Goal: Task Accomplishment & Management: Complete application form

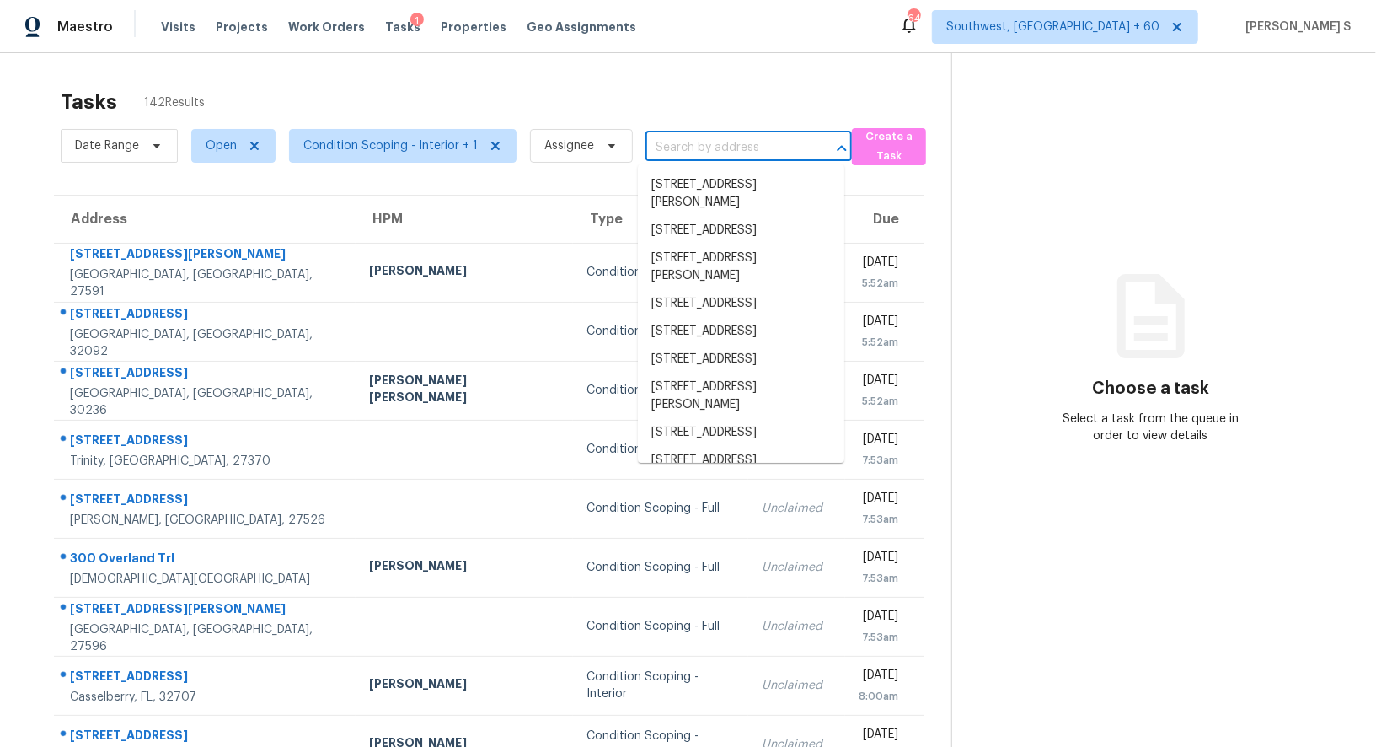
click at [710, 142] on input "text" at bounding box center [725, 148] width 159 height 26
paste input "[STREET_ADDRESS]"
type input "[STREET_ADDRESS]"
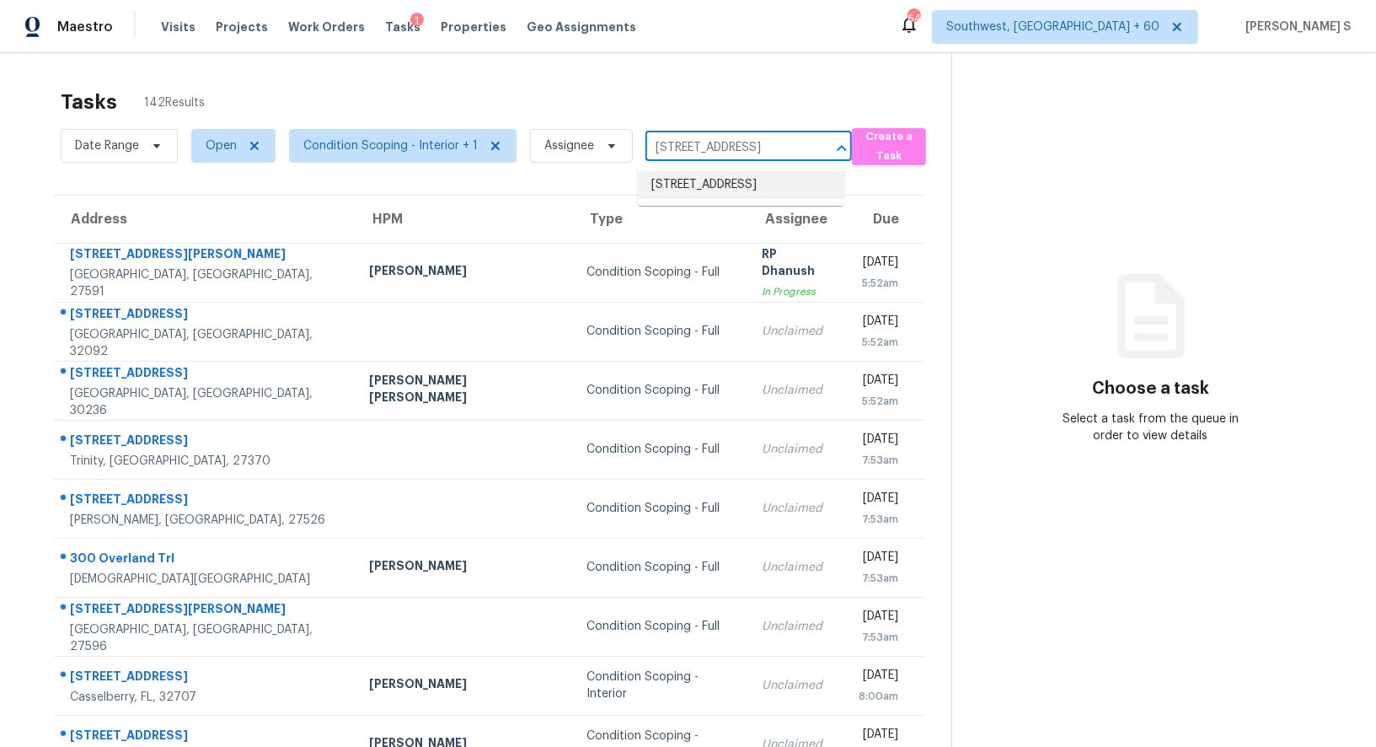
click at [715, 179] on li "[STREET_ADDRESS]" at bounding box center [741, 185] width 206 height 28
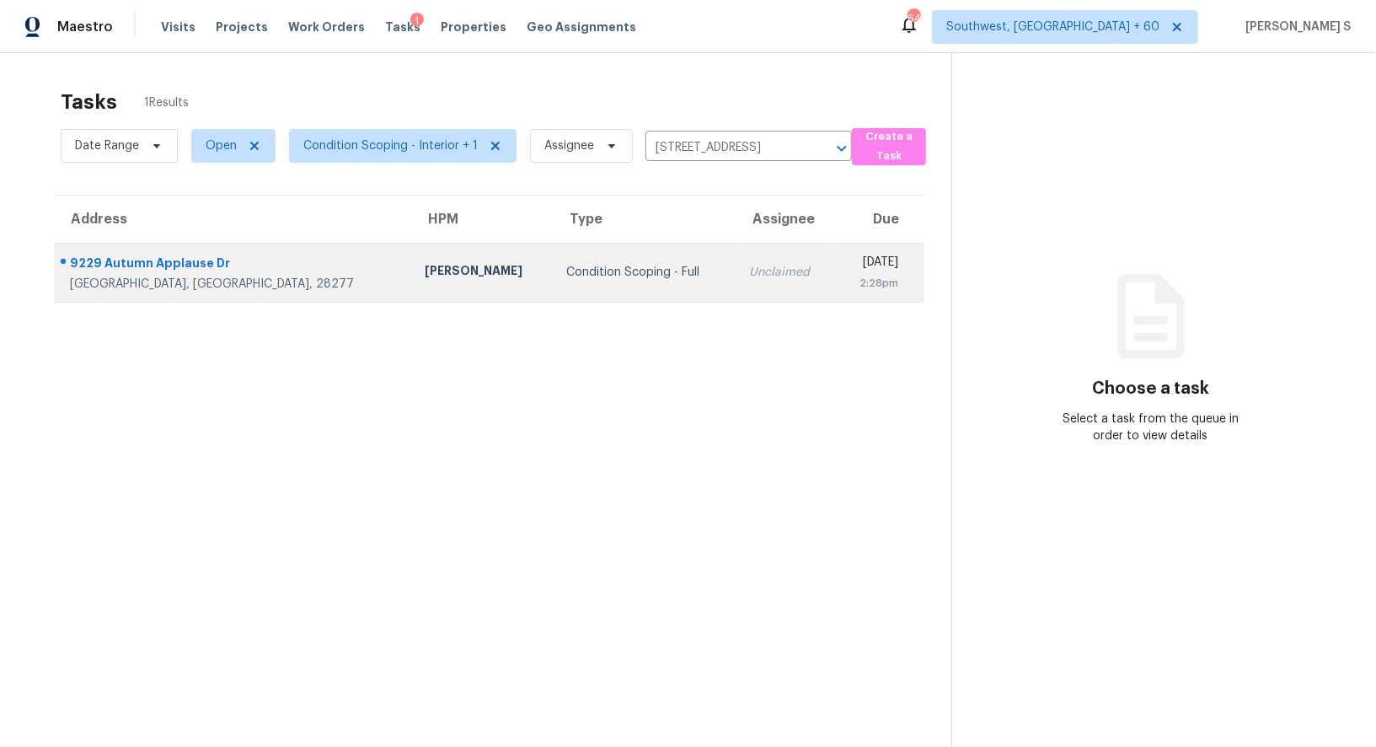
click at [736, 249] on td "Unclaimed" at bounding box center [785, 272] width 99 height 59
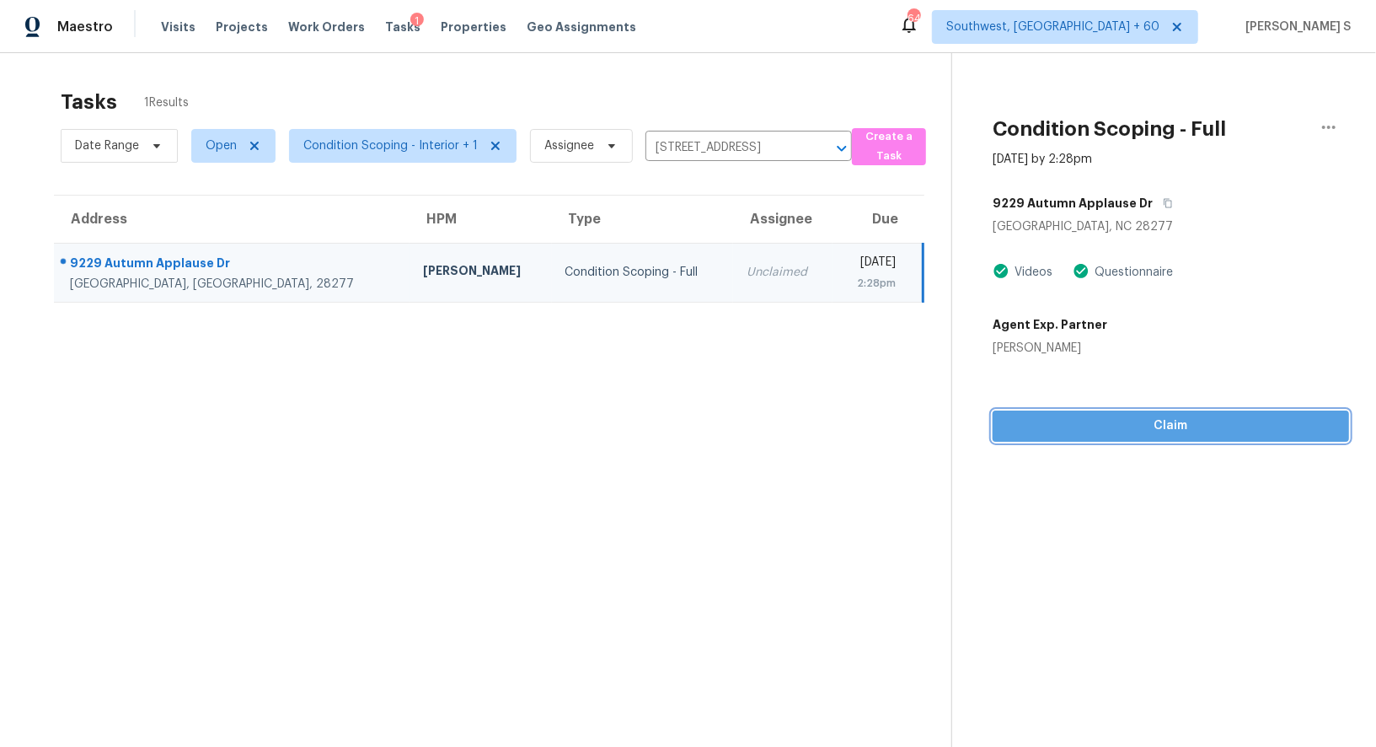
click at [1126, 428] on span "Claim" at bounding box center [1170, 425] width 329 height 21
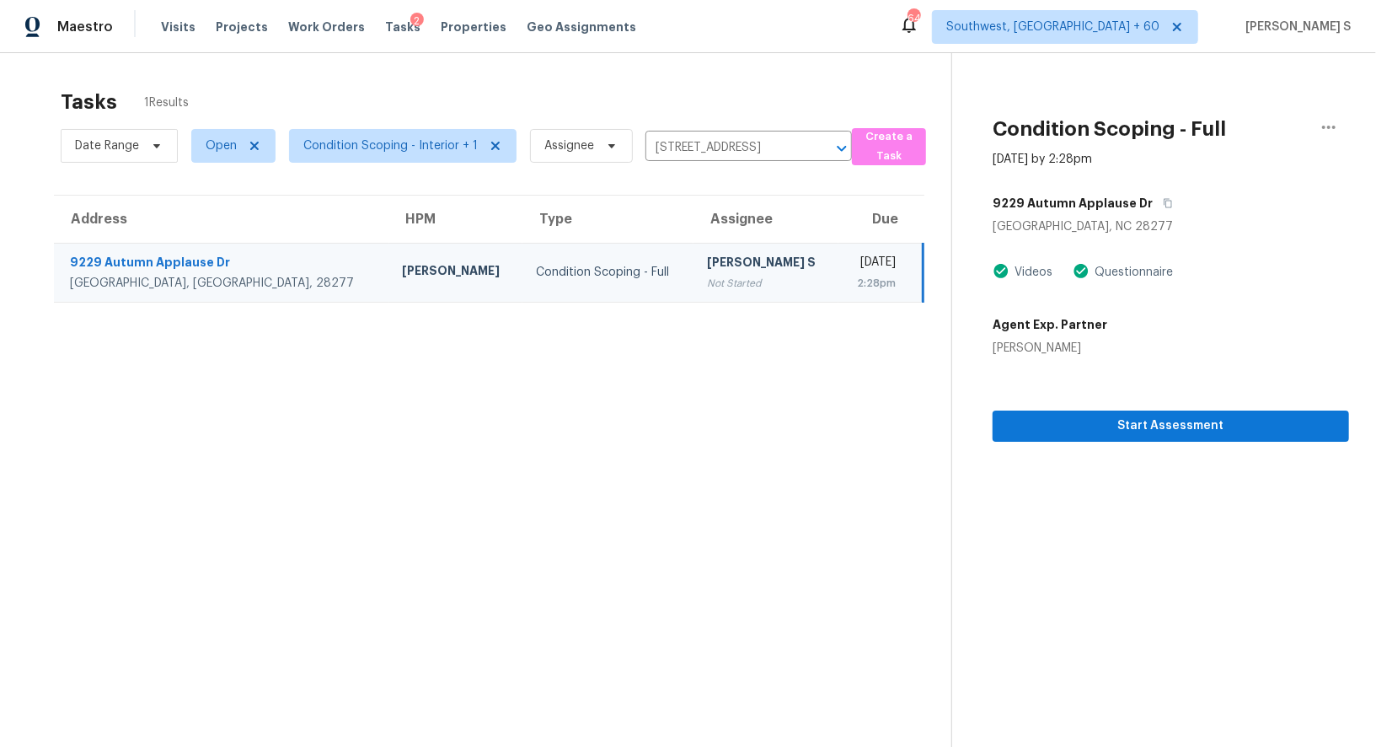
drag, startPoint x: 576, startPoint y: 293, endPoint x: 599, endPoint y: 293, distance: 23.6
click at [575, 293] on td "Condition Scoping - Full" at bounding box center [607, 272] width 171 height 59
click at [1028, 435] on span "Start Assessment" at bounding box center [1170, 425] width 329 height 21
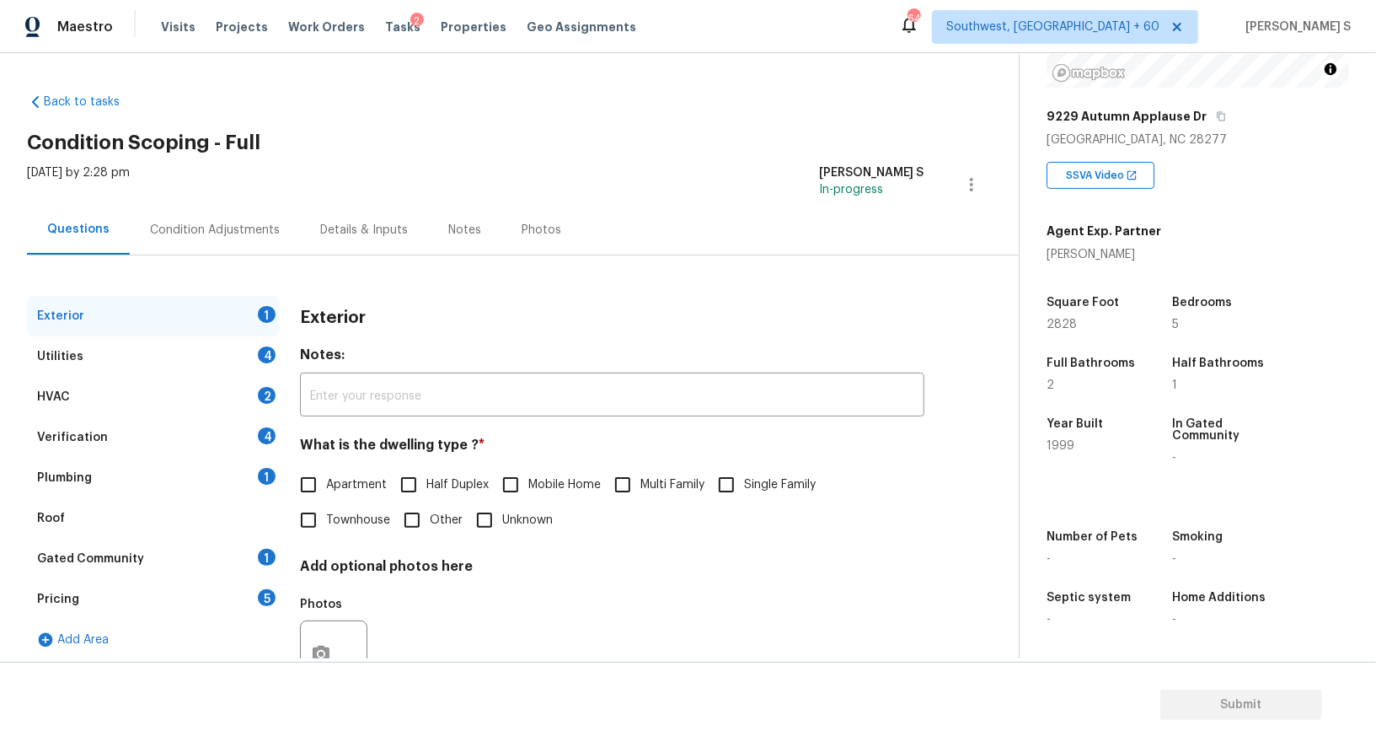
scroll to position [232, 0]
click at [755, 475] on label "Single Family" at bounding box center [762, 484] width 107 height 35
click at [744, 475] on input "Single Family" at bounding box center [726, 484] width 35 height 35
checkbox input "true"
click at [259, 351] on div "4" at bounding box center [267, 354] width 18 height 17
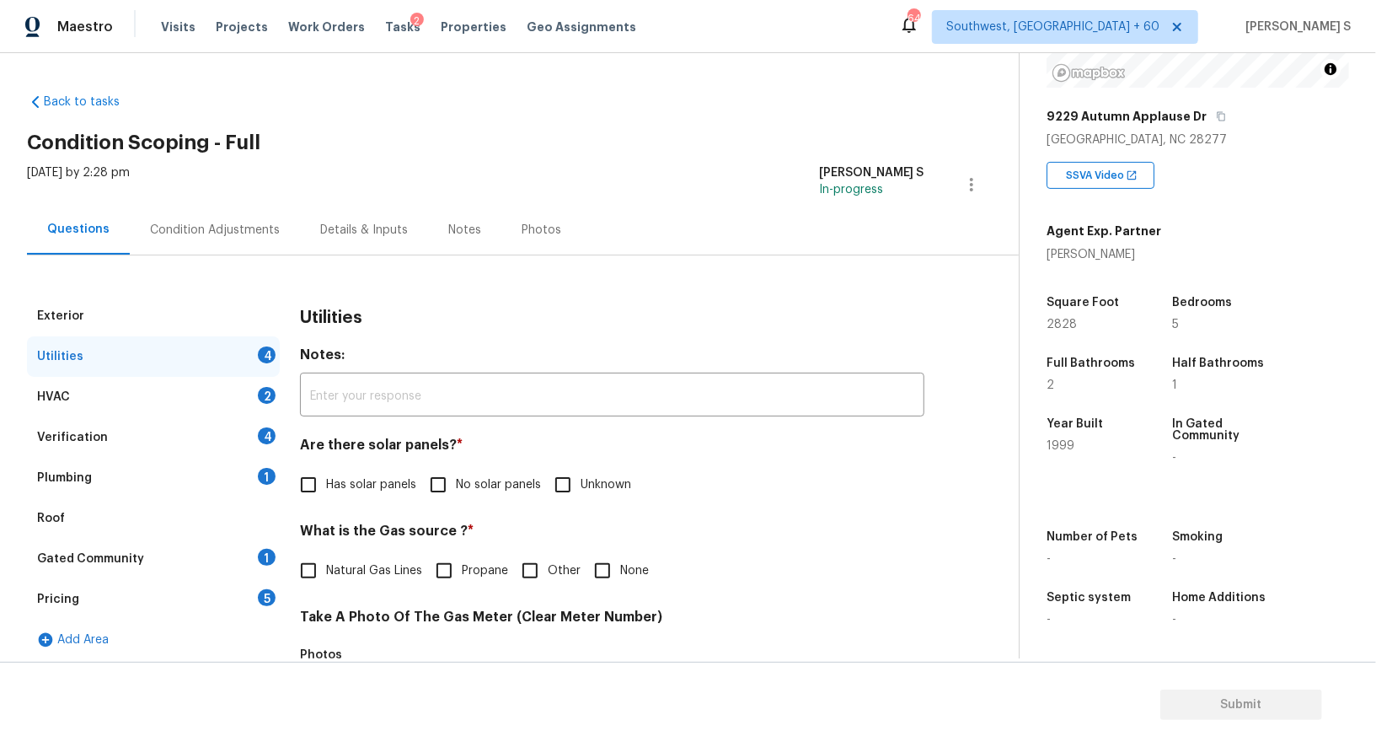
click at [447, 499] on input "No solar panels" at bounding box center [438, 484] width 35 height 35
checkbox input "true"
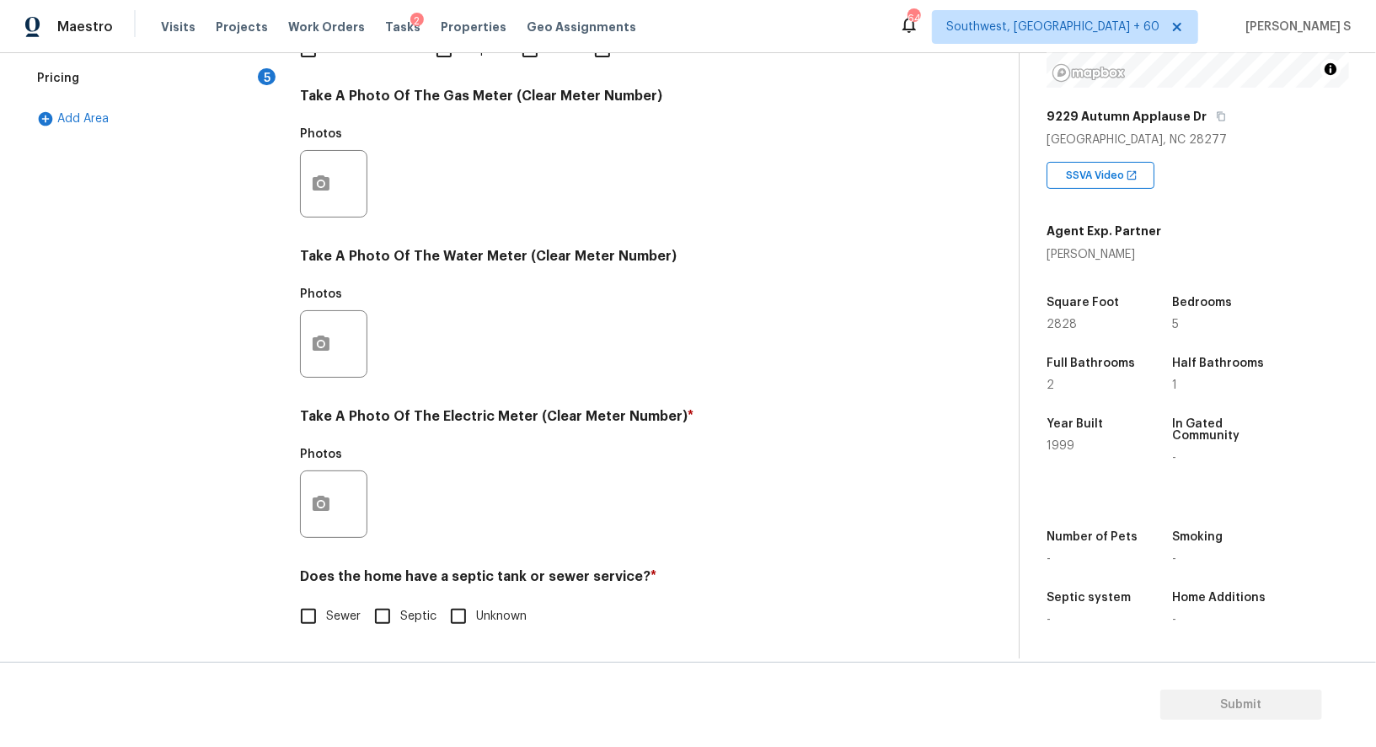
click at [327, 611] on span "Sewer" at bounding box center [343, 617] width 35 height 18
click at [326, 611] on input "Sewer" at bounding box center [308, 615] width 35 height 35
checkbox input "true"
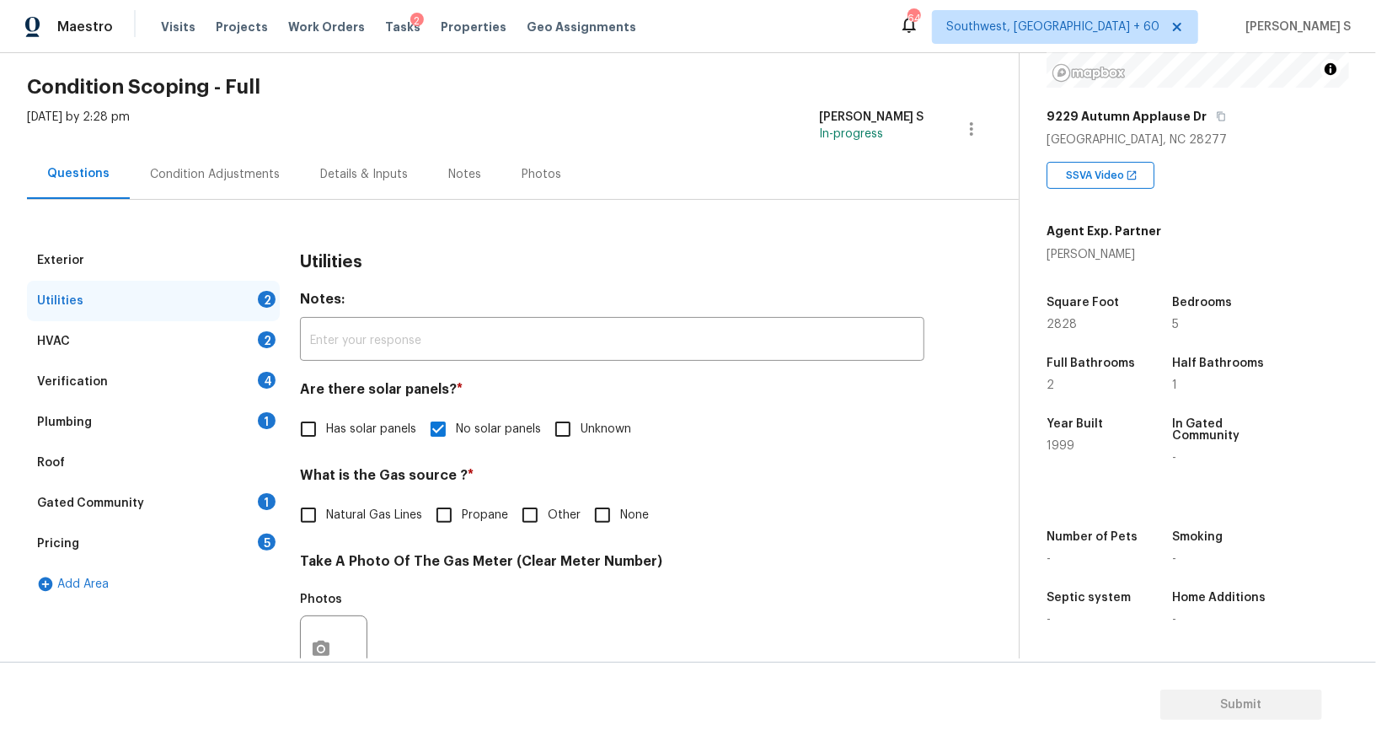
click at [255, 437] on div "Plumbing 1" at bounding box center [153, 422] width 253 height 40
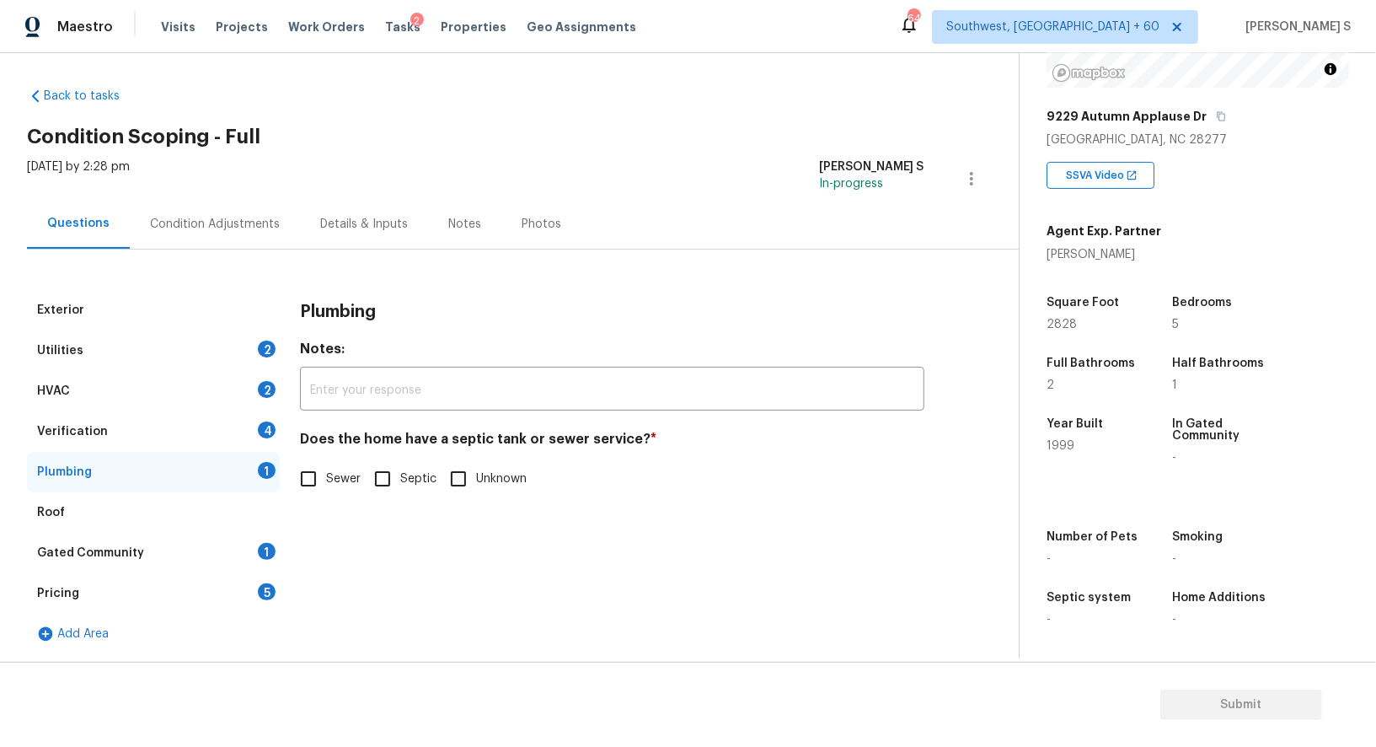
click at [320, 489] on input "Sewer" at bounding box center [308, 478] width 35 height 35
checkbox input "true"
click at [271, 539] on div "Gated Community 1" at bounding box center [153, 553] width 253 height 40
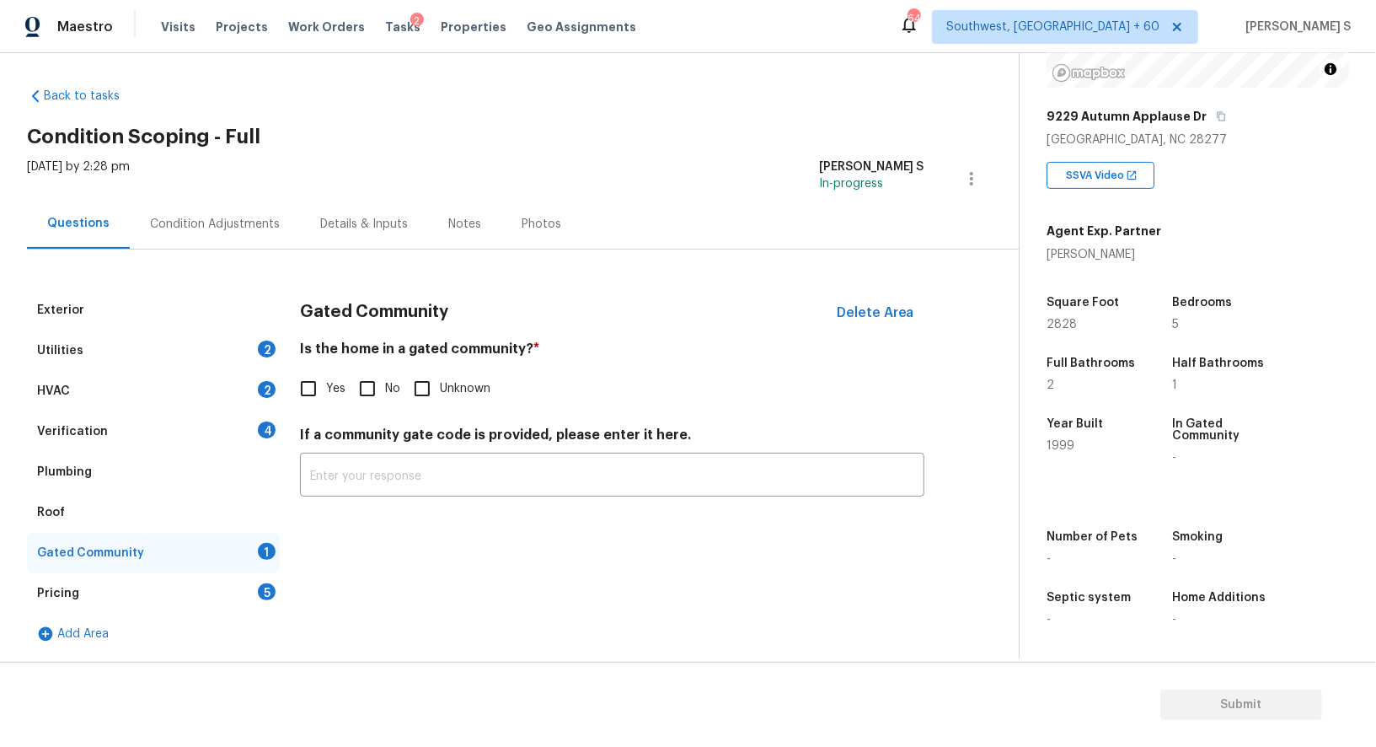
click at [376, 381] on input "No" at bounding box center [367, 388] width 35 height 35
checkbox input "true"
click at [267, 419] on div "Verification 4" at bounding box center [153, 431] width 253 height 40
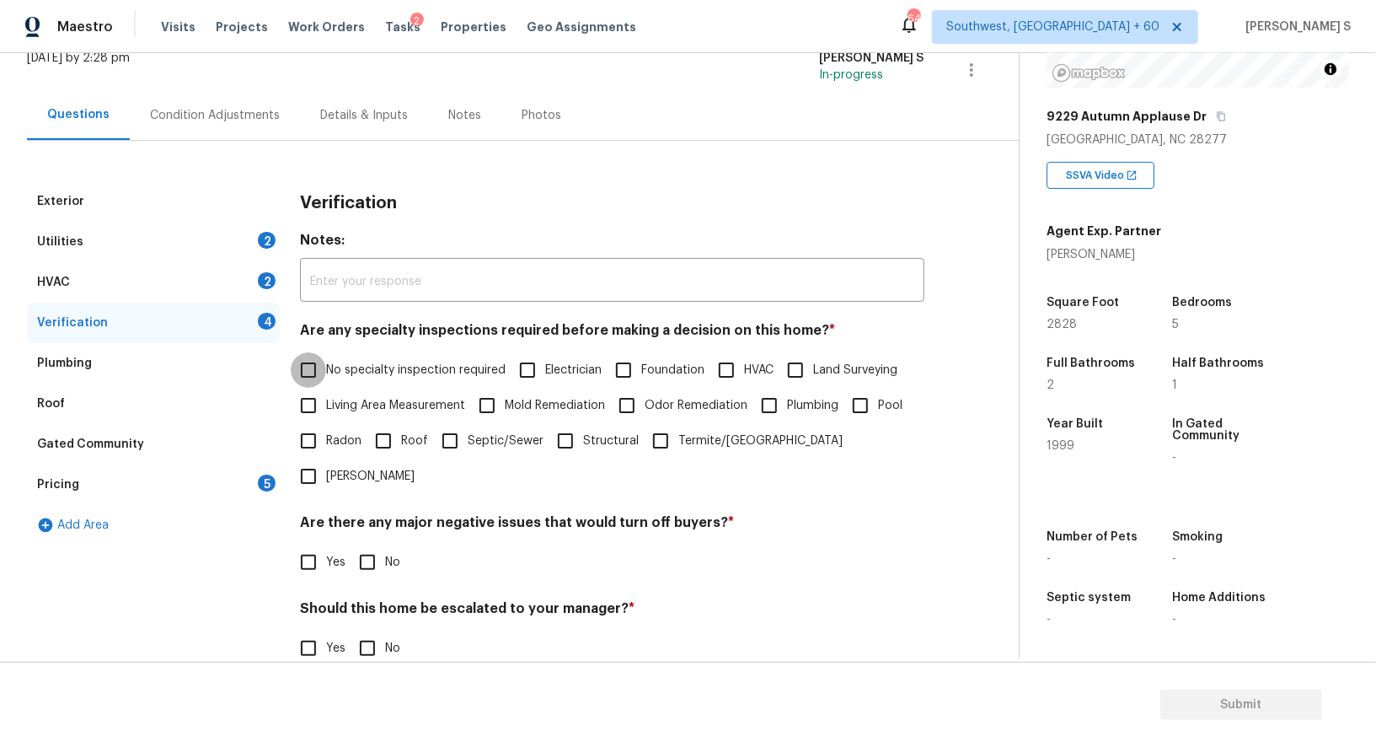
click at [309, 362] on input "No specialty inspection required" at bounding box center [308, 369] width 35 height 35
checkbox input "true"
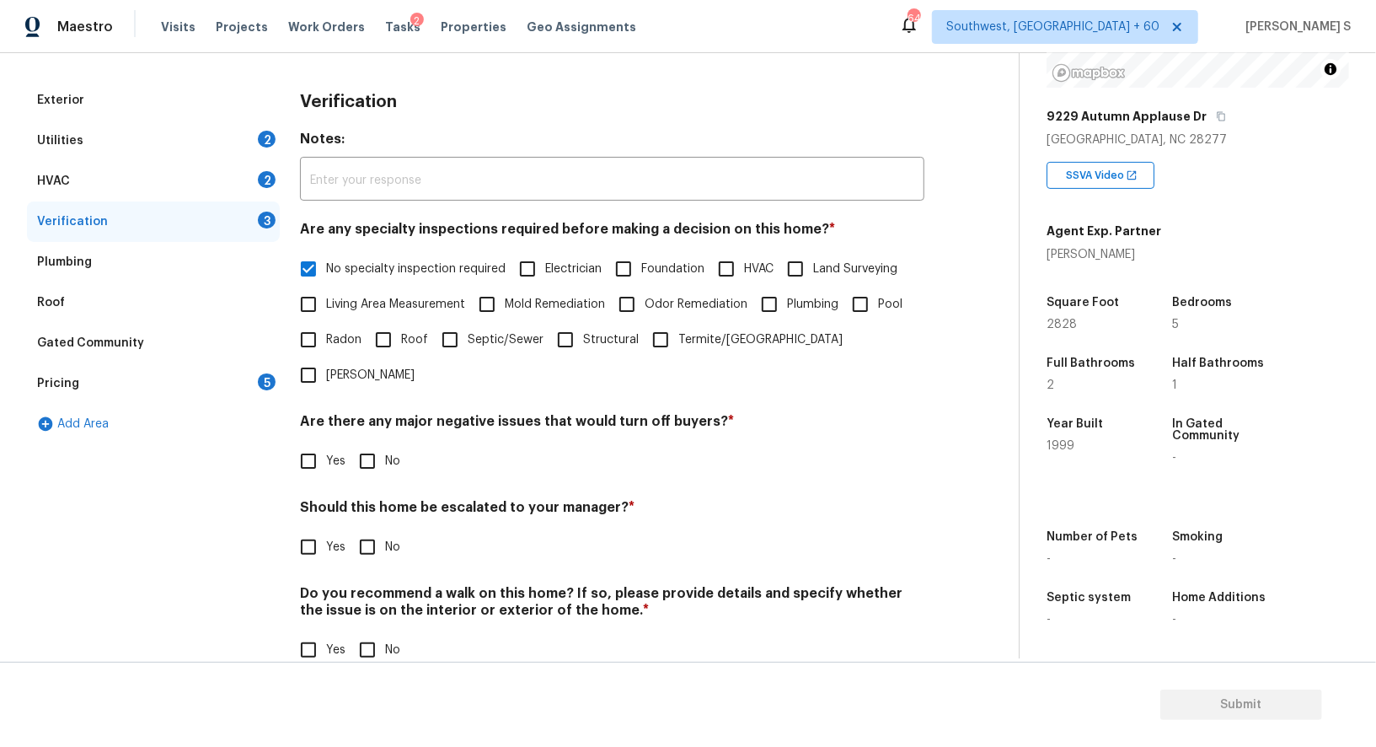
scroll to position [215, 0]
click at [372, 444] on input "No" at bounding box center [367, 461] width 35 height 35
checkbox input "true"
click at [369, 633] on input "No" at bounding box center [367, 650] width 35 height 35
checkbox input "true"
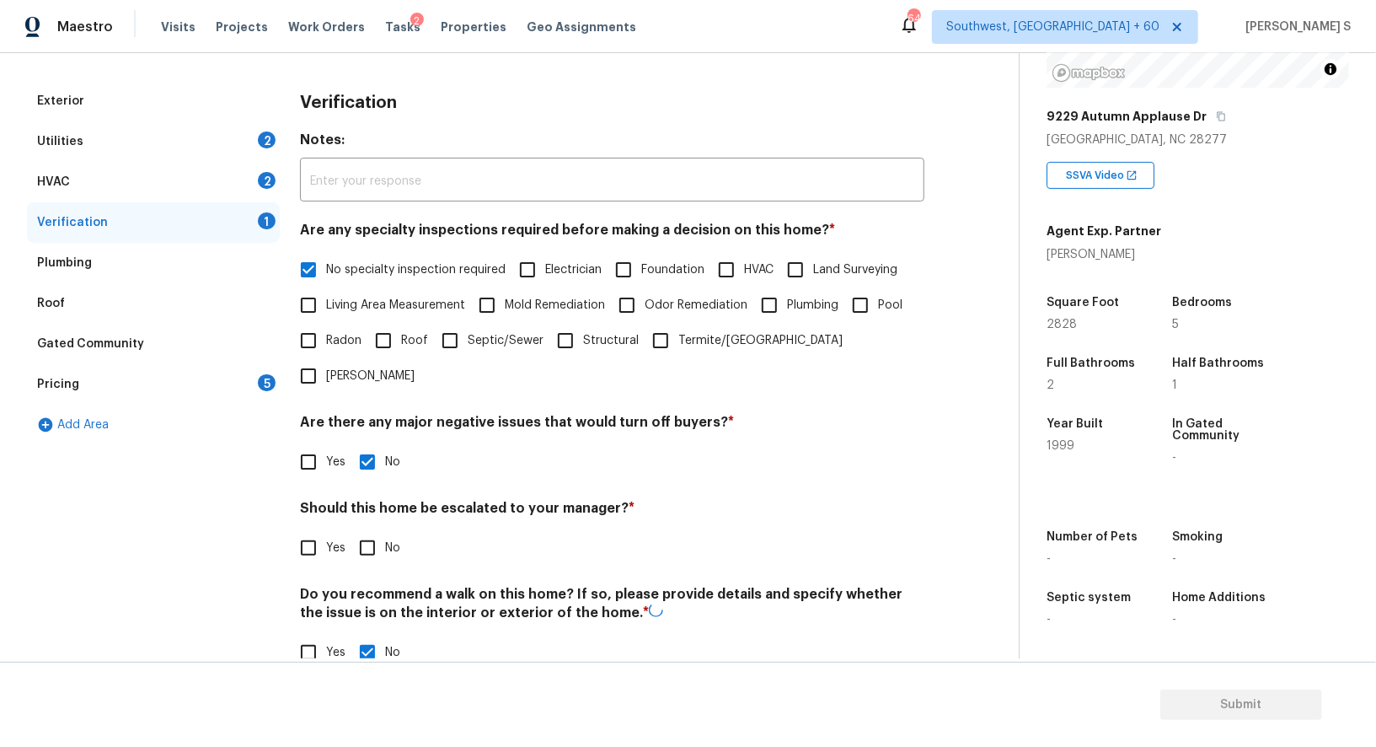
scroll to position [0, 0]
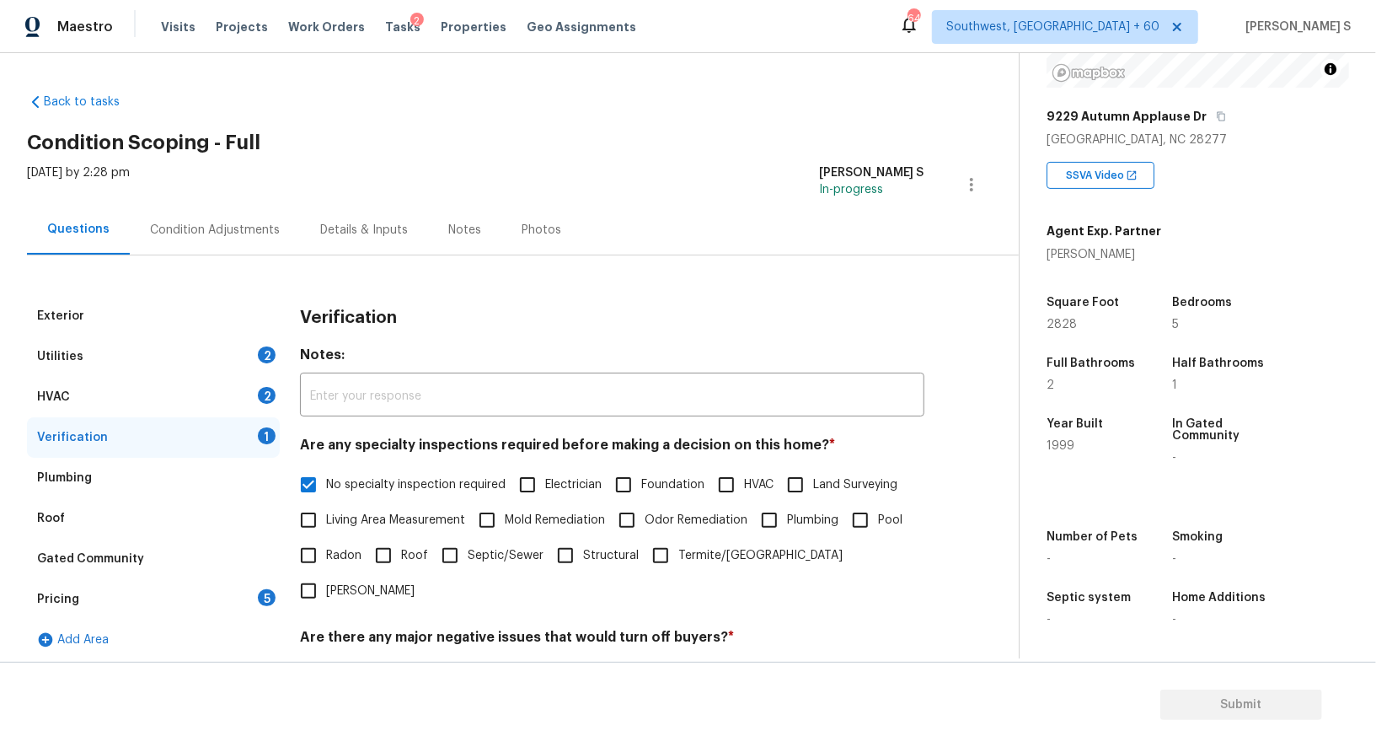
click at [246, 394] on div "HVAC 2" at bounding box center [153, 397] width 253 height 40
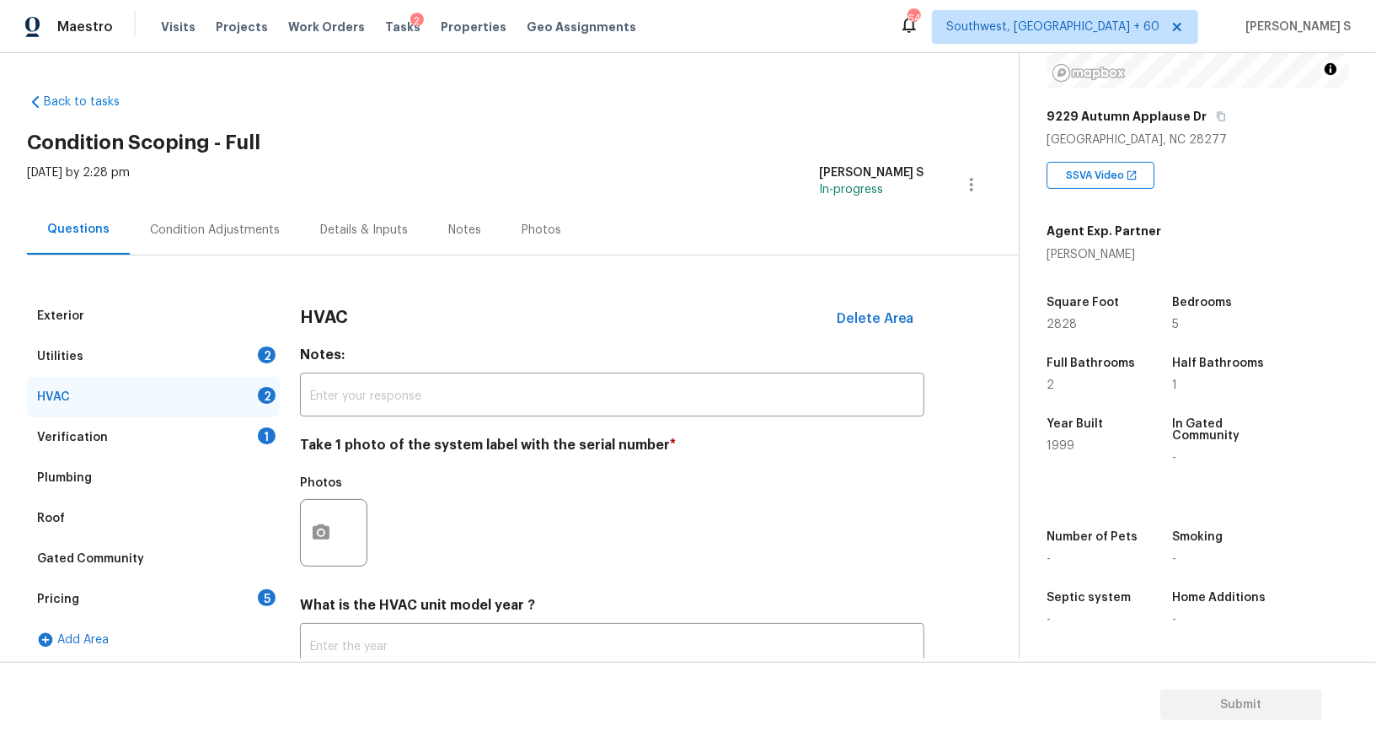
scroll to position [120, 0]
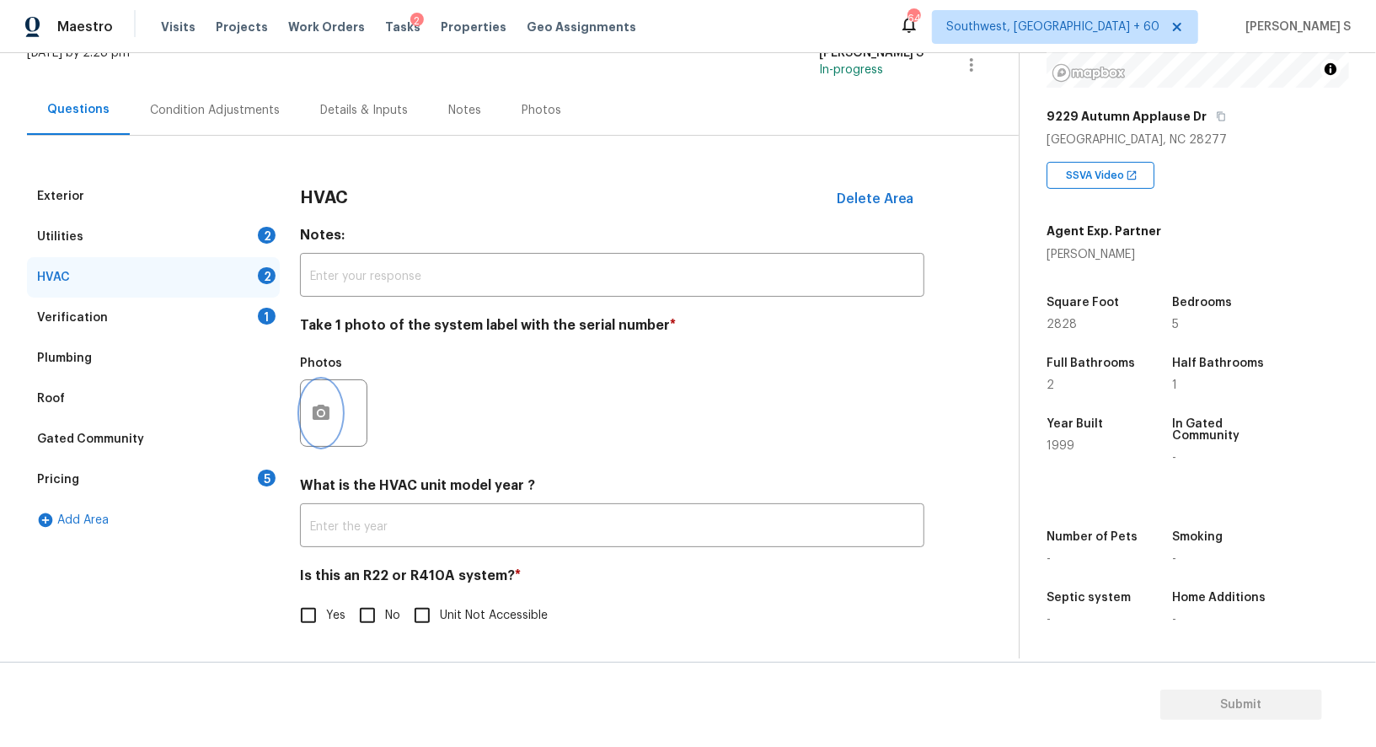
click at [314, 420] on icon "button" at bounding box center [321, 413] width 20 height 20
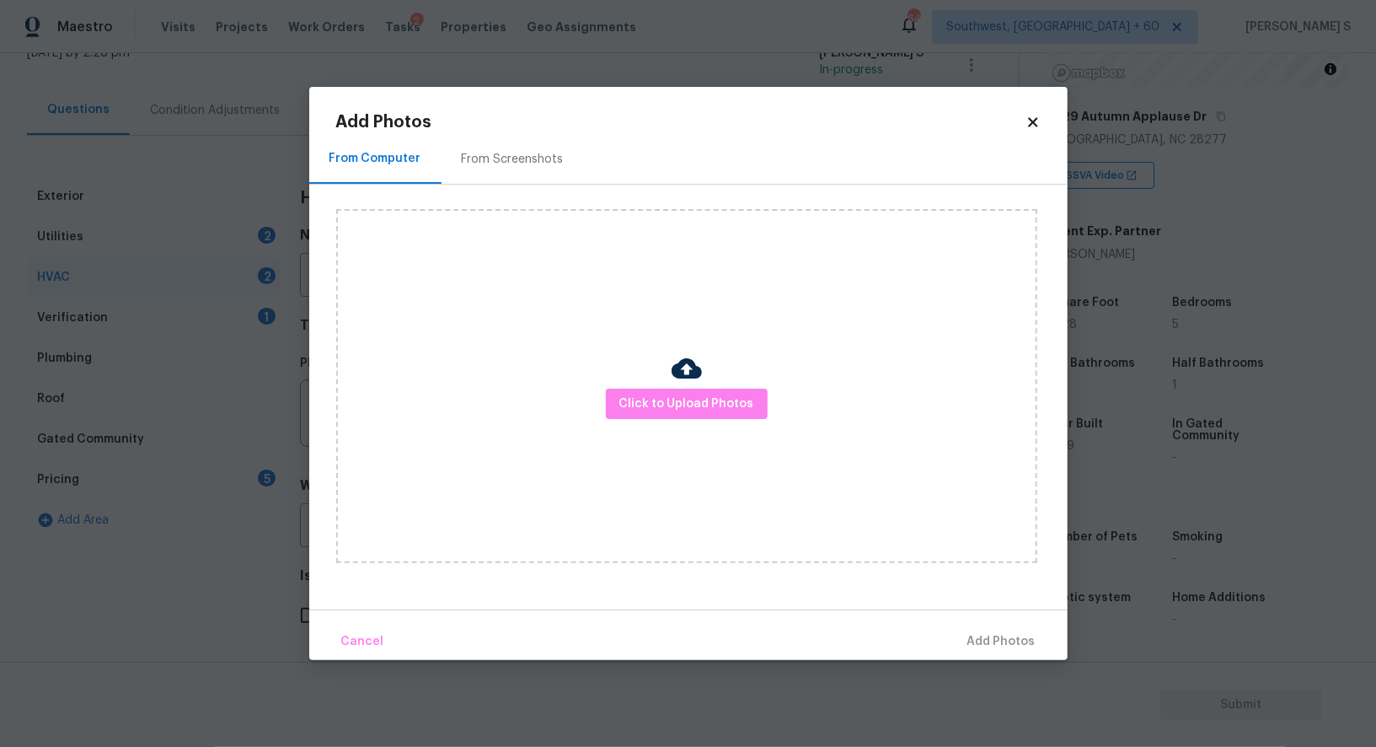
click at [684, 387] on div at bounding box center [687, 370] width 30 height 35
click at [687, 403] on span "Click to Upload Photos" at bounding box center [686, 404] width 135 height 21
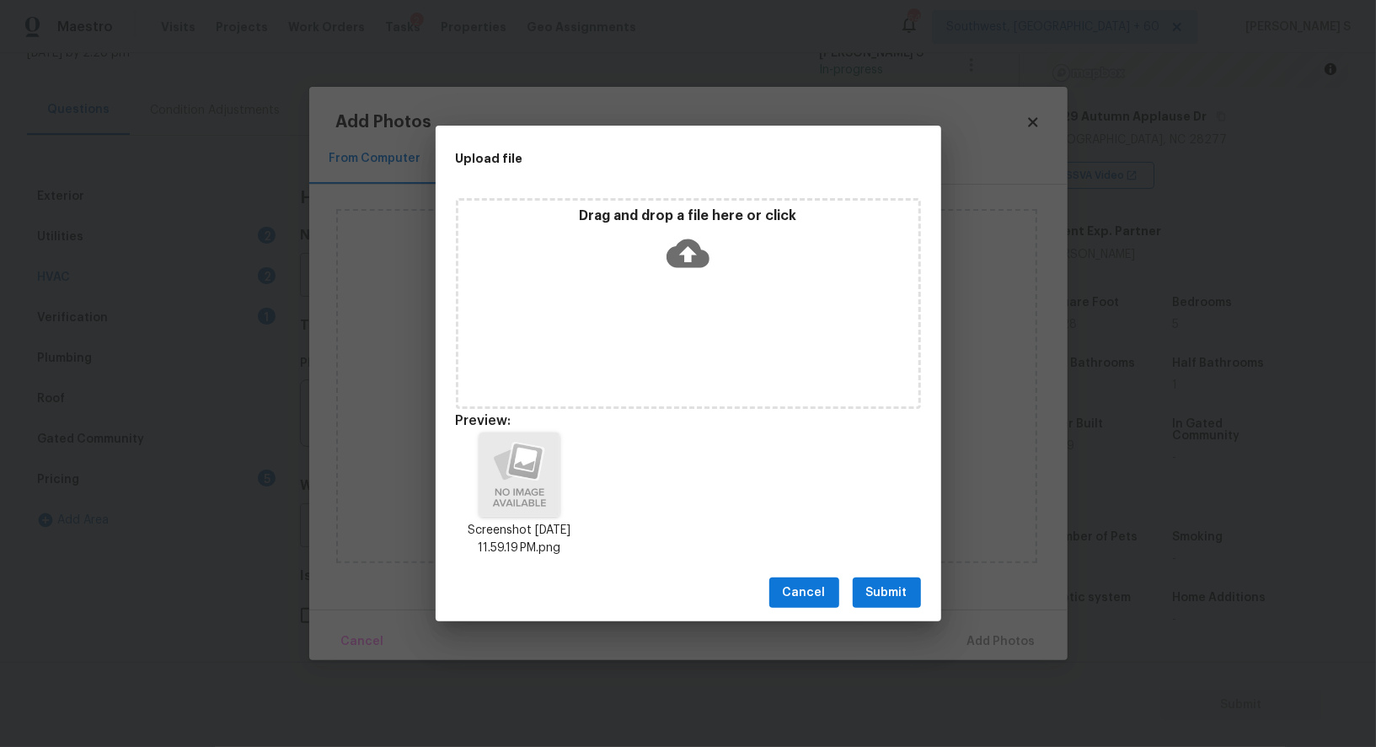
click at [881, 587] on span "Submit" at bounding box center [886, 592] width 41 height 21
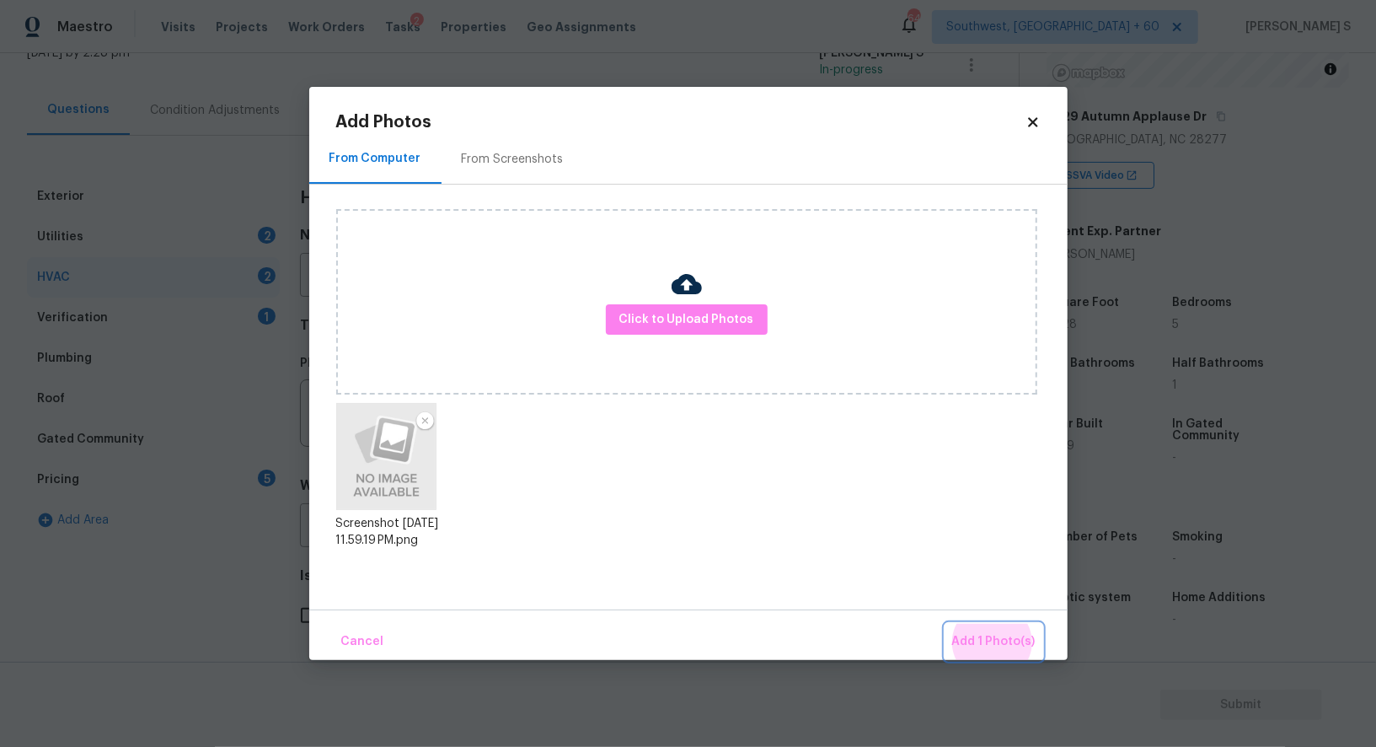
click at [946, 624] on button "Add 1 Photo(s)" at bounding box center [994, 642] width 97 height 36
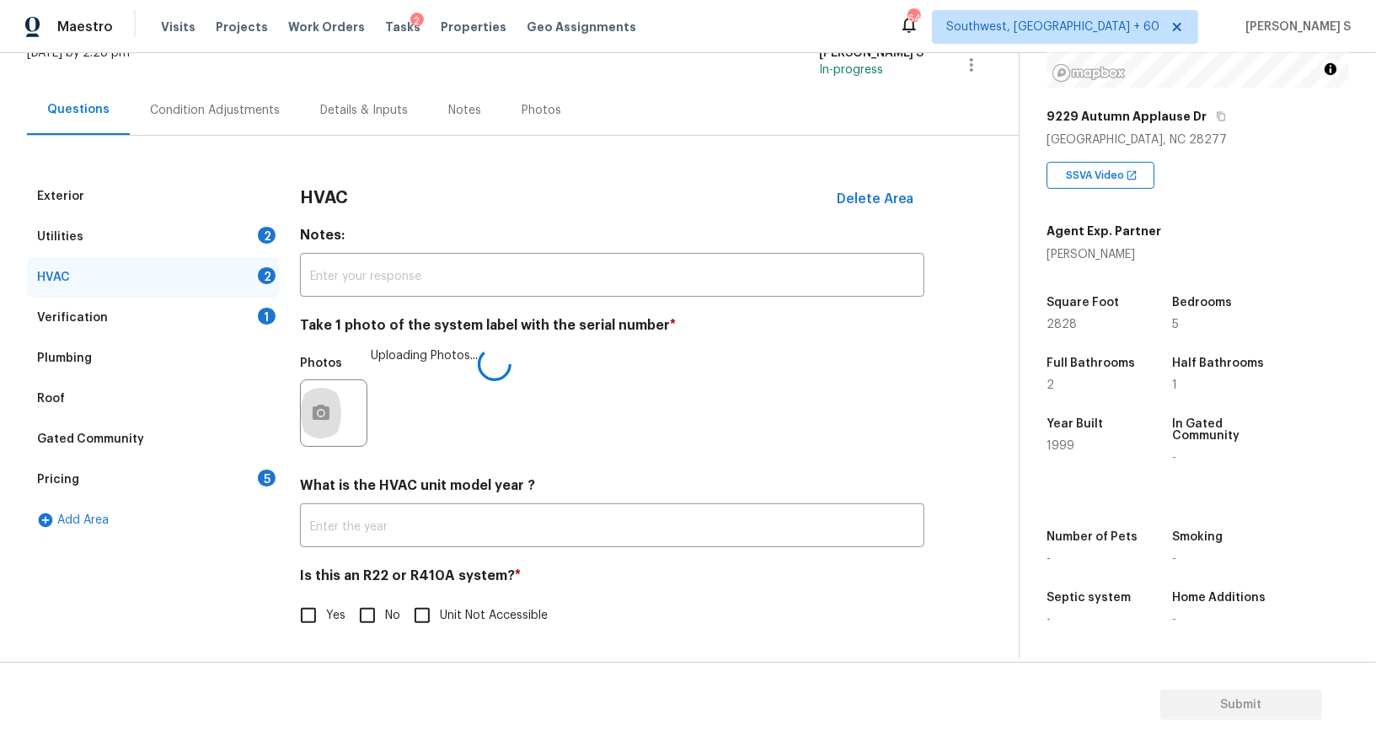
click at [368, 618] on input "No" at bounding box center [367, 614] width 35 height 35
checkbox input "true"
click at [246, 234] on div "Utilities 2" at bounding box center [153, 237] width 253 height 40
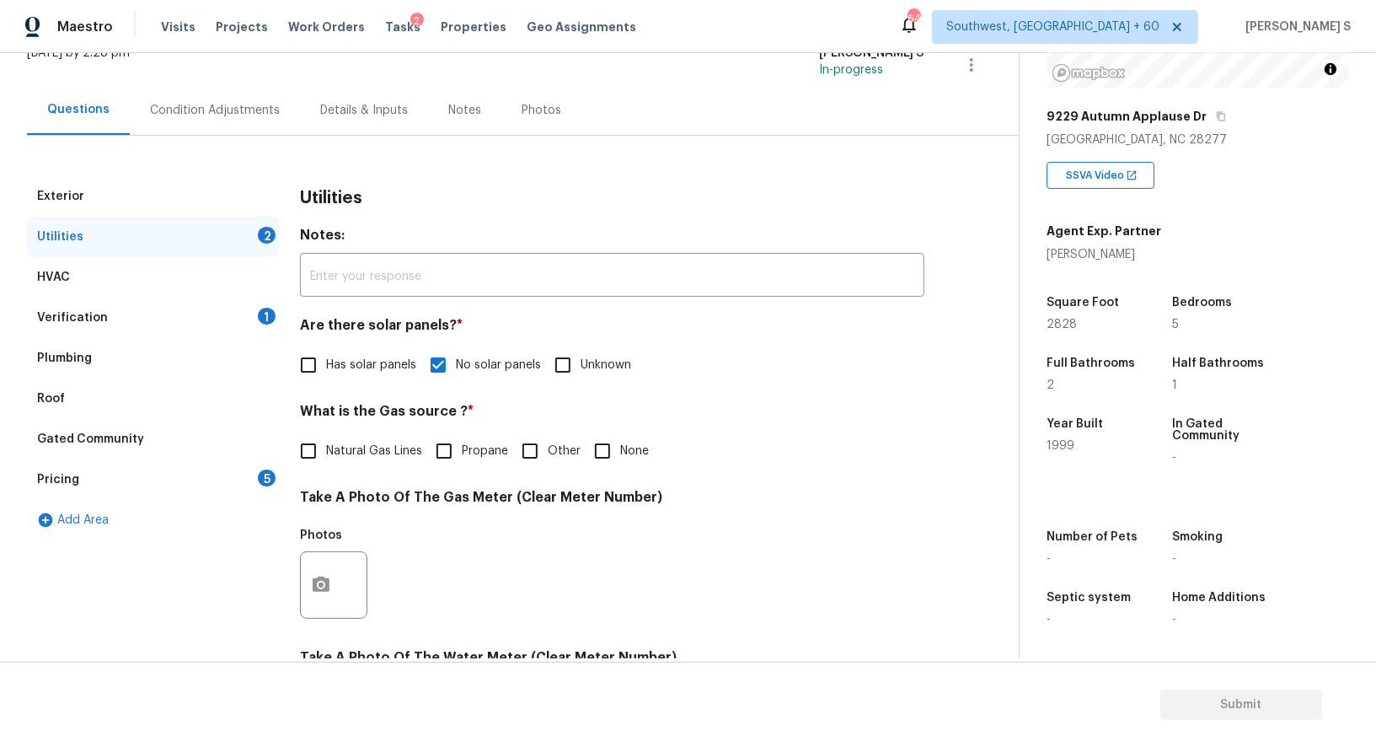
scroll to position [521, 0]
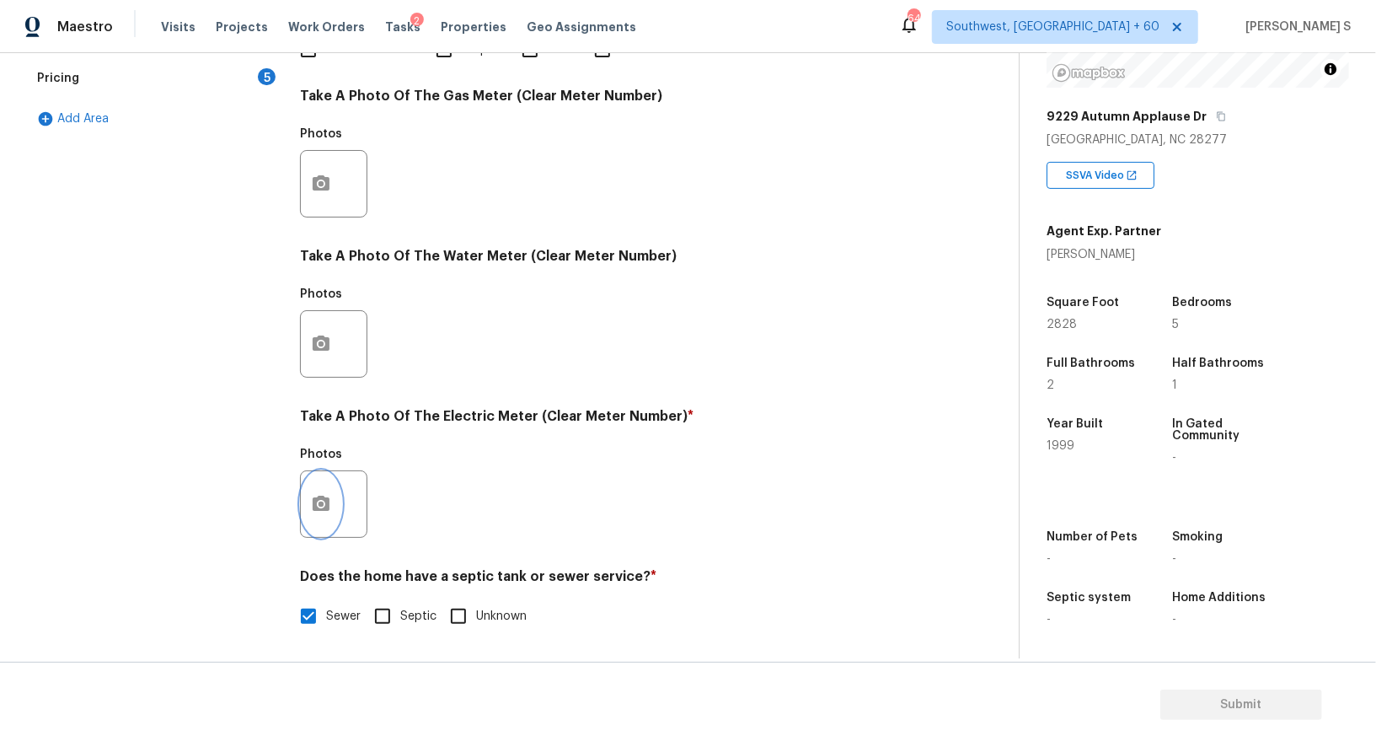
drag, startPoint x: 313, startPoint y: 513, endPoint x: 325, endPoint y: 511, distance: 12.9
click at [325, 511] on button "button" at bounding box center [321, 504] width 40 height 66
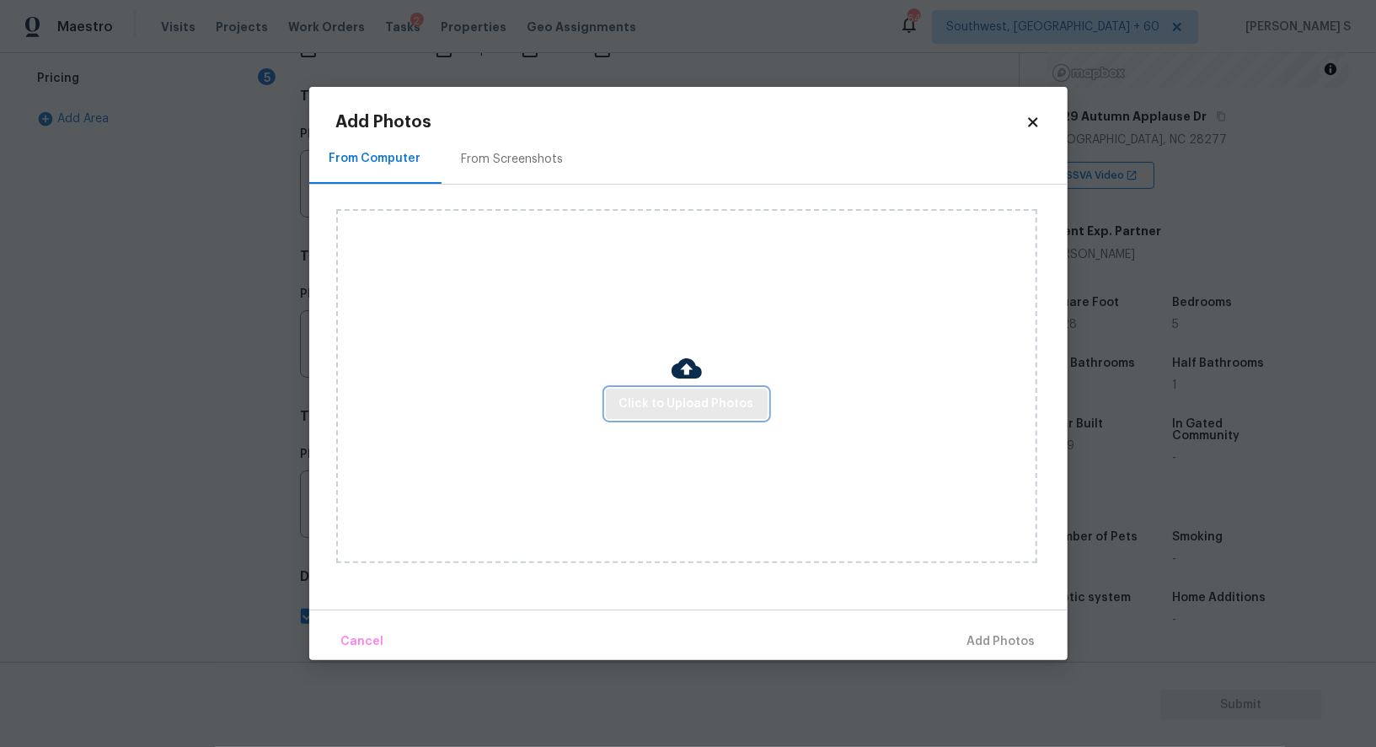
click at [627, 394] on span "Click to Upload Photos" at bounding box center [686, 404] width 135 height 21
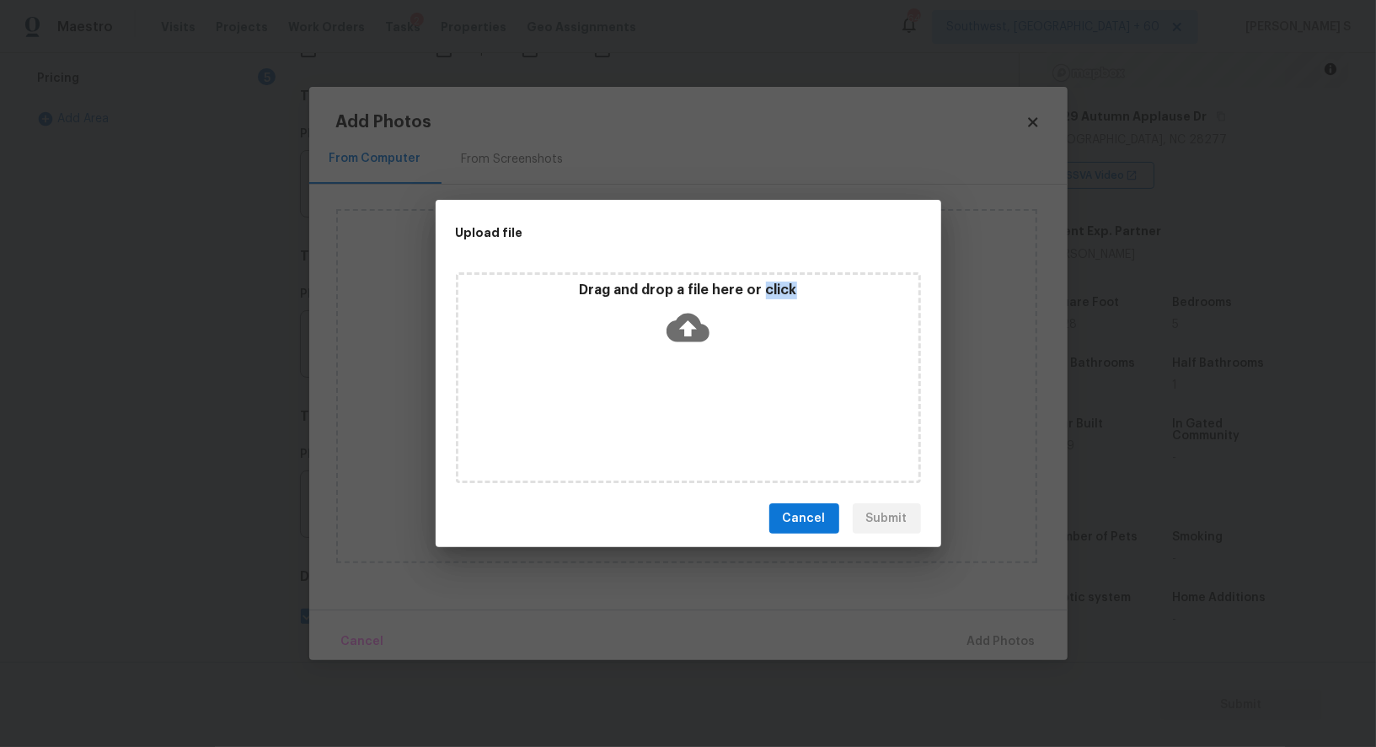
click at [627, 394] on div "Drag and drop a file here or click" at bounding box center [688, 377] width 465 height 211
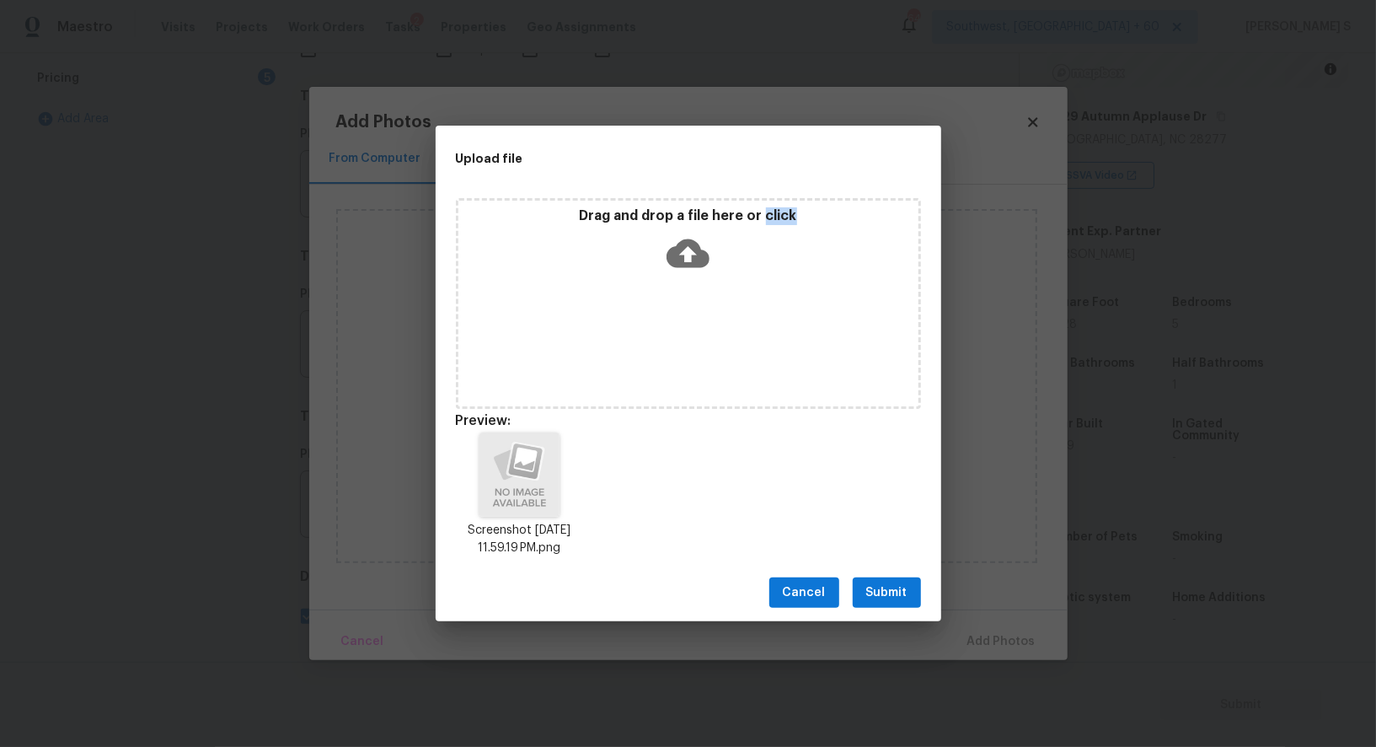
click at [896, 590] on span "Submit" at bounding box center [886, 592] width 41 height 21
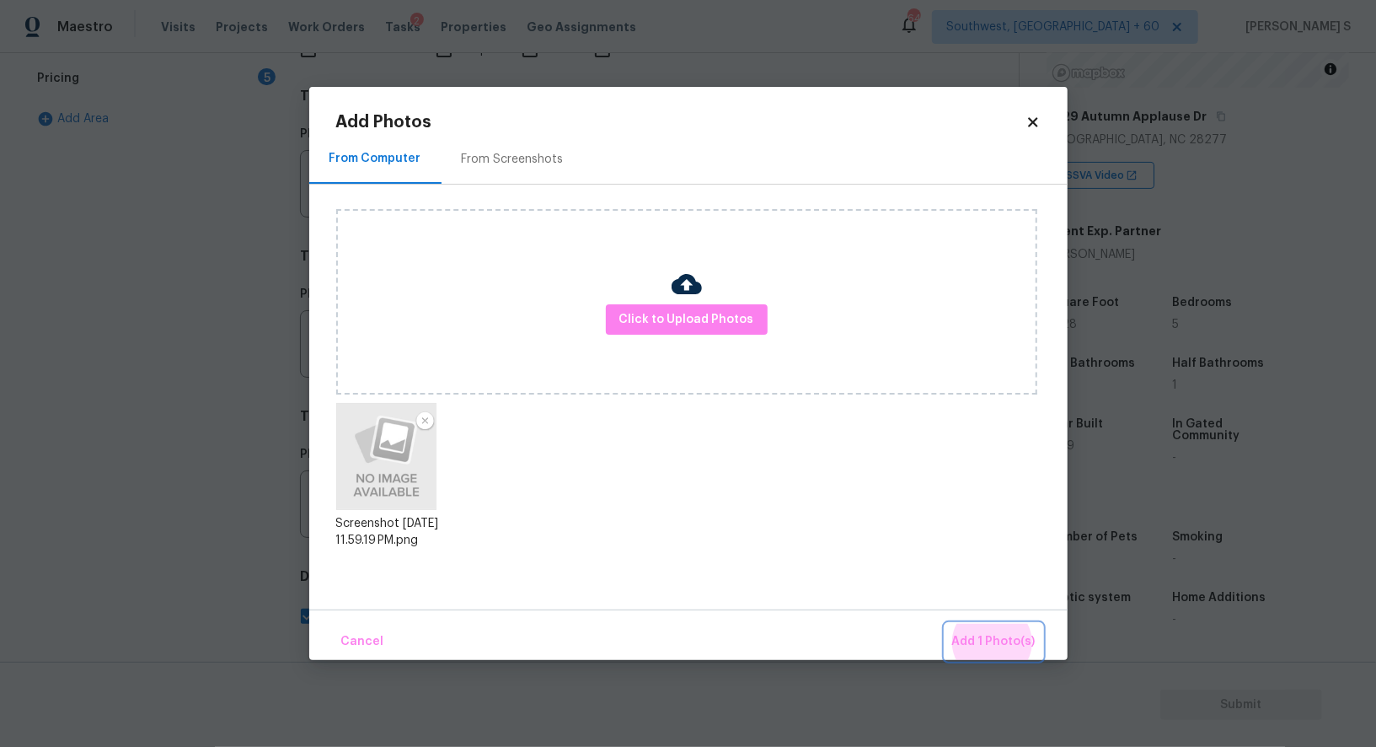
click at [946, 624] on button "Add 1 Photo(s)" at bounding box center [994, 642] width 97 height 36
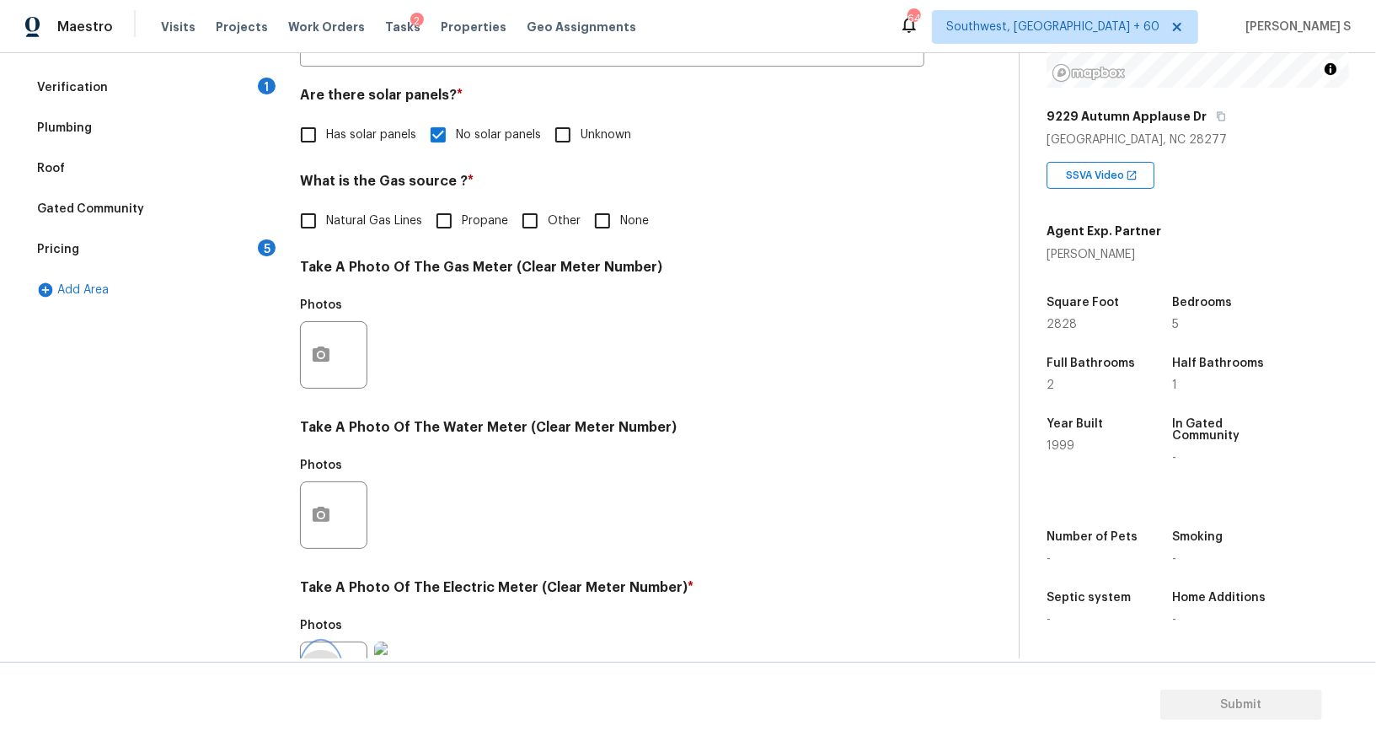
scroll to position [72, 0]
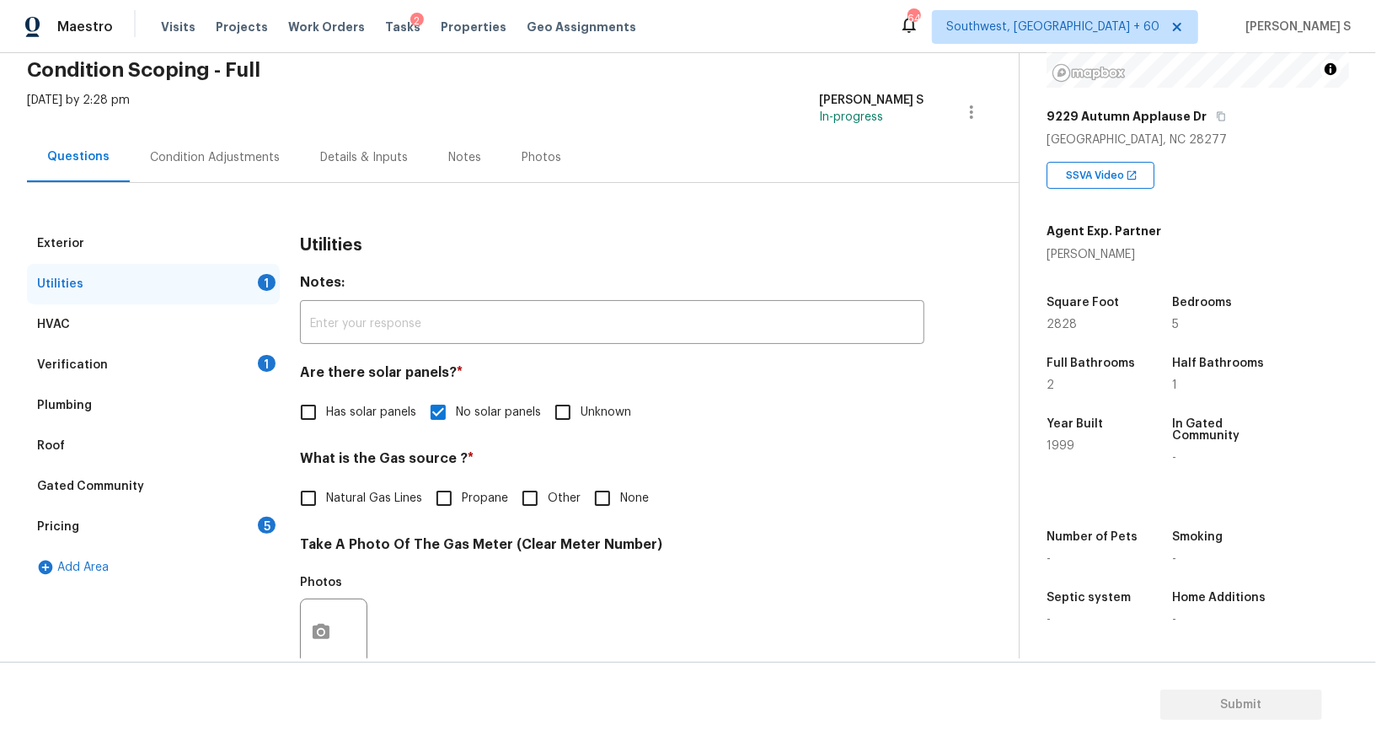
click at [264, 525] on div "5" at bounding box center [267, 525] width 18 height 17
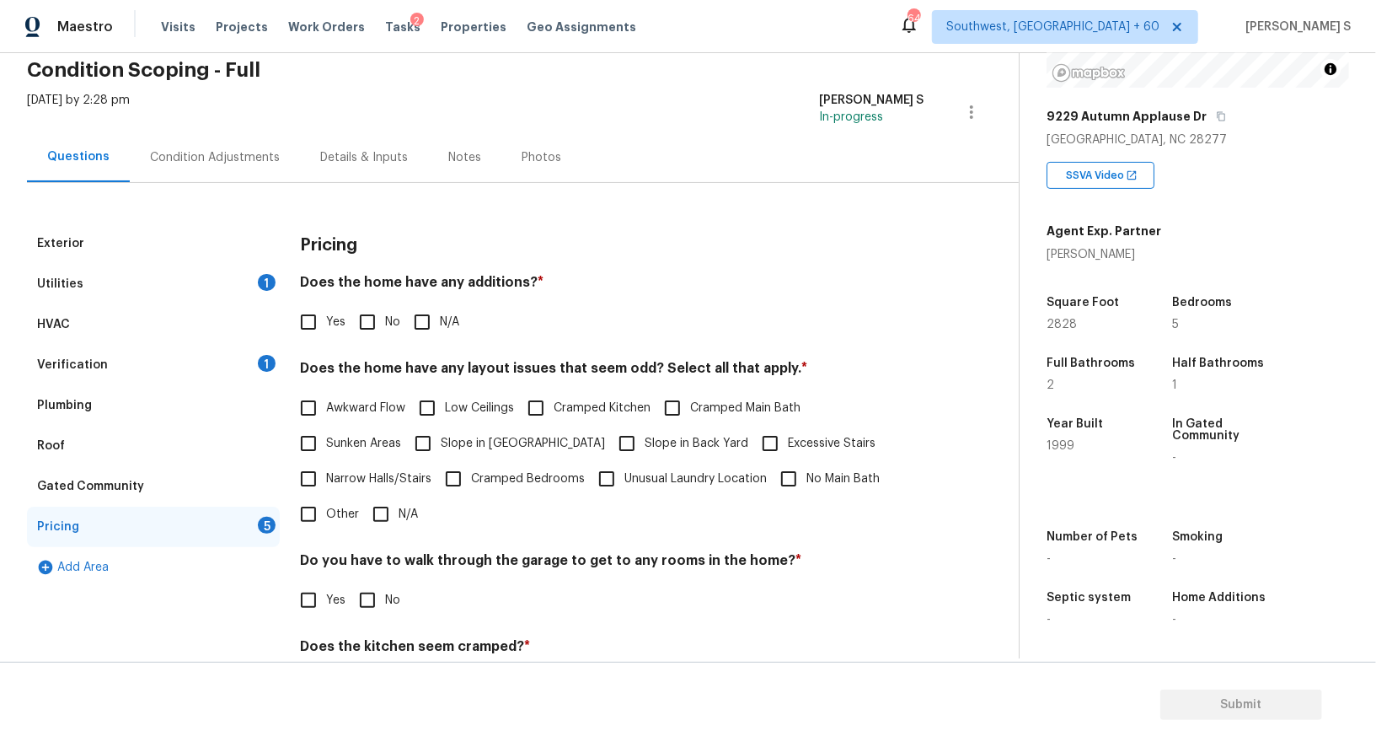
click at [383, 312] on input "No" at bounding box center [367, 321] width 35 height 35
checkbox input "true"
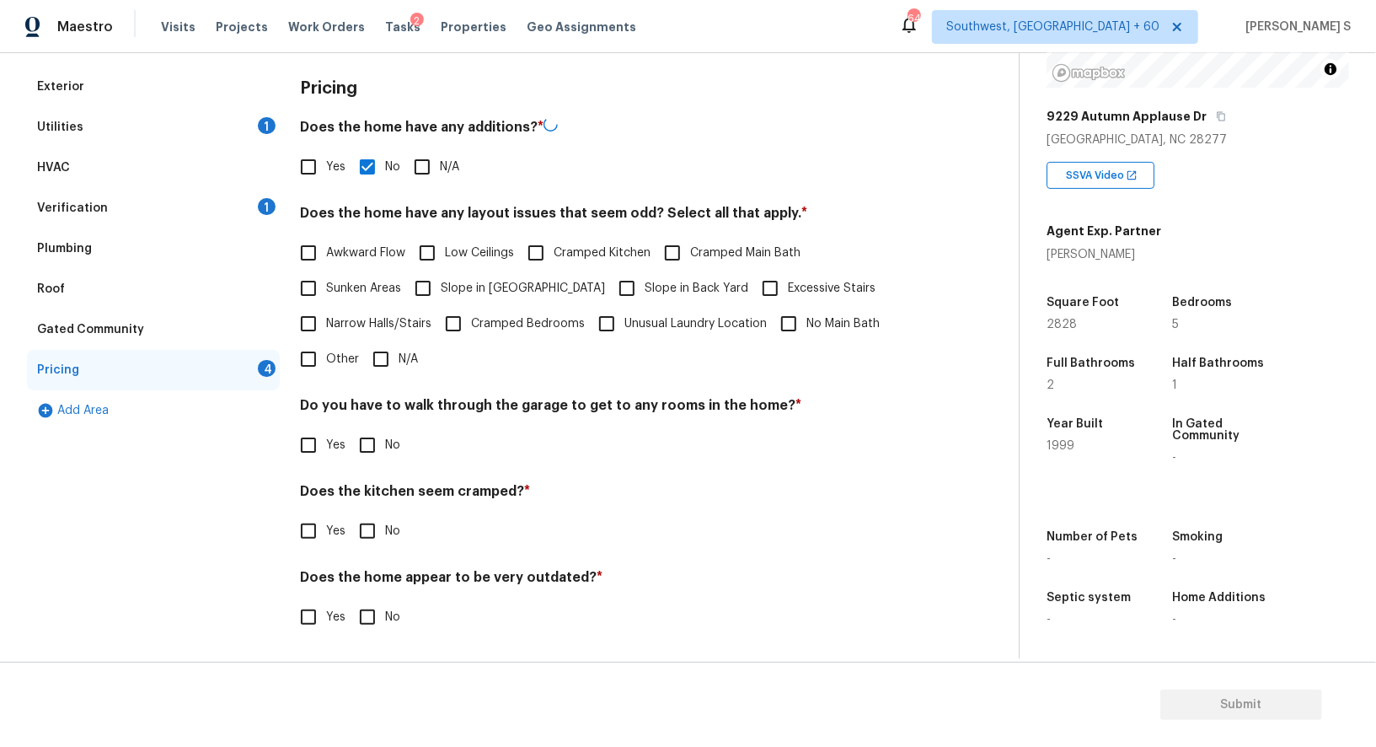
scroll to position [228, 0]
click at [387, 437] on span "No" at bounding box center [392, 446] width 15 height 18
click at [385, 436] on input "No" at bounding box center [367, 444] width 35 height 35
checkbox input "true"
click at [350, 515] on input "No" at bounding box center [367, 532] width 35 height 35
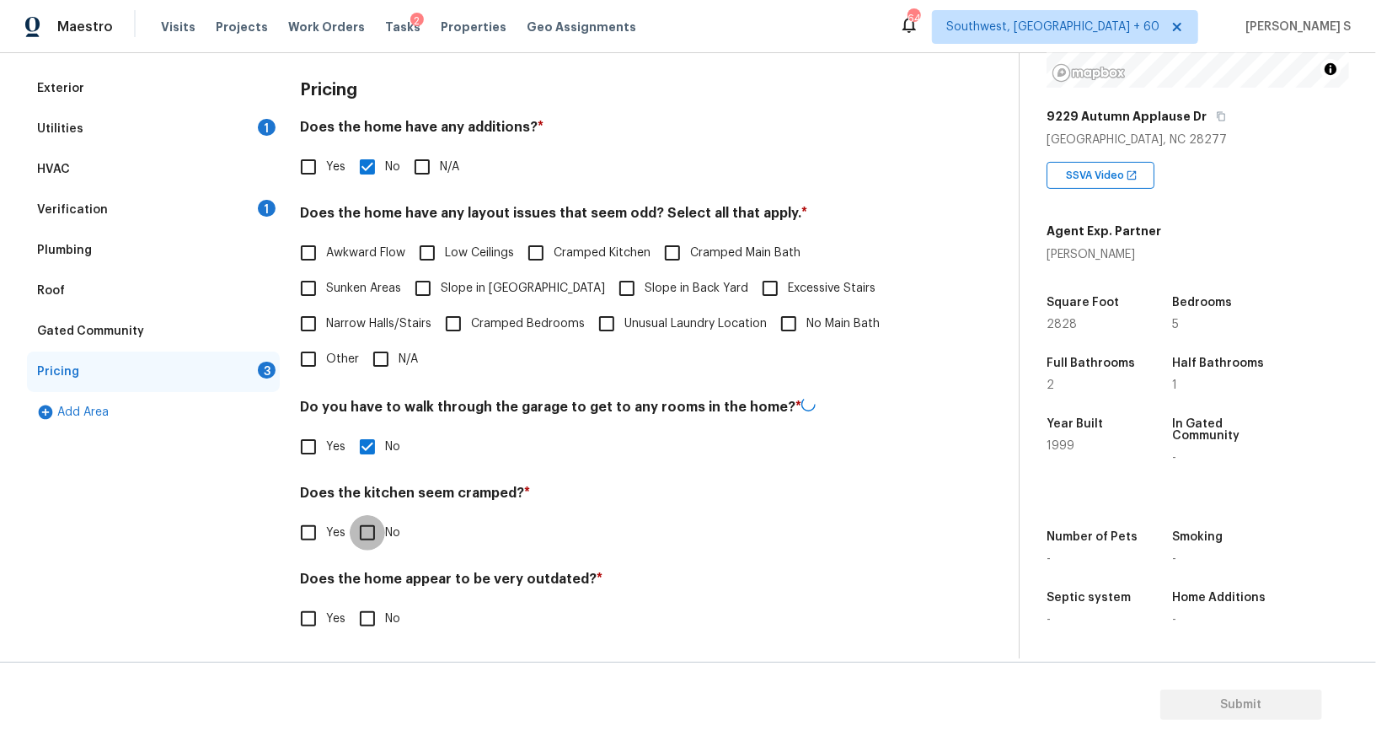
checkbox input "true"
click at [350, 601] on input "No" at bounding box center [367, 618] width 35 height 35
checkbox input "true"
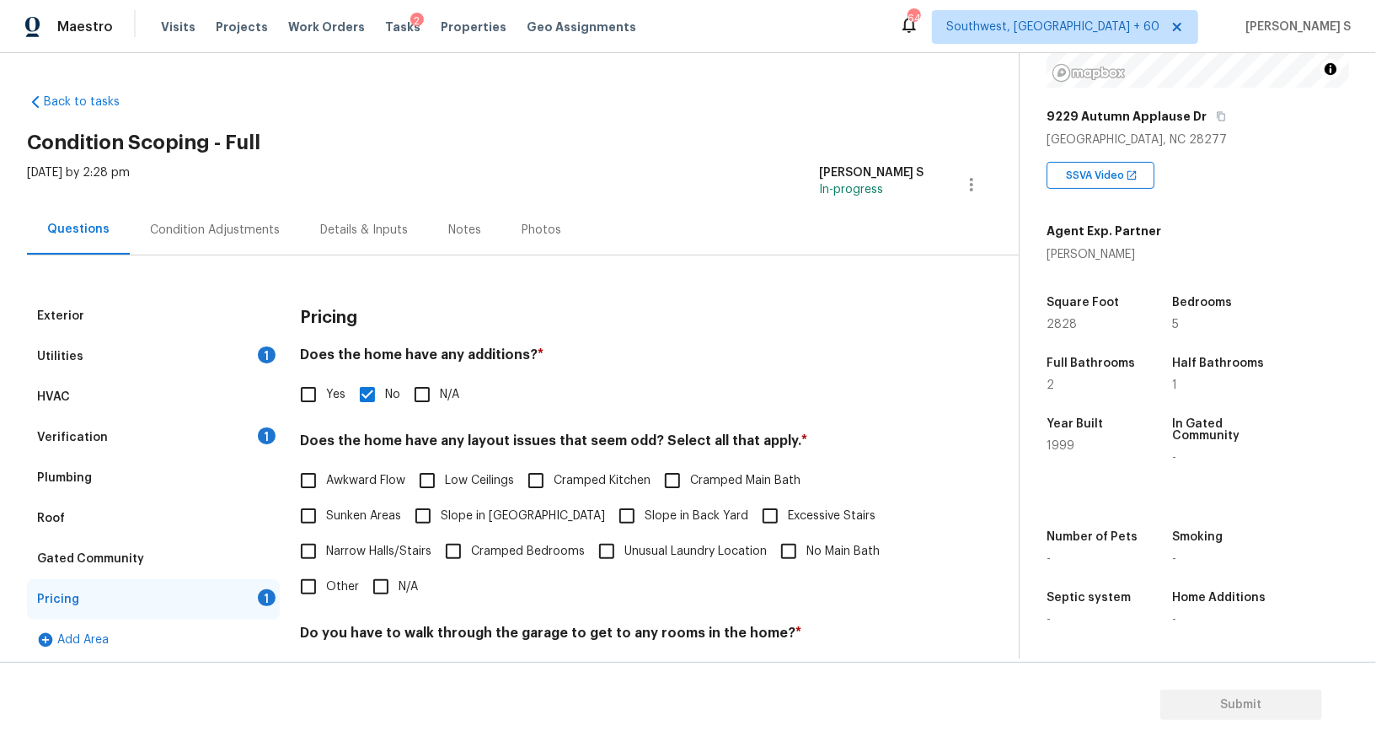
click at [206, 228] on div "Condition Adjustments" at bounding box center [215, 230] width 130 height 17
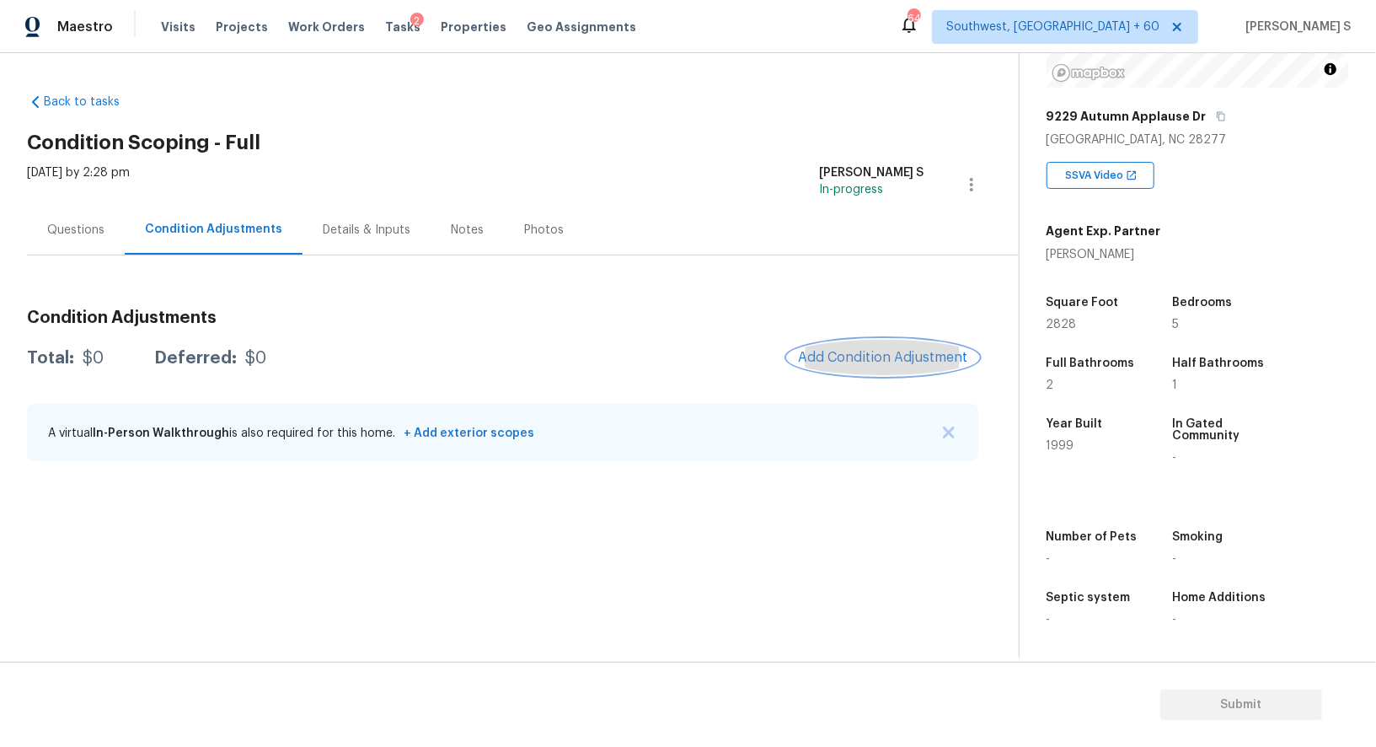
click at [913, 348] on button "Add Condition Adjustment" at bounding box center [883, 357] width 190 height 35
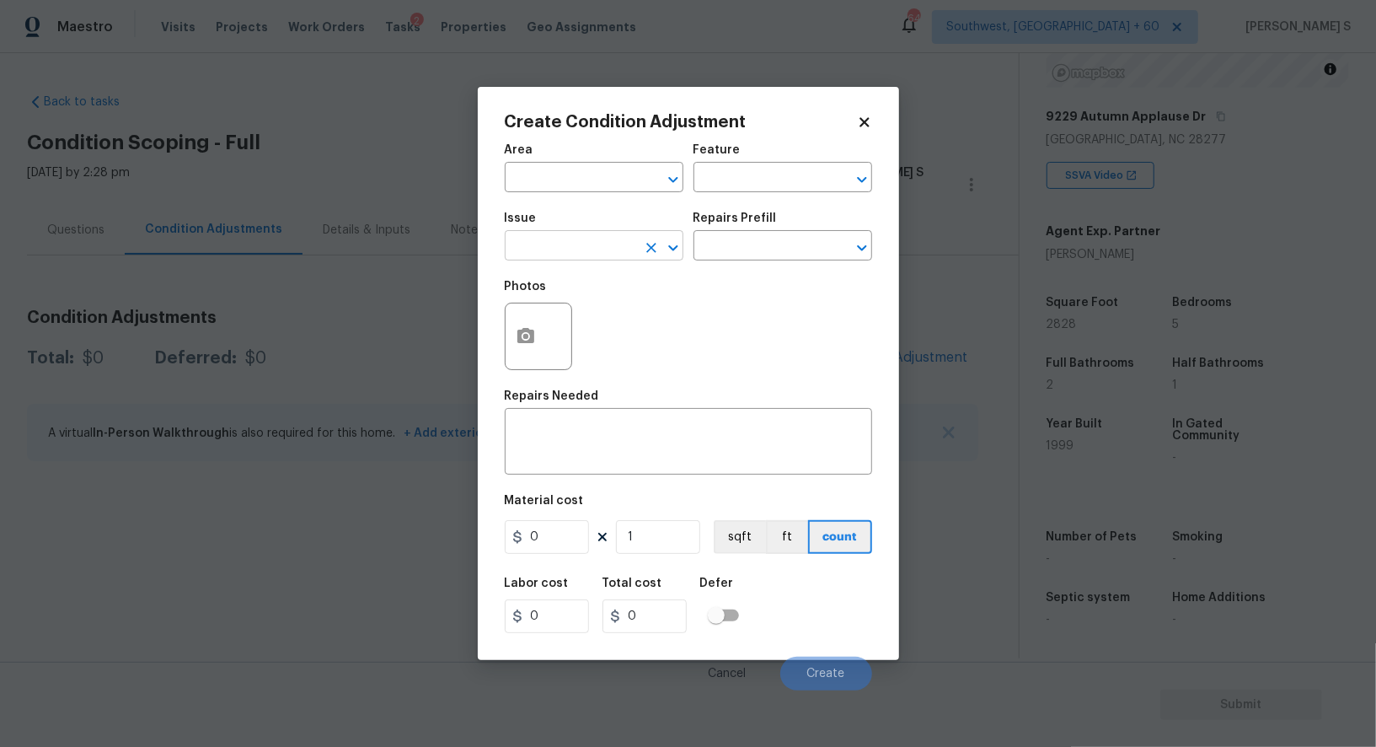
click at [616, 244] on input "text" at bounding box center [570, 247] width 131 height 26
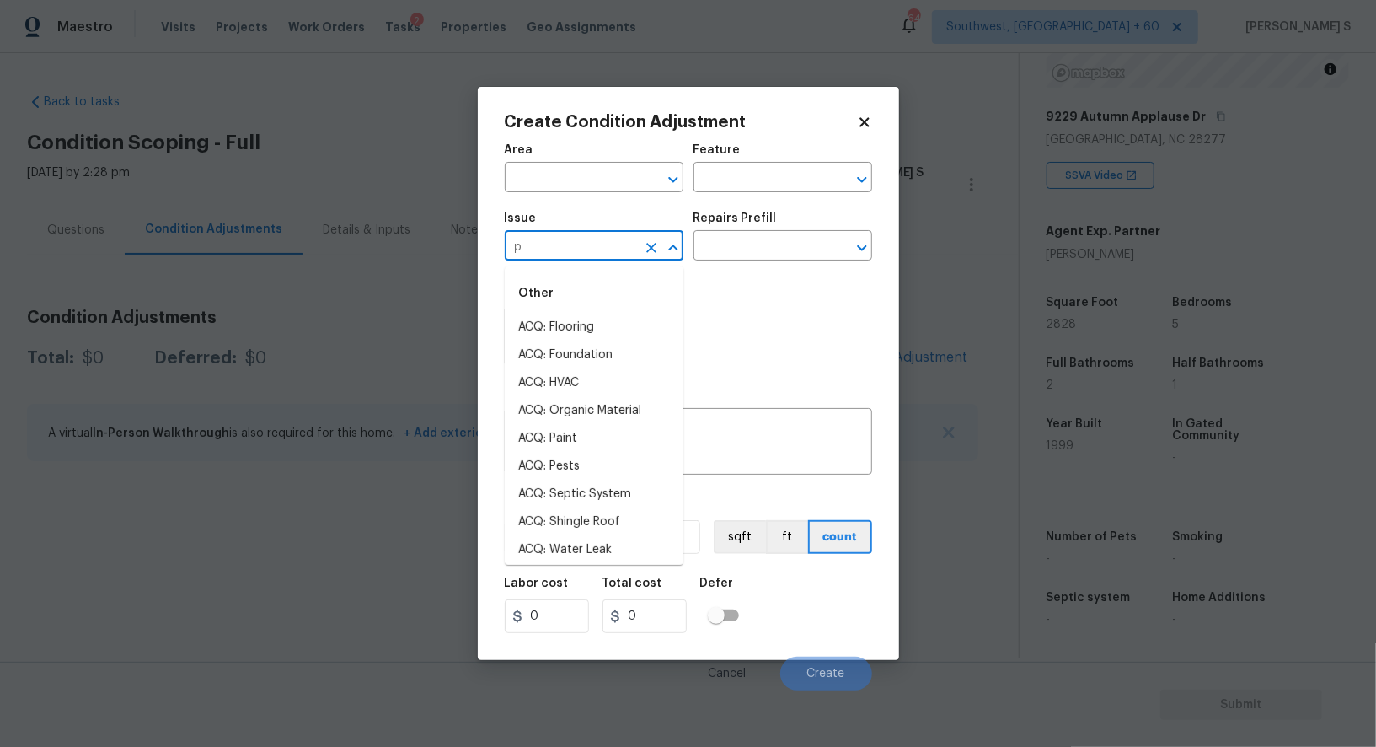
type input "pa"
type input "in"
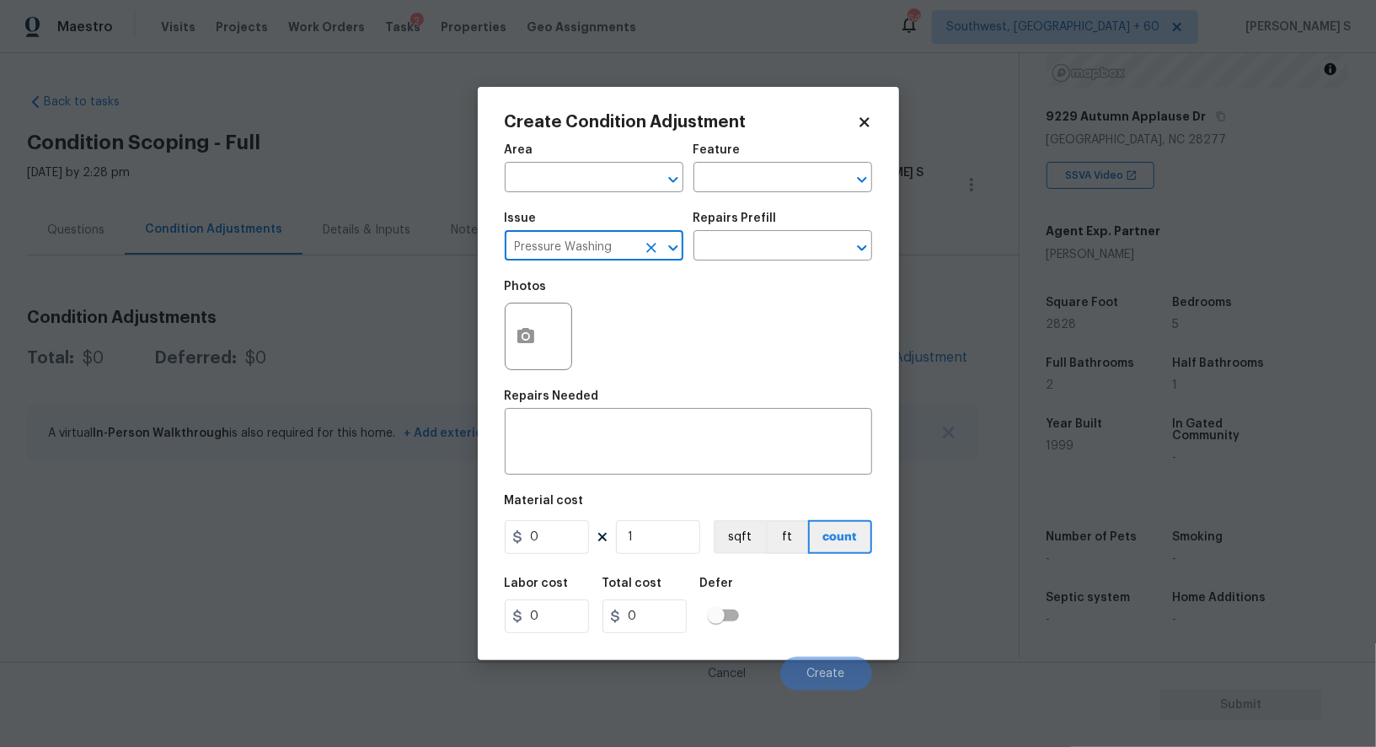
type input "Pressure Washing"
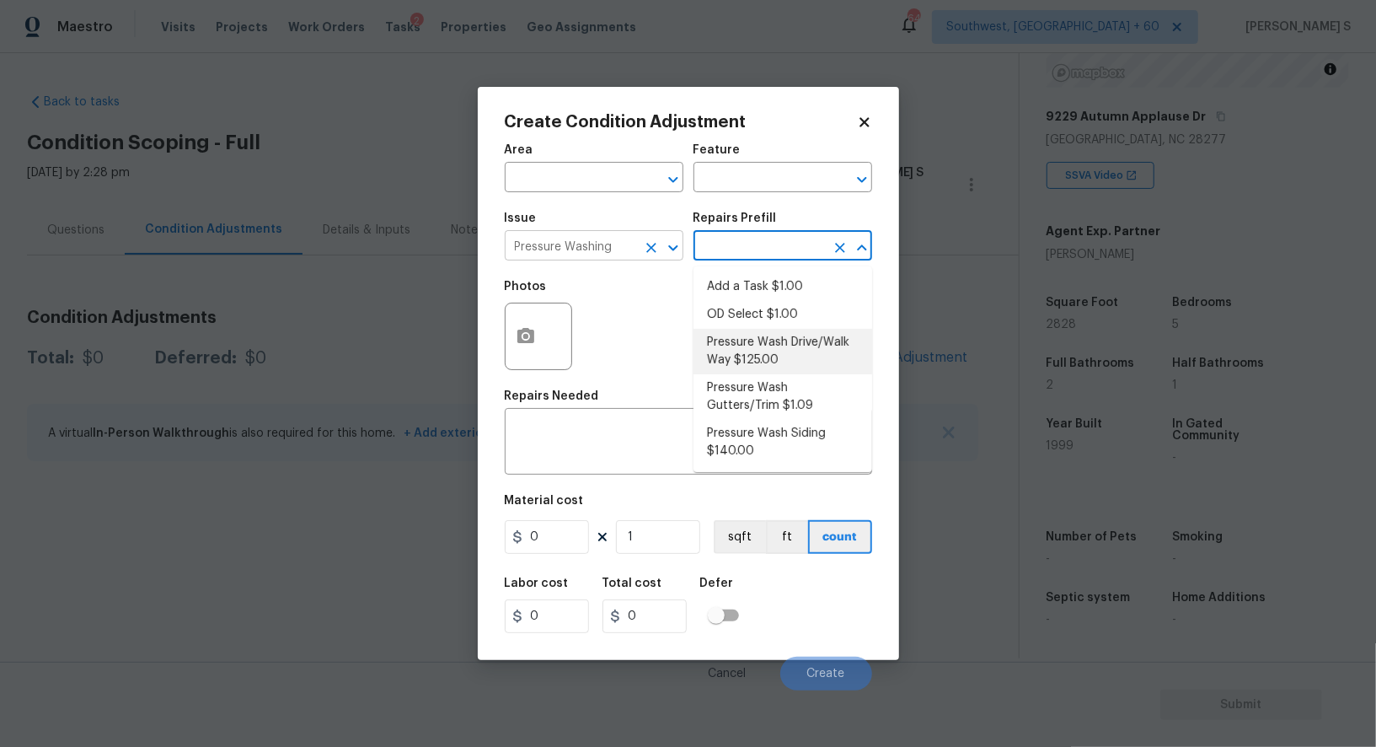
type input "Siding"
type textarea "Pressure wash the driveways/walkways as directed by the PM. Ensure that all deb…"
type input "125"
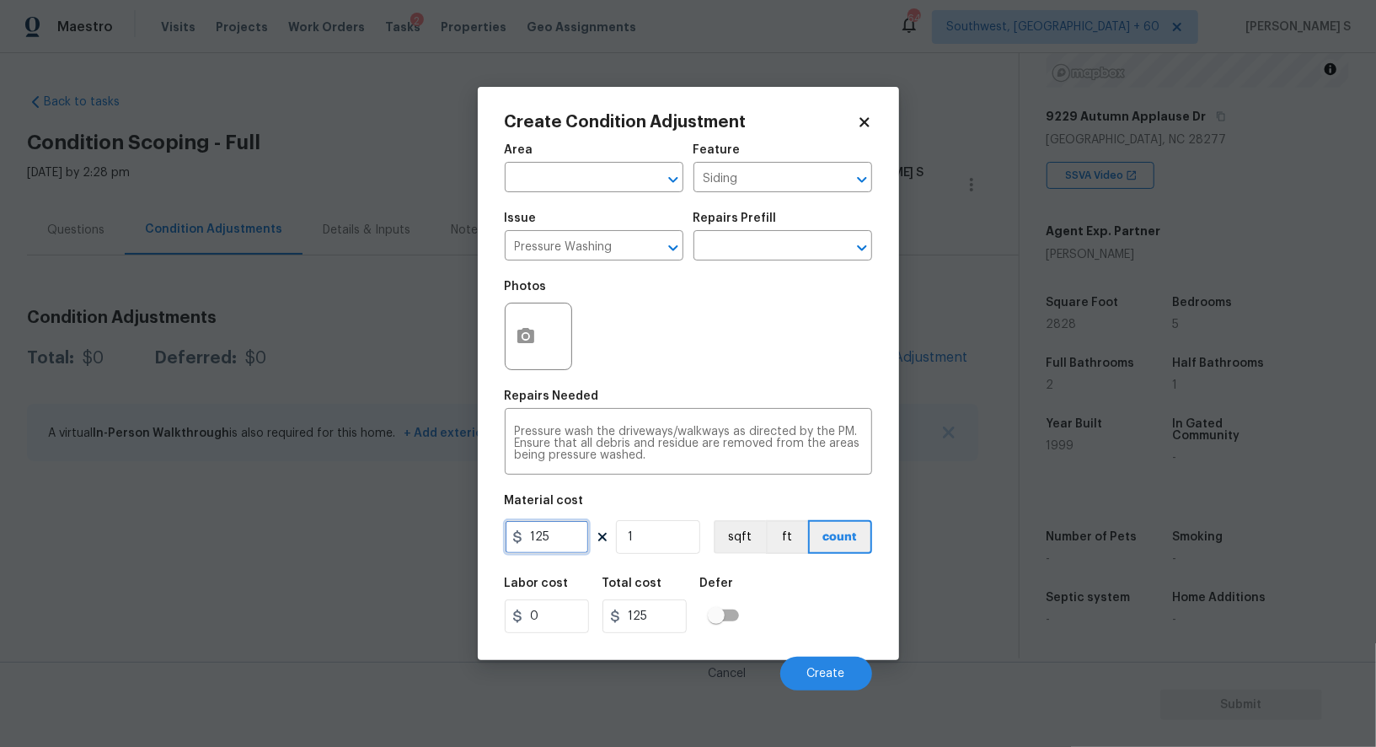
click at [580, 531] on input "125" at bounding box center [547, 537] width 84 height 34
type input "200"
click at [819, 672] on span "Create" at bounding box center [826, 673] width 38 height 13
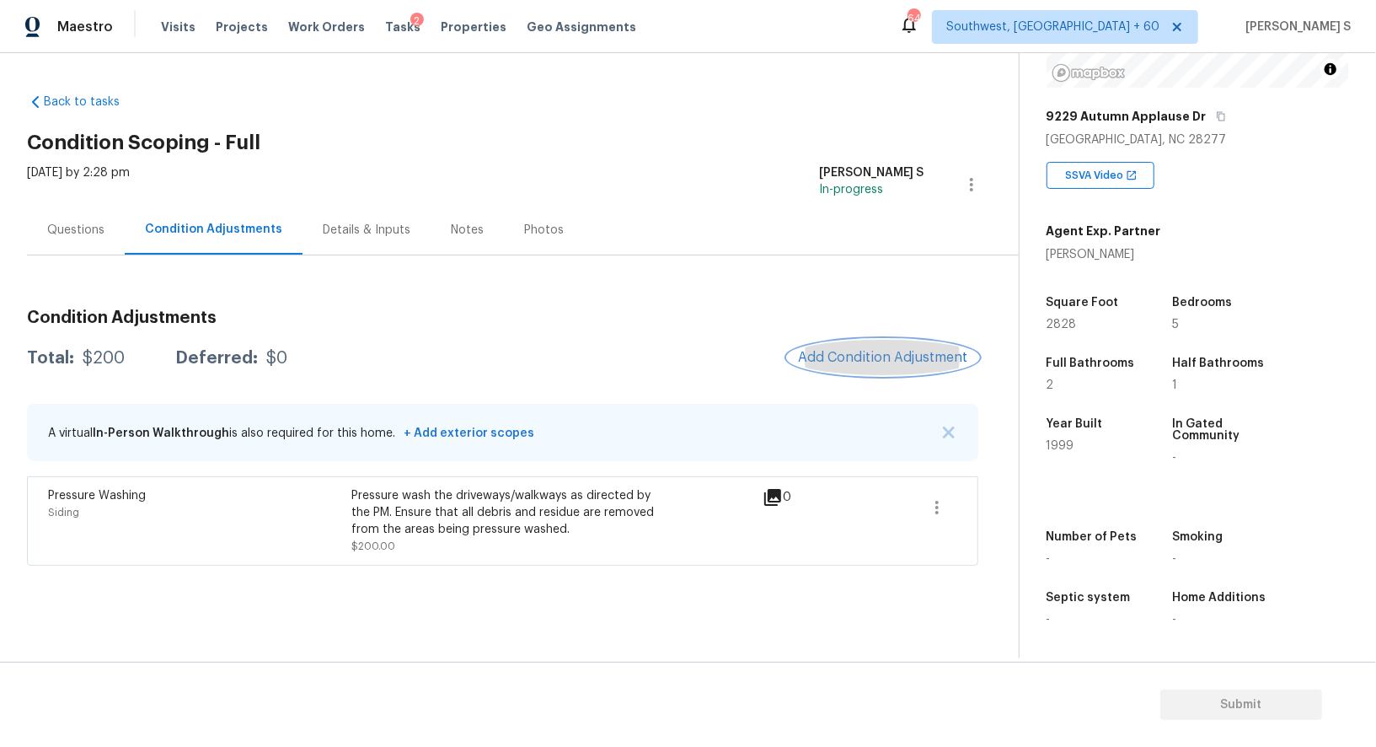
click at [909, 345] on button "Add Condition Adjustment" at bounding box center [883, 357] width 190 height 35
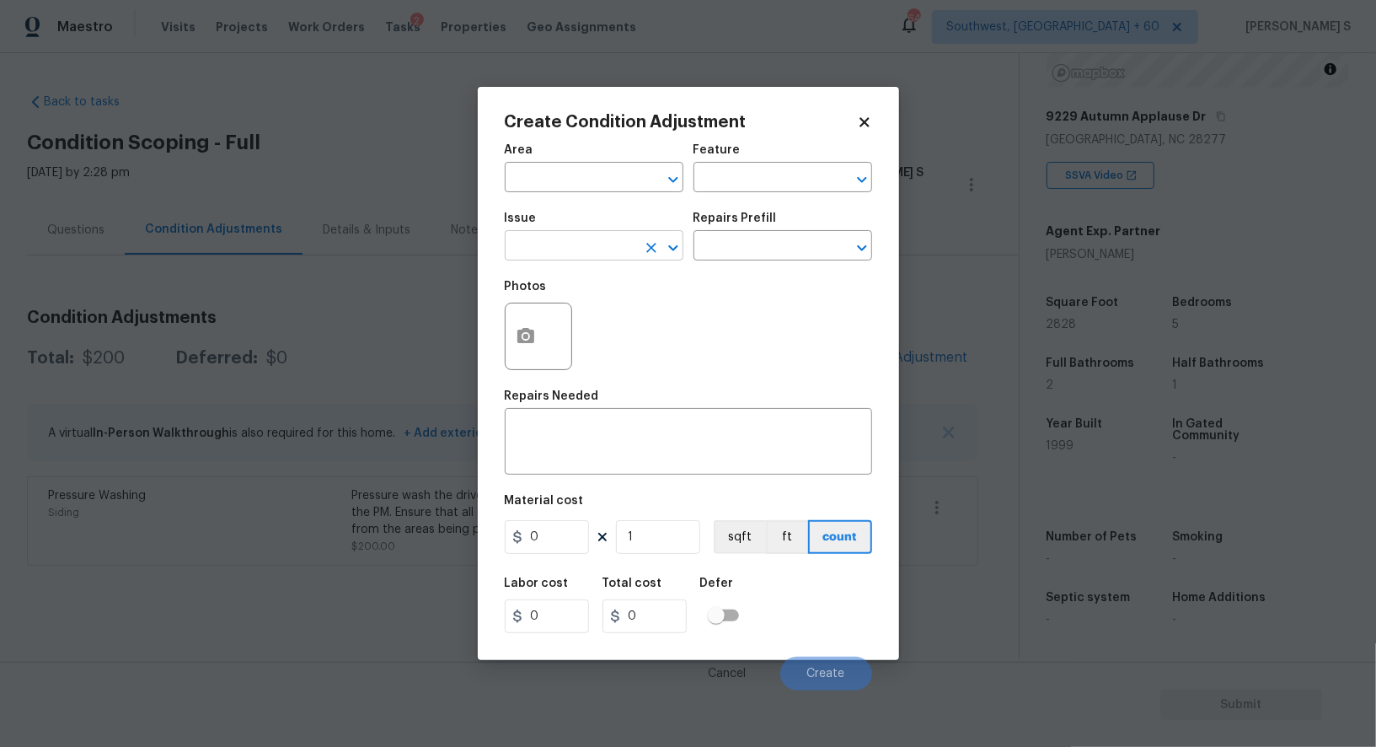
click at [587, 257] on input "text" at bounding box center [570, 247] width 131 height 26
type input "Landscape Package"
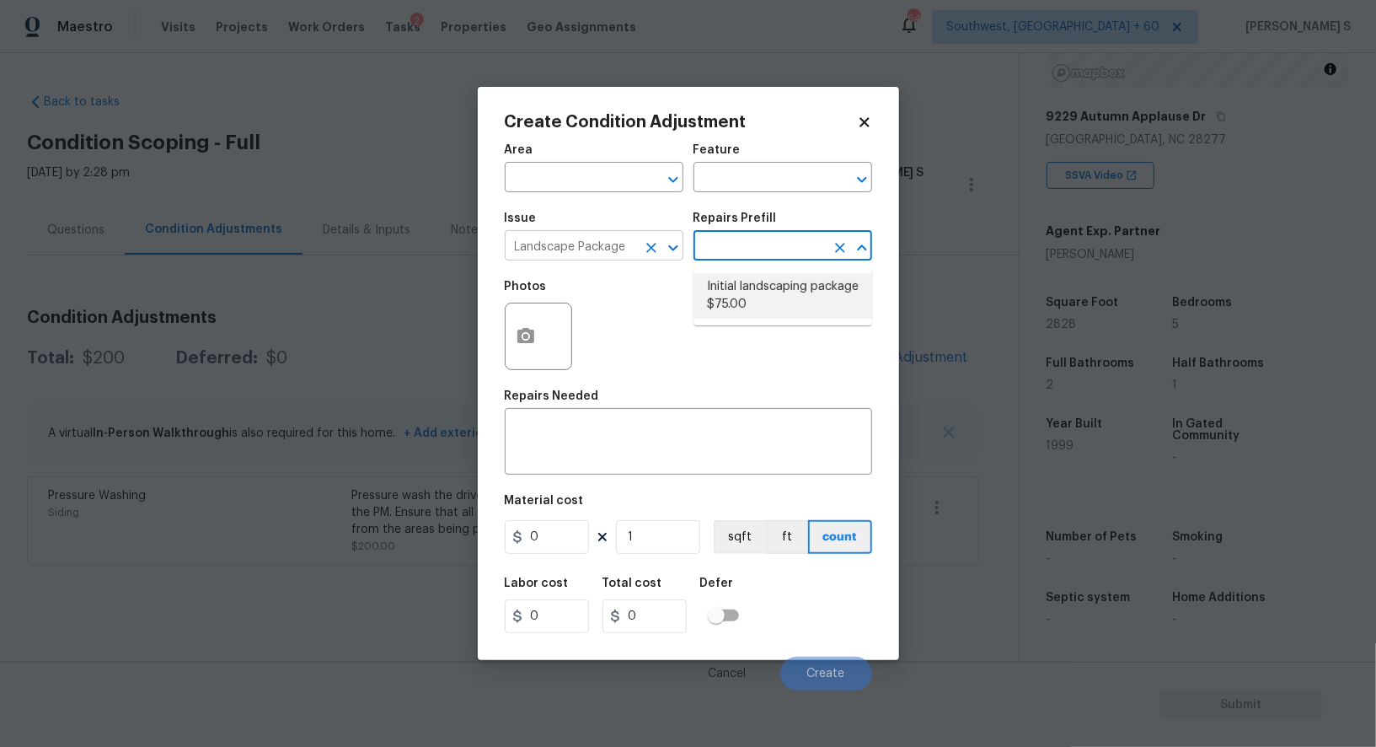
type input "Home Readiness Packages"
type textarea "Mowing of grass up to 6" in height. Mow, edge along driveways & sidewalks, trim…"
type input "75"
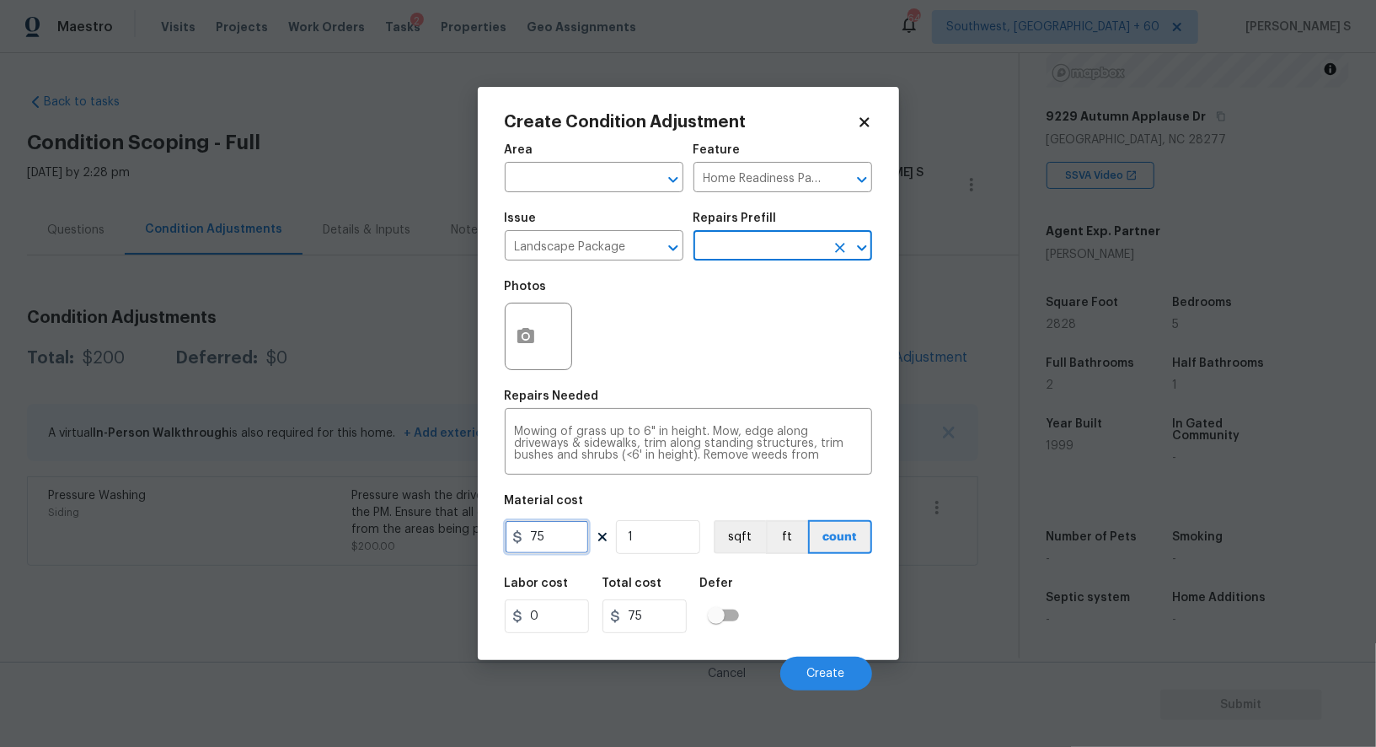
click at [573, 532] on input "75" at bounding box center [547, 537] width 84 height 34
type input "300"
click at [813, 626] on div "Labor cost 0 Total cost 300 Defer" at bounding box center [688, 605] width 367 height 76
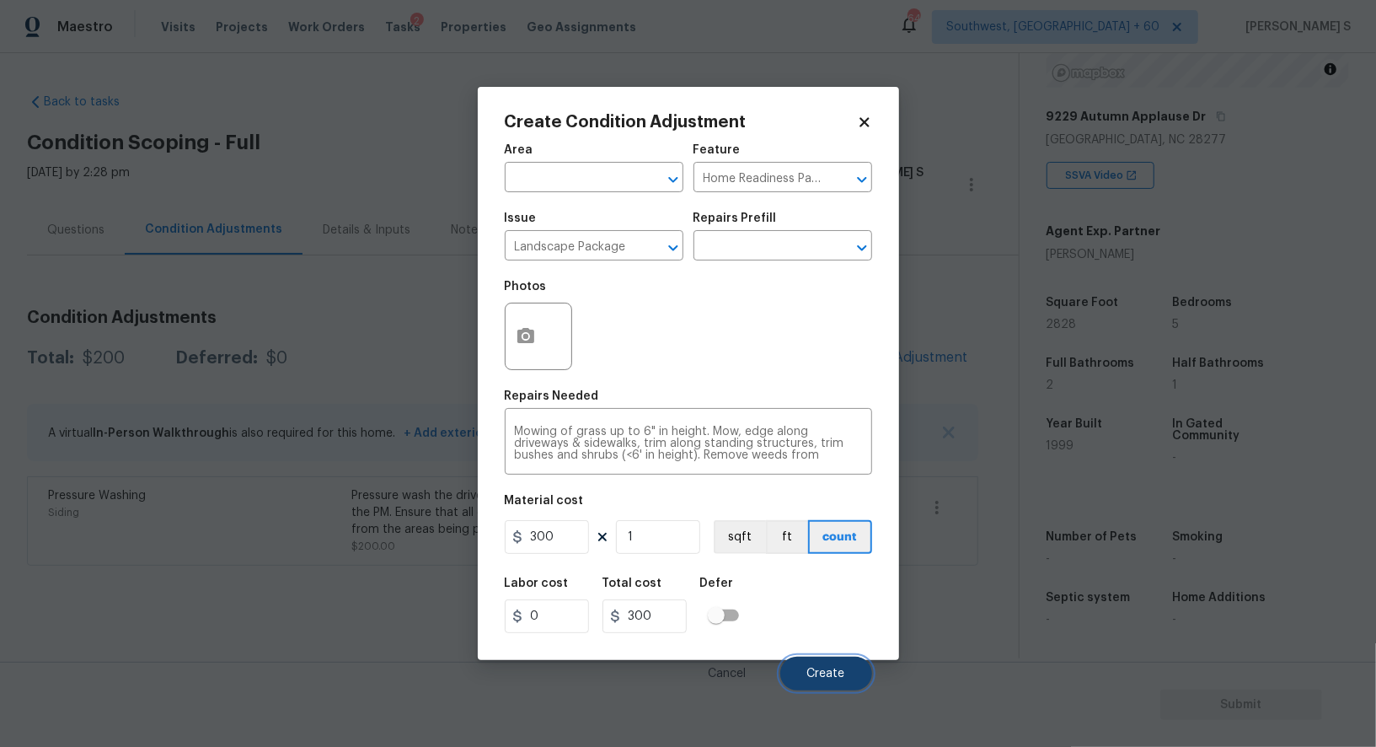
click at [826, 667] on button "Create" at bounding box center [826, 673] width 92 height 34
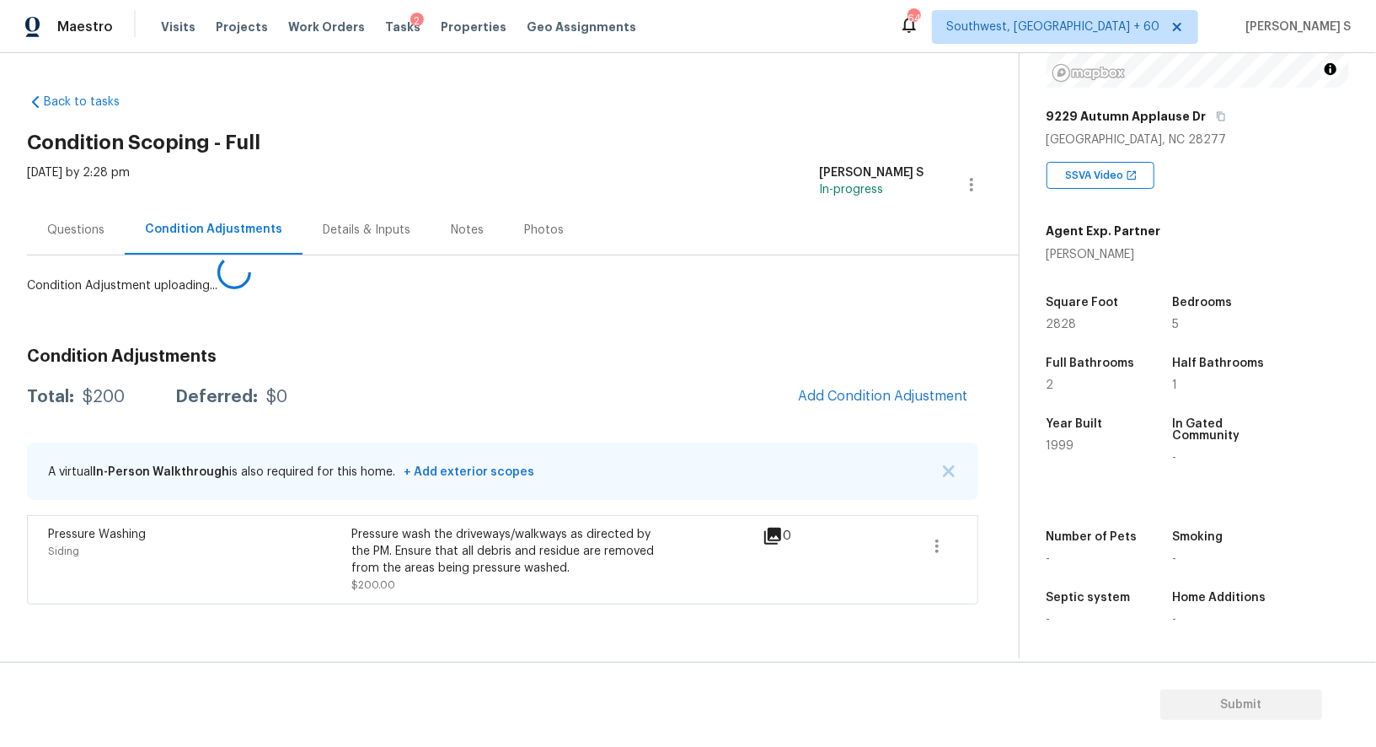
click at [230, 575] on body "Maestro Visits Projects Work Orders Tasks 2 Properties Geo Assignments 640 Sout…" at bounding box center [688, 373] width 1376 height 747
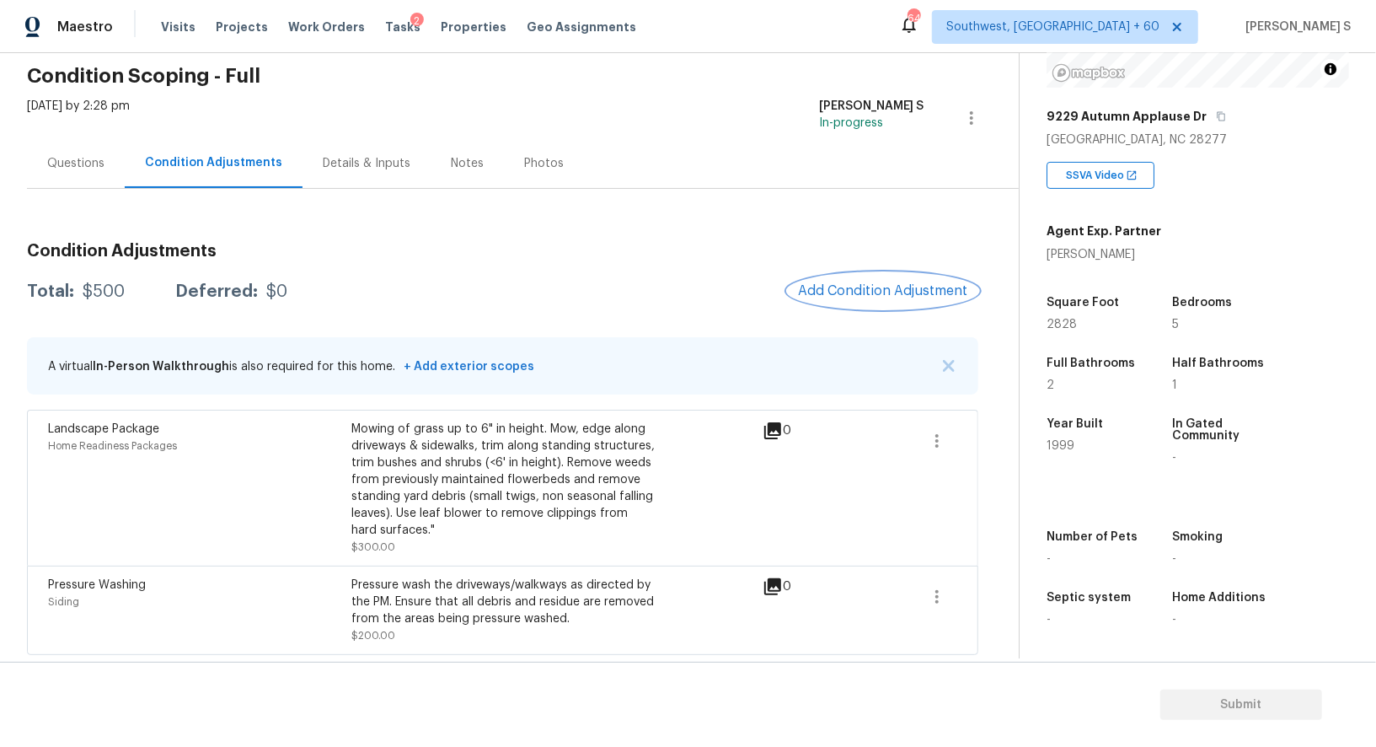
scroll to position [66, 0]
click at [67, 169] on div "Questions" at bounding box center [75, 164] width 57 height 17
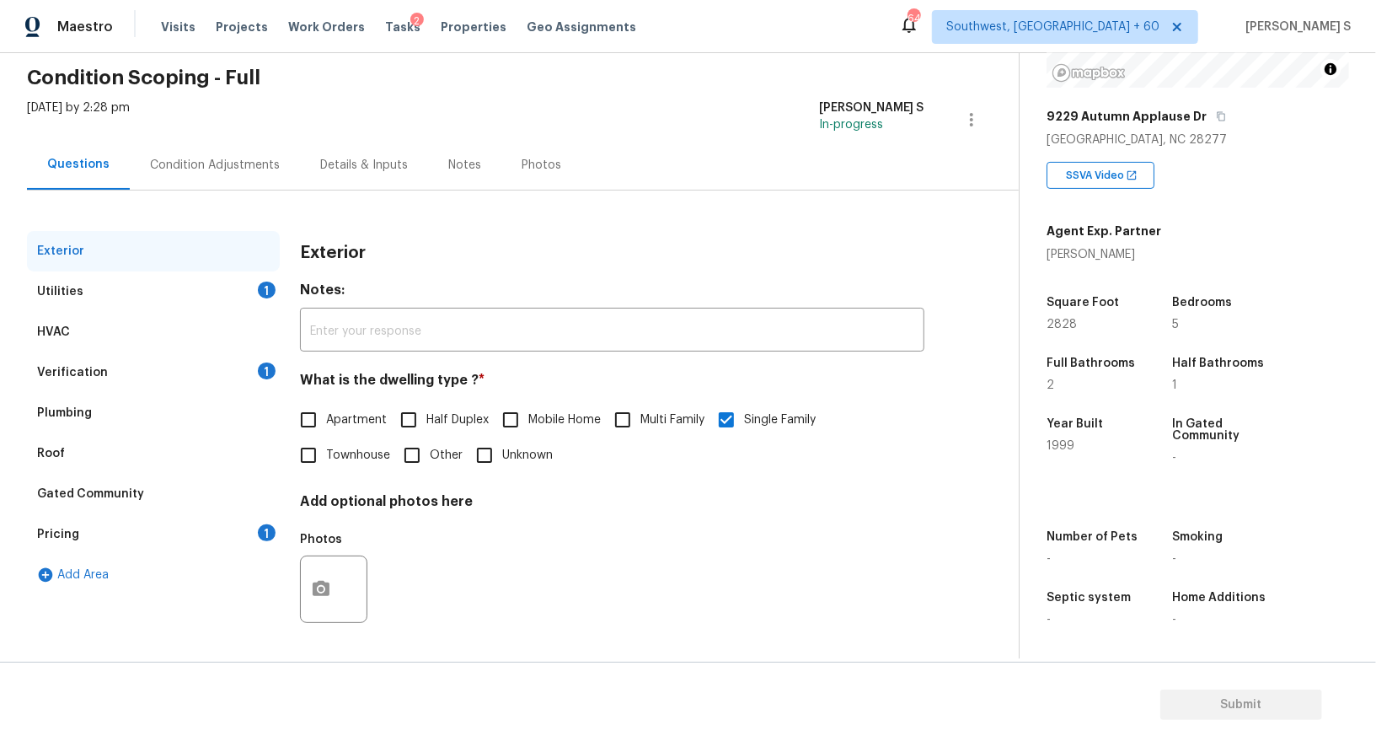
scroll to position [64, 0]
click at [156, 524] on div "Pricing 1" at bounding box center [153, 535] width 253 height 40
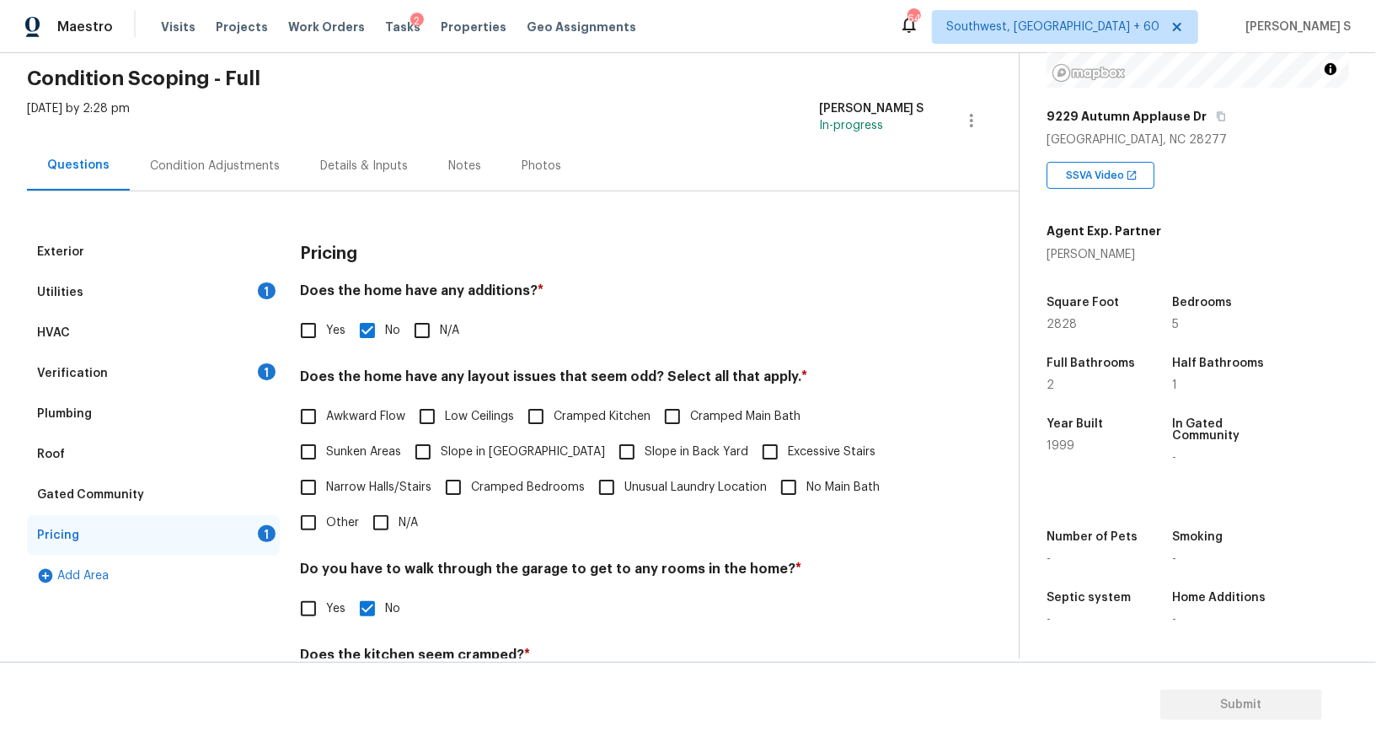
click at [449, 441] on label "Slope in [GEOGRAPHIC_DATA]" at bounding box center [505, 451] width 200 height 35
click at [441, 441] on input "Slope in [GEOGRAPHIC_DATA]" at bounding box center [422, 451] width 35 height 35
checkbox input "true"
click at [244, 153] on div "Condition Adjustments" at bounding box center [215, 166] width 170 height 50
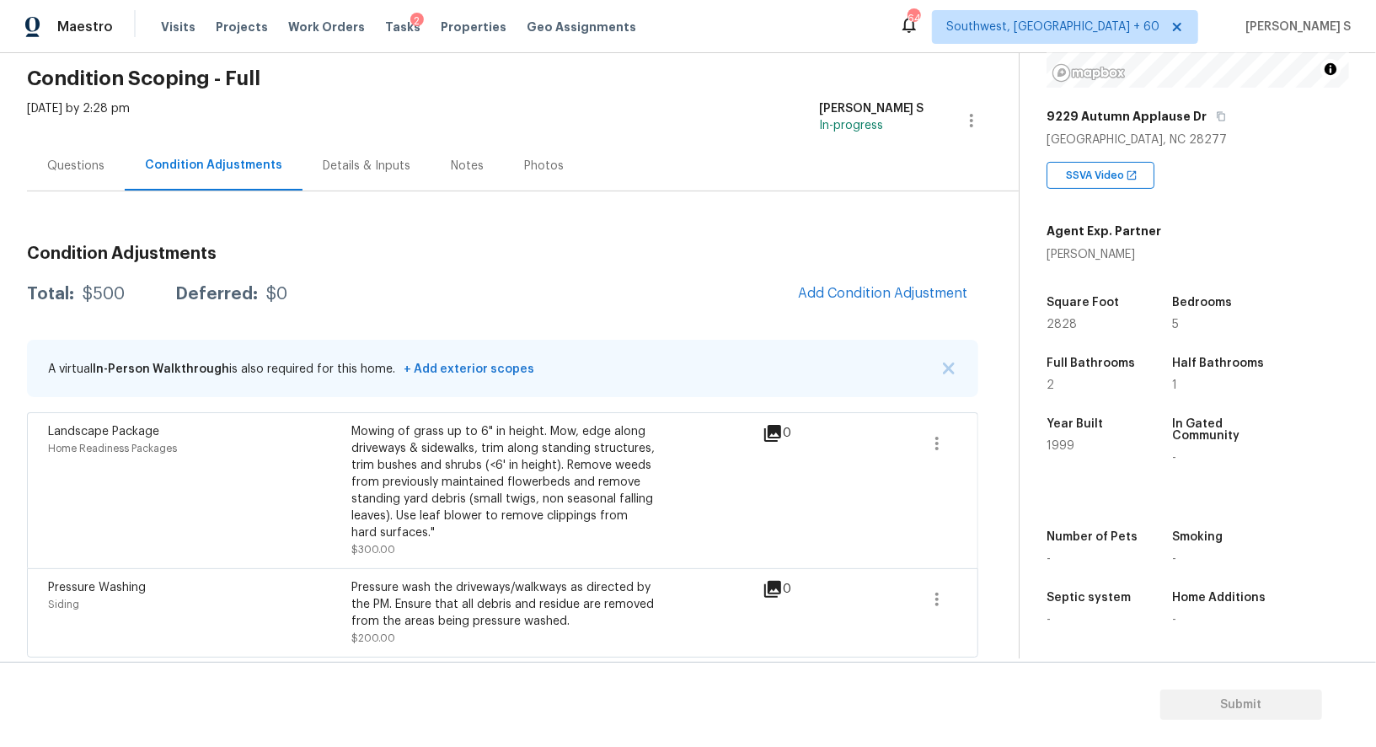
click at [831, 263] on div "Condition Adjustments Total: $500 Deferred: $0 Add Condition Adjustment A virtu…" at bounding box center [502, 445] width 951 height 426
click at [854, 272] on div "Condition Adjustments Total: $500 Deferred: $0 Add Condition Adjustment A virtu…" at bounding box center [502, 445] width 951 height 426
click at [906, 289] on span "Add Condition Adjustment" at bounding box center [883, 293] width 170 height 15
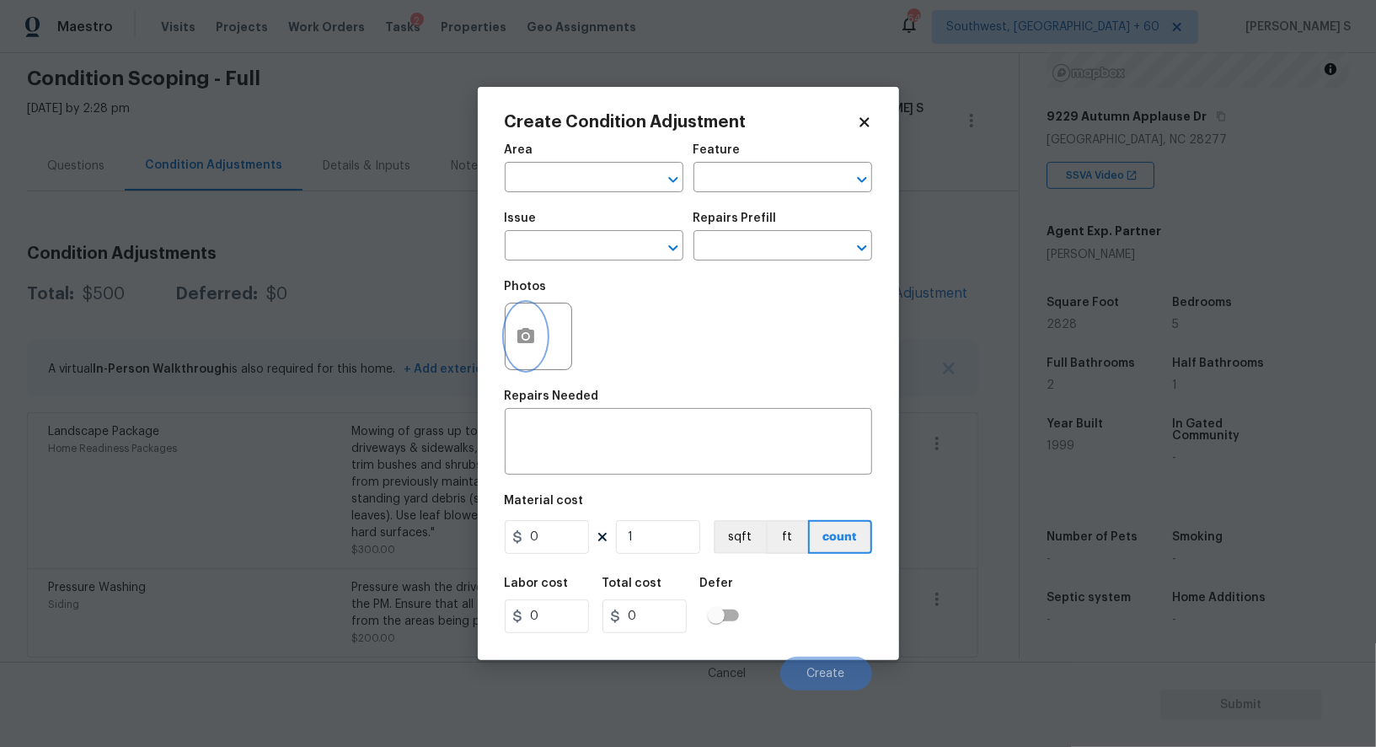
click at [525, 318] on button "button" at bounding box center [526, 336] width 40 height 66
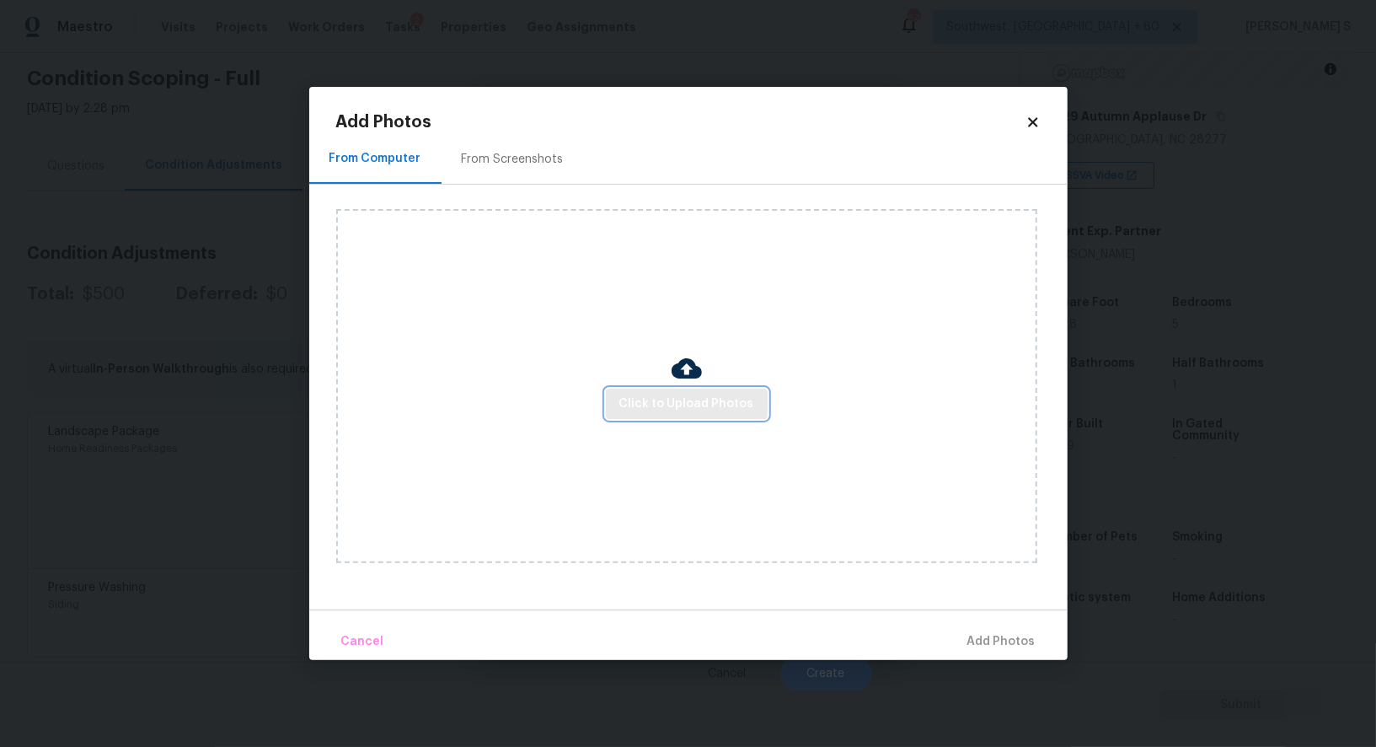
click at [655, 400] on span "Click to Upload Photos" at bounding box center [686, 404] width 135 height 21
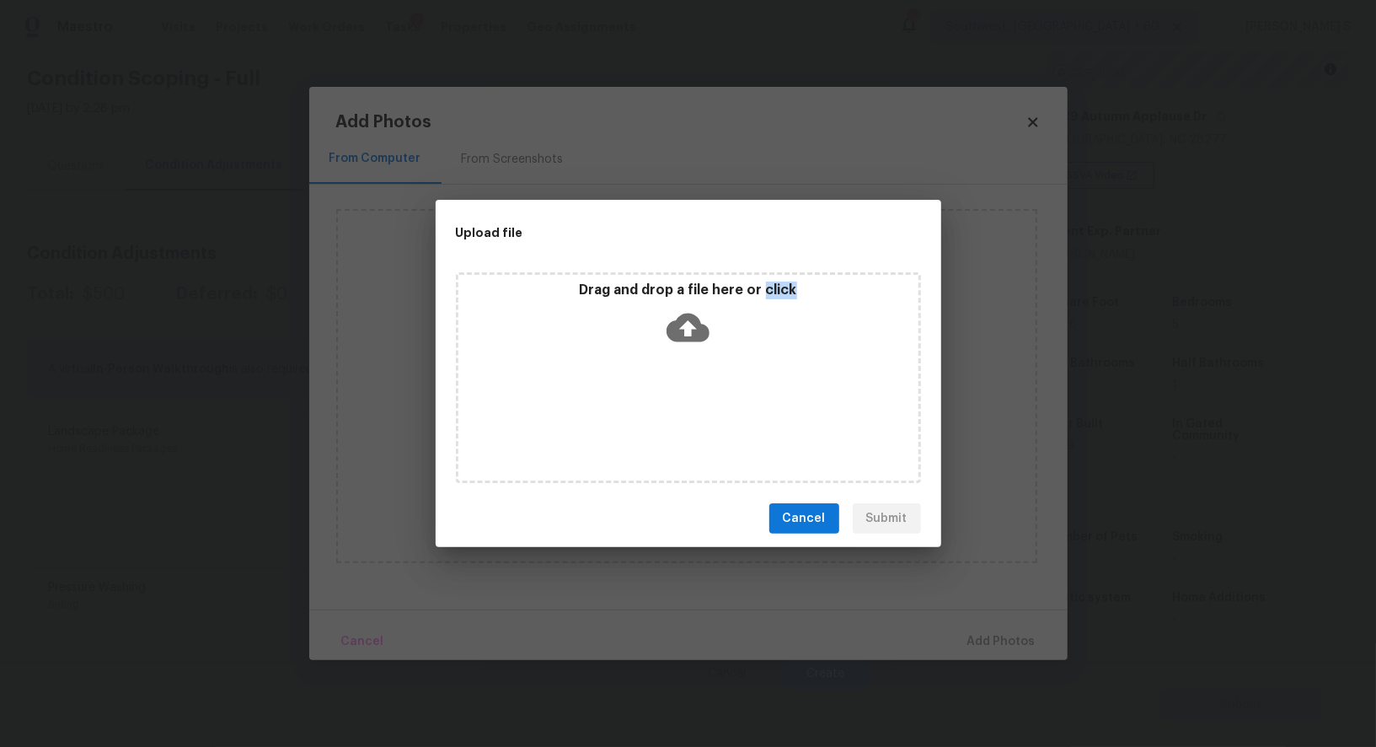
click at [655, 399] on div "Drag and drop a file here or click" at bounding box center [688, 377] width 465 height 211
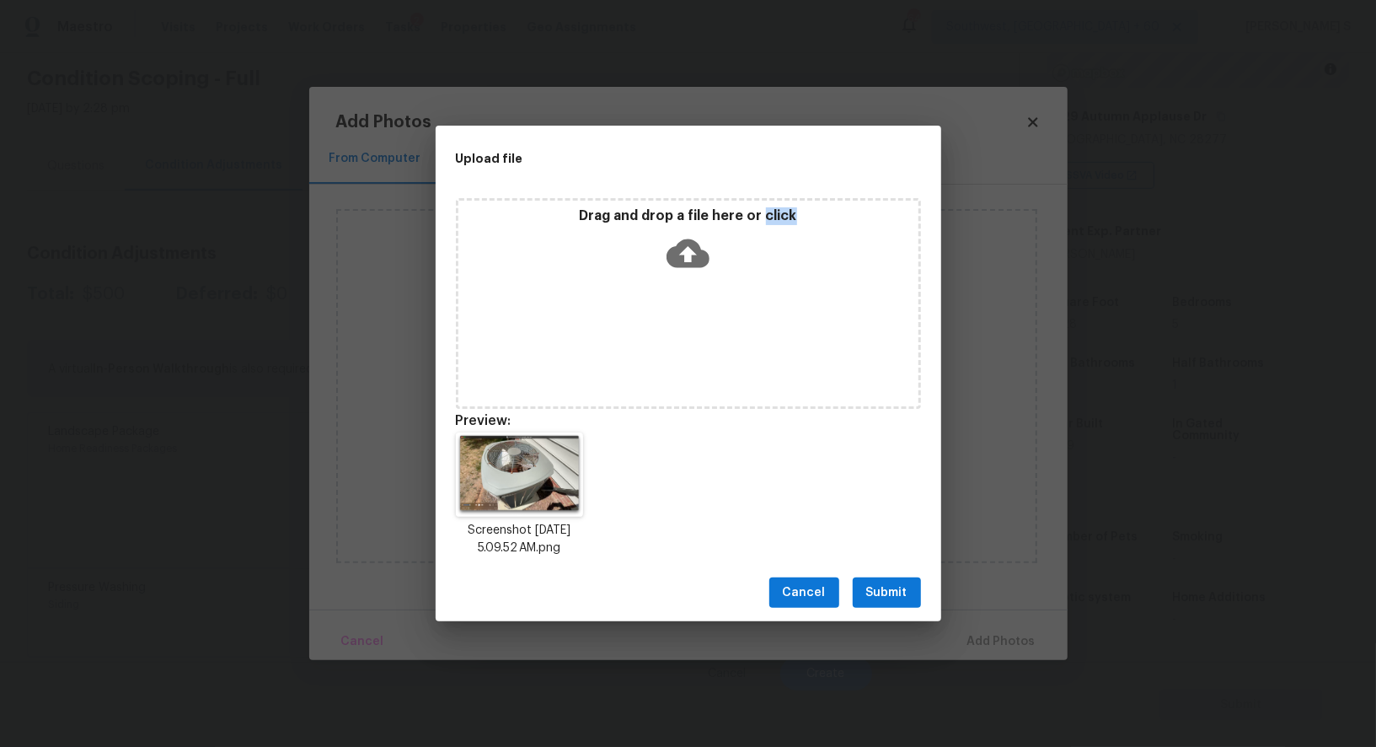
click at [897, 587] on span "Submit" at bounding box center [886, 592] width 41 height 21
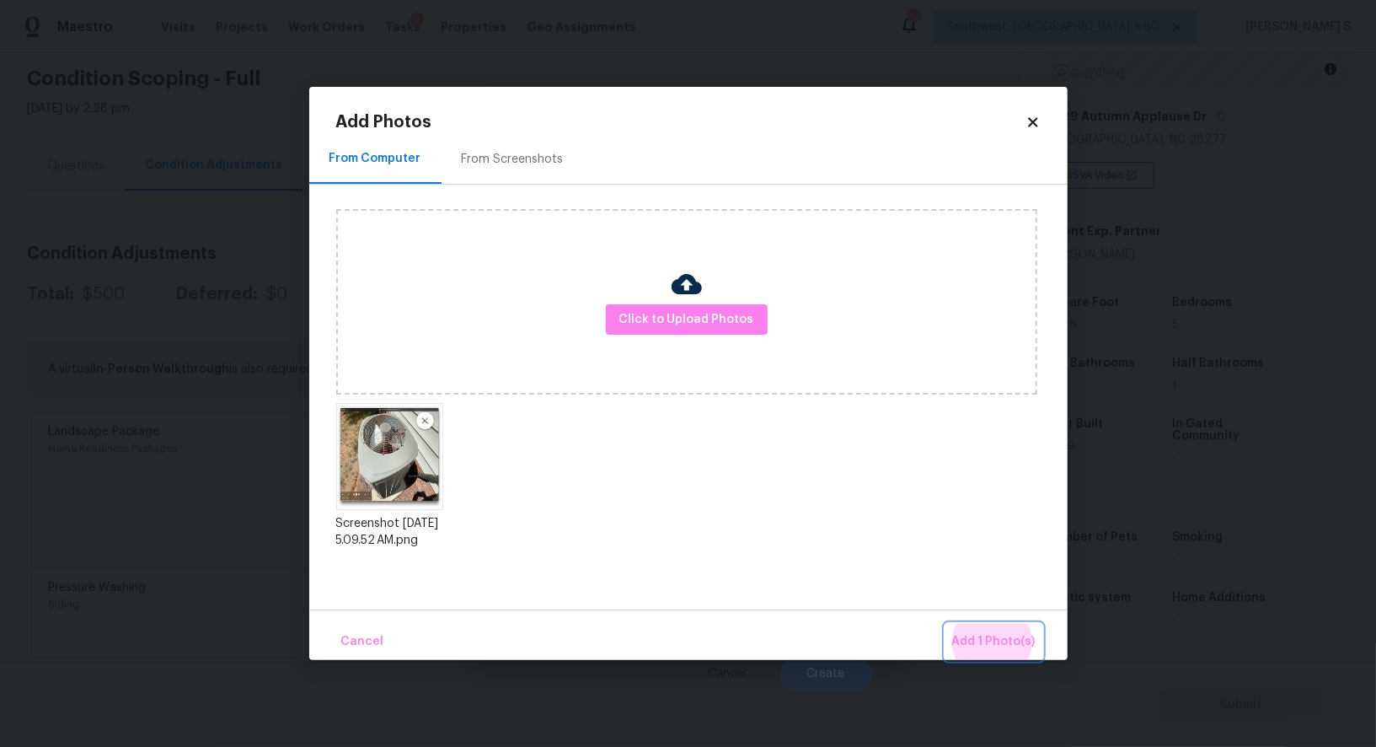
click at [946, 624] on button "Add 1 Photo(s)" at bounding box center [994, 642] width 97 height 36
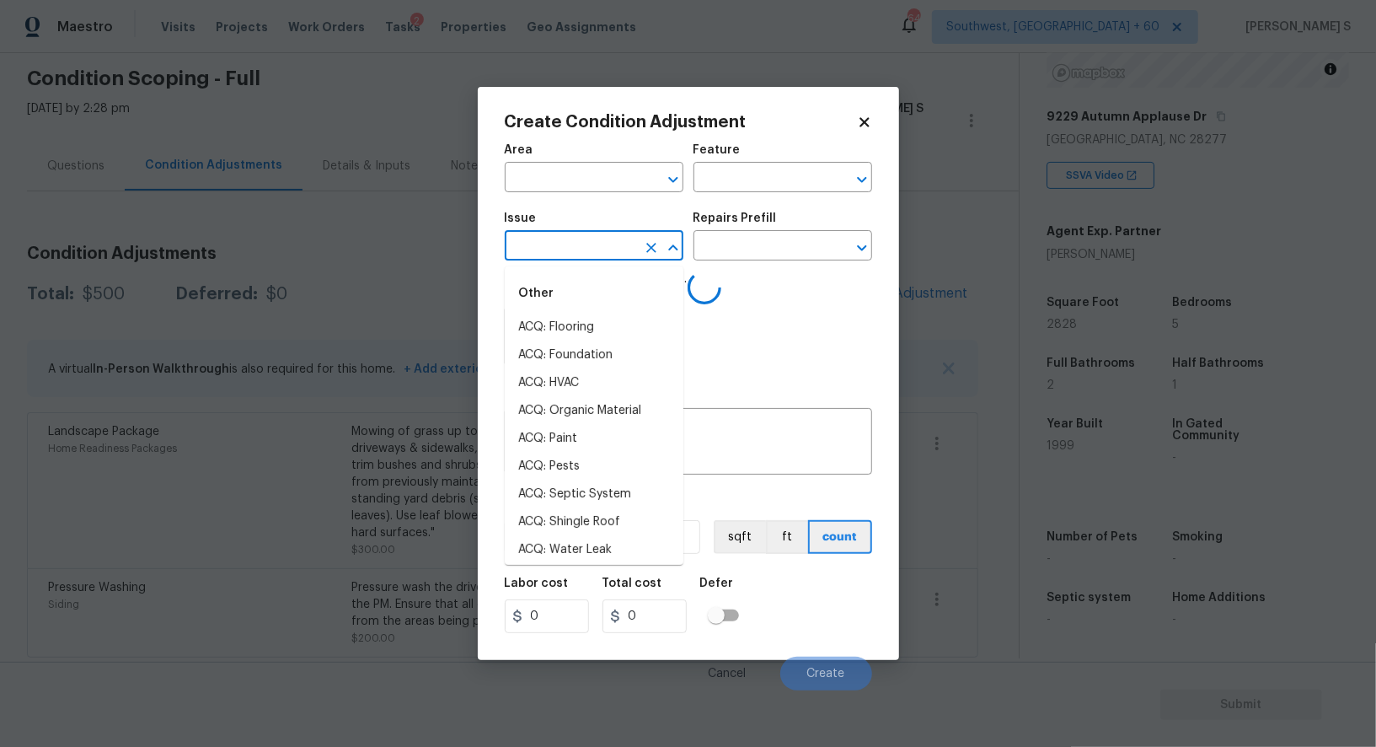
click at [557, 240] on input "text" at bounding box center [570, 247] width 131 height 26
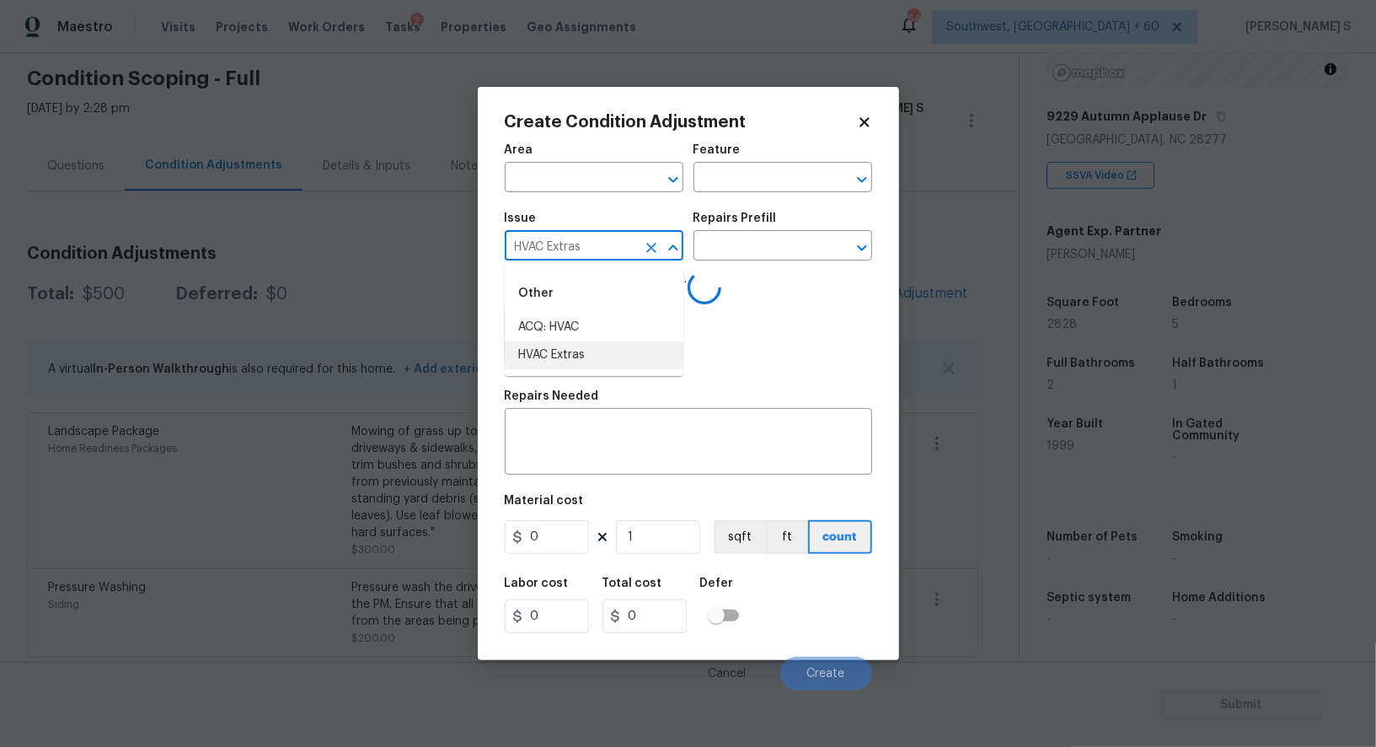
type input "HVAC Extras"
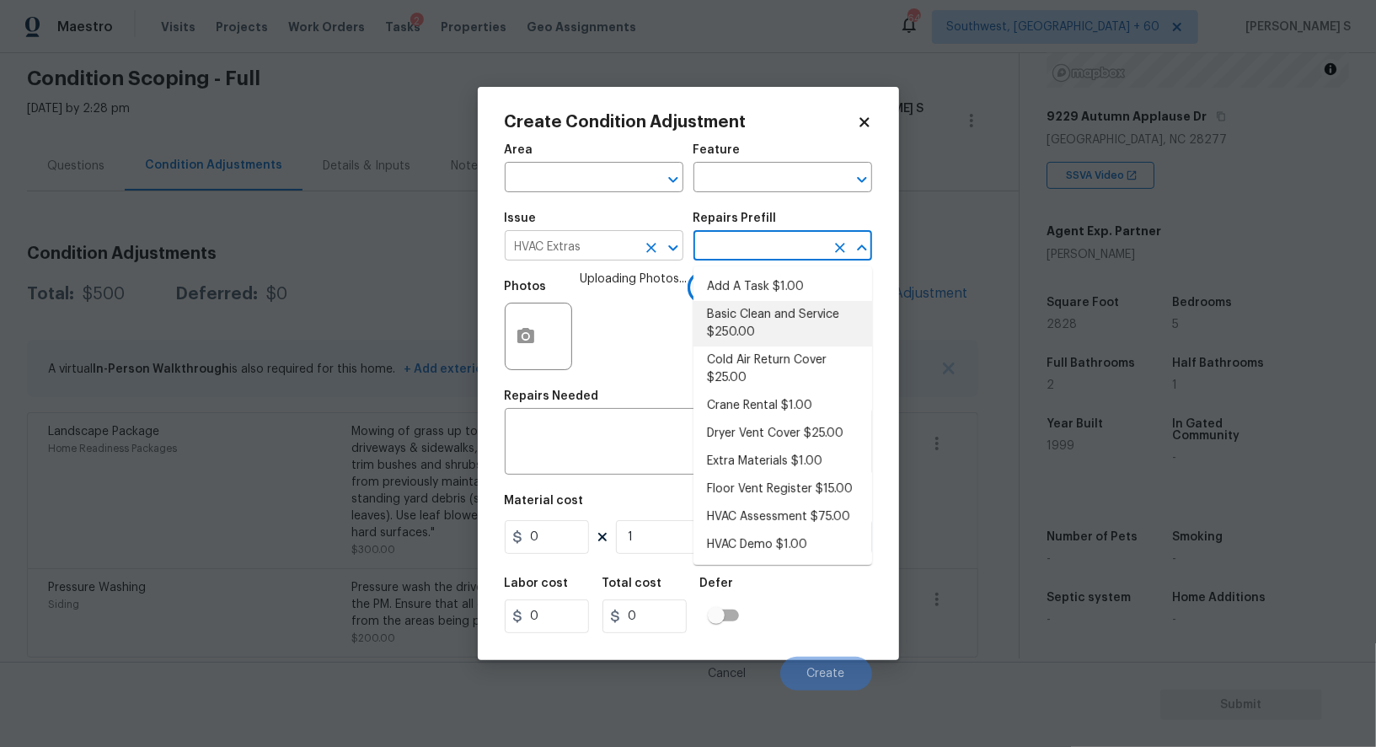
type input "HVAC"
type textarea "General Service HVAC system including: cleaning condenser and evaporator coils,…"
type input "250"
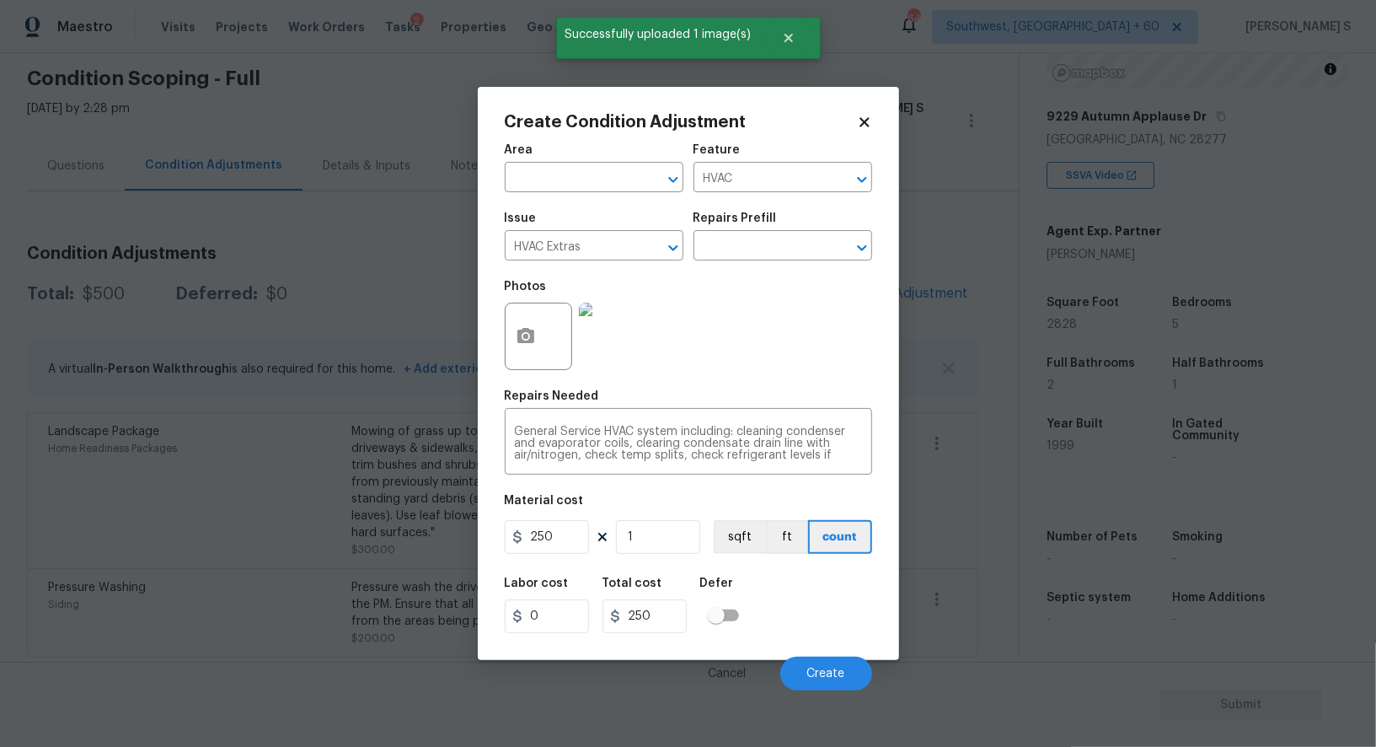
click at [595, 528] on div "250 1 sqft ft count" at bounding box center [688, 537] width 367 height 34
click at [547, 533] on input "250" at bounding box center [547, 537] width 84 height 34
type input "800"
click at [830, 680] on span "Create" at bounding box center [826, 673] width 38 height 13
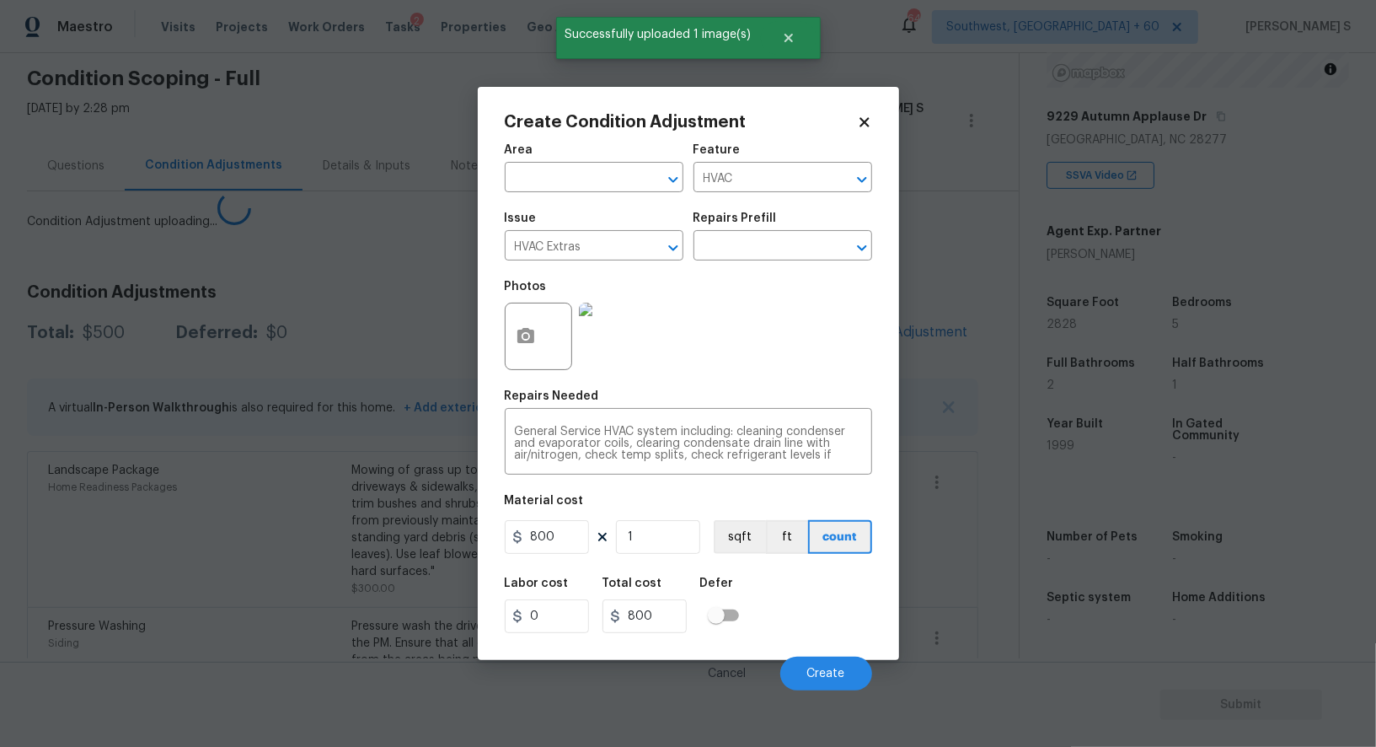
click at [179, 613] on body "Maestro Visits Projects Work Orders Tasks 2 Properties Geo Assignments 640 Sout…" at bounding box center [688, 373] width 1376 height 747
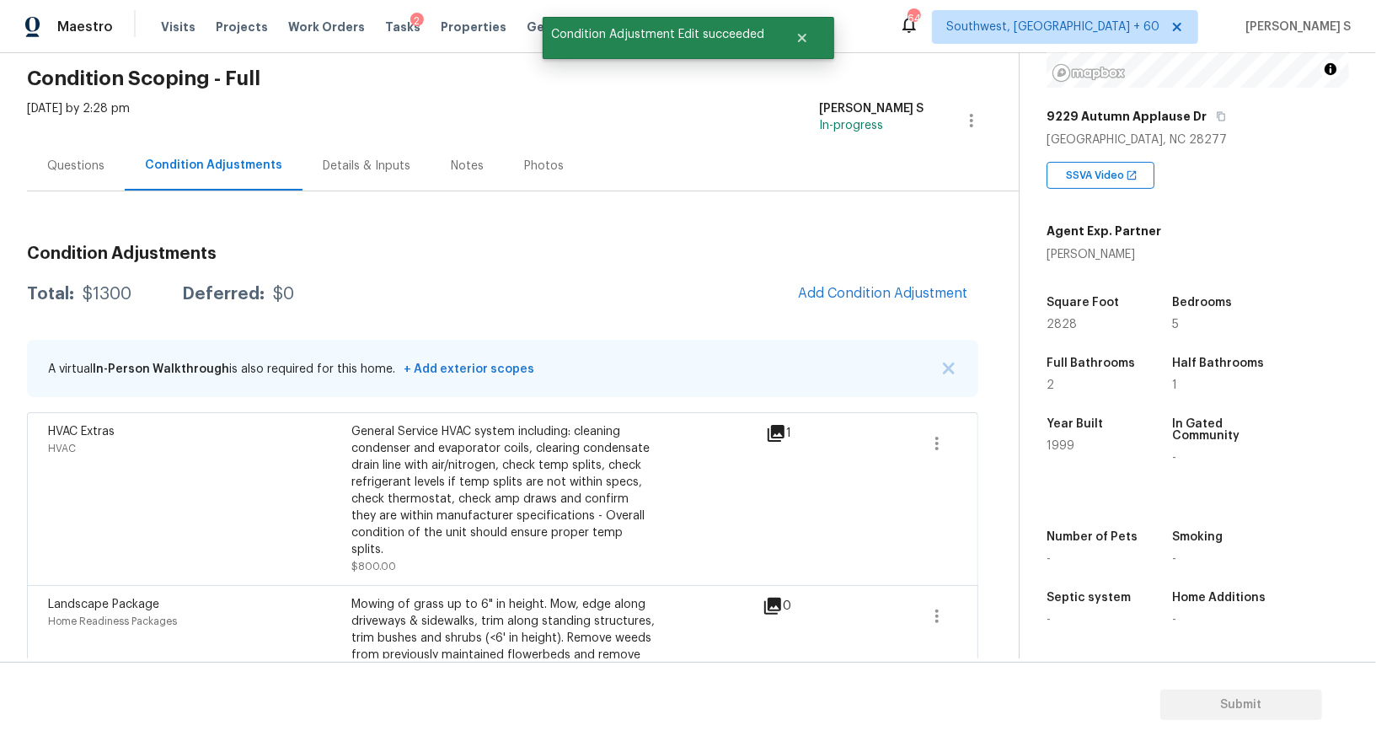
drag, startPoint x: 50, startPoint y: 174, endPoint x: 72, endPoint y: 174, distance: 21.9
click at [49, 174] on div "Questions" at bounding box center [76, 166] width 98 height 50
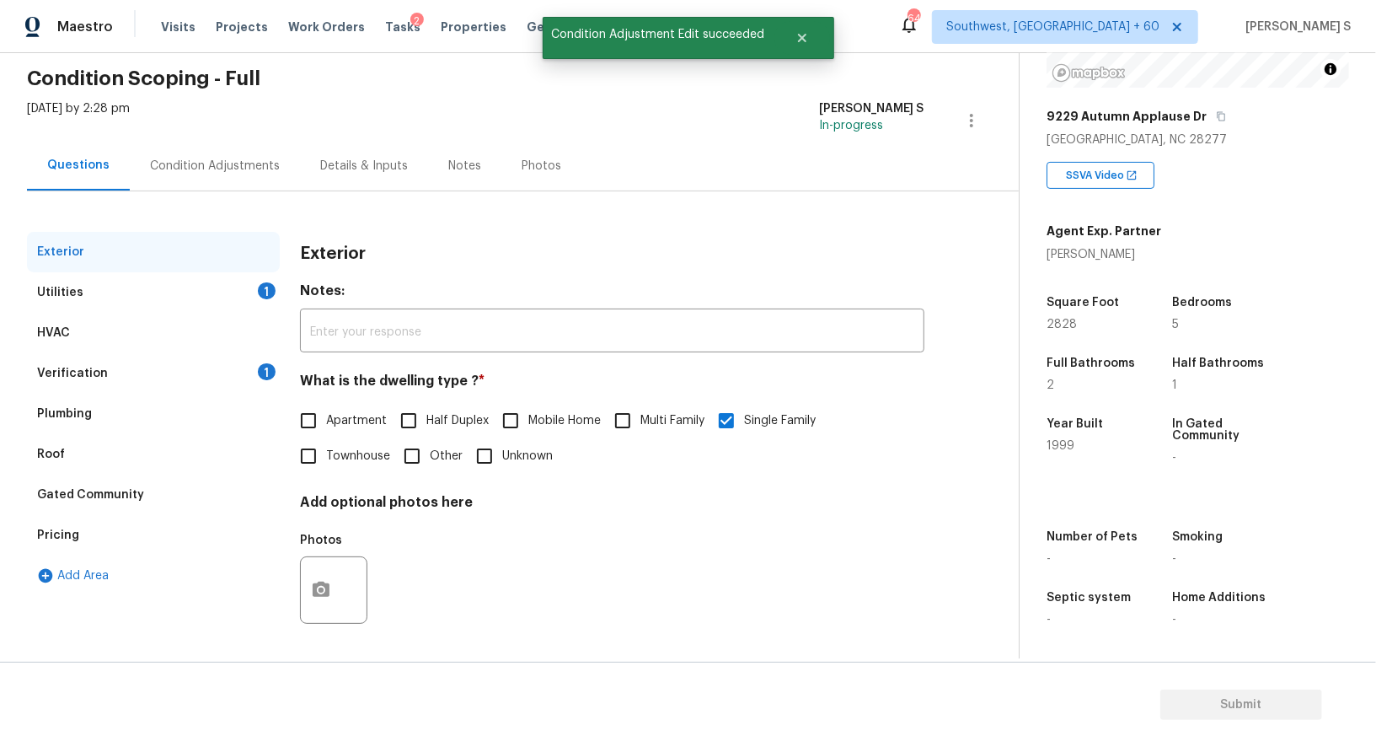
scroll to position [64, 0]
click at [50, 289] on div "Utilities" at bounding box center [60, 292] width 46 height 17
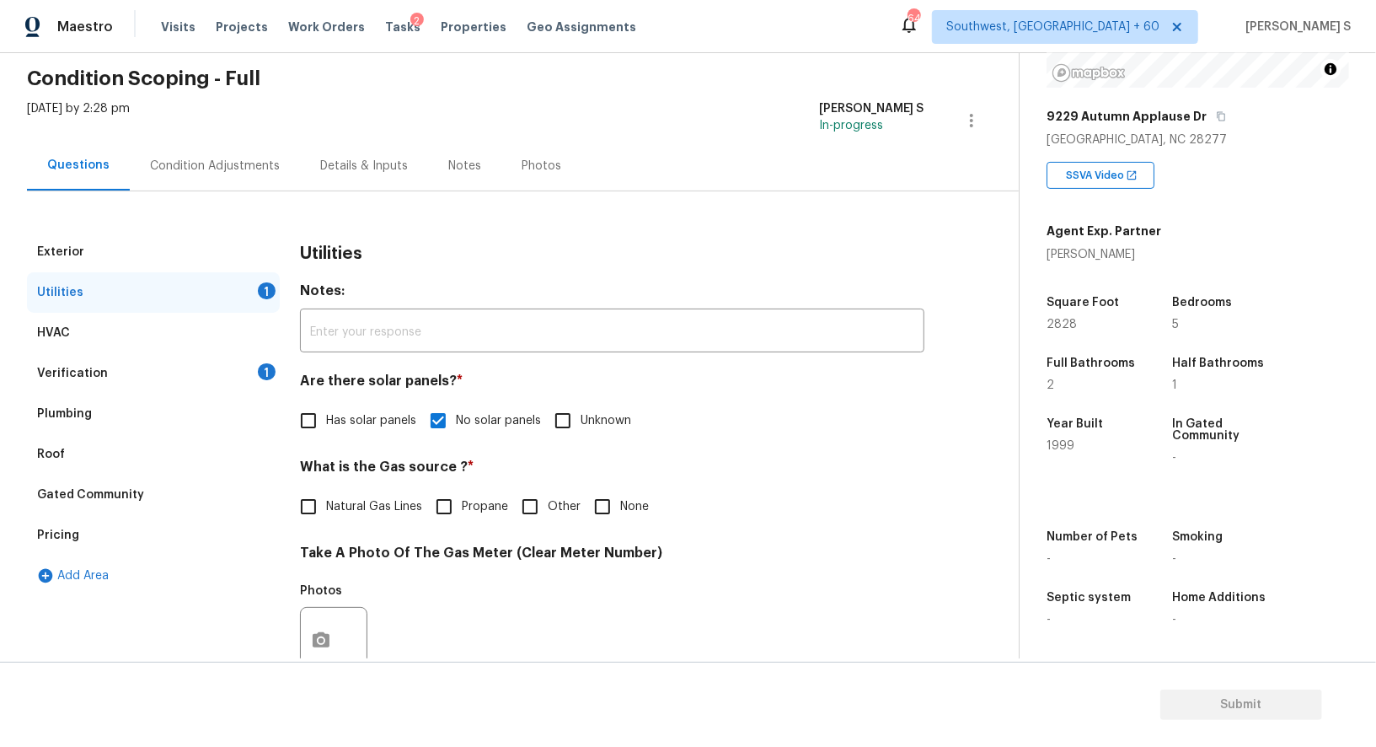
click at [347, 506] on span "Natural Gas Lines" at bounding box center [374, 507] width 96 height 18
click at [326, 506] on input "Natural Gas Lines" at bounding box center [308, 506] width 35 height 35
checkbox input "true"
click at [92, 521] on div "Pricing" at bounding box center [153, 535] width 253 height 40
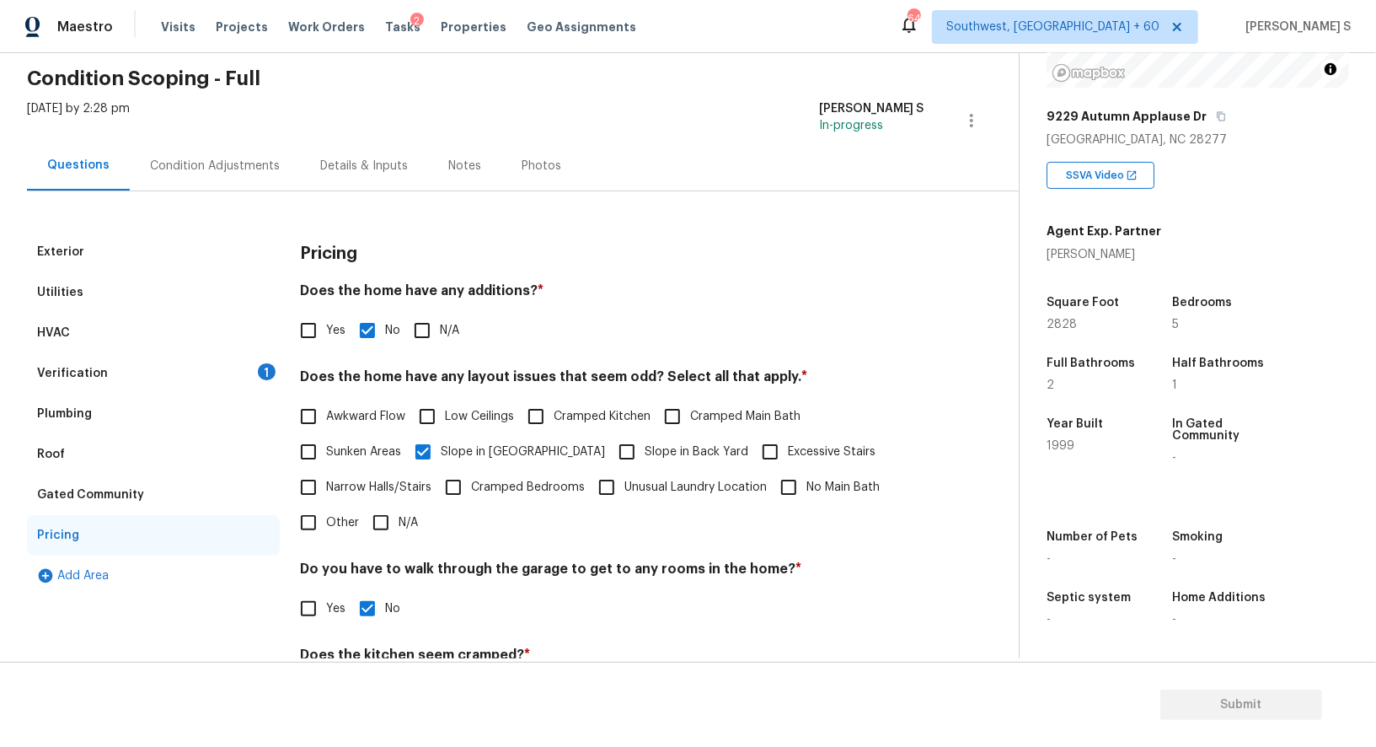
click at [308, 329] on input "Yes" at bounding box center [308, 330] width 35 height 35
checkbox input "true"
checkbox input "false"
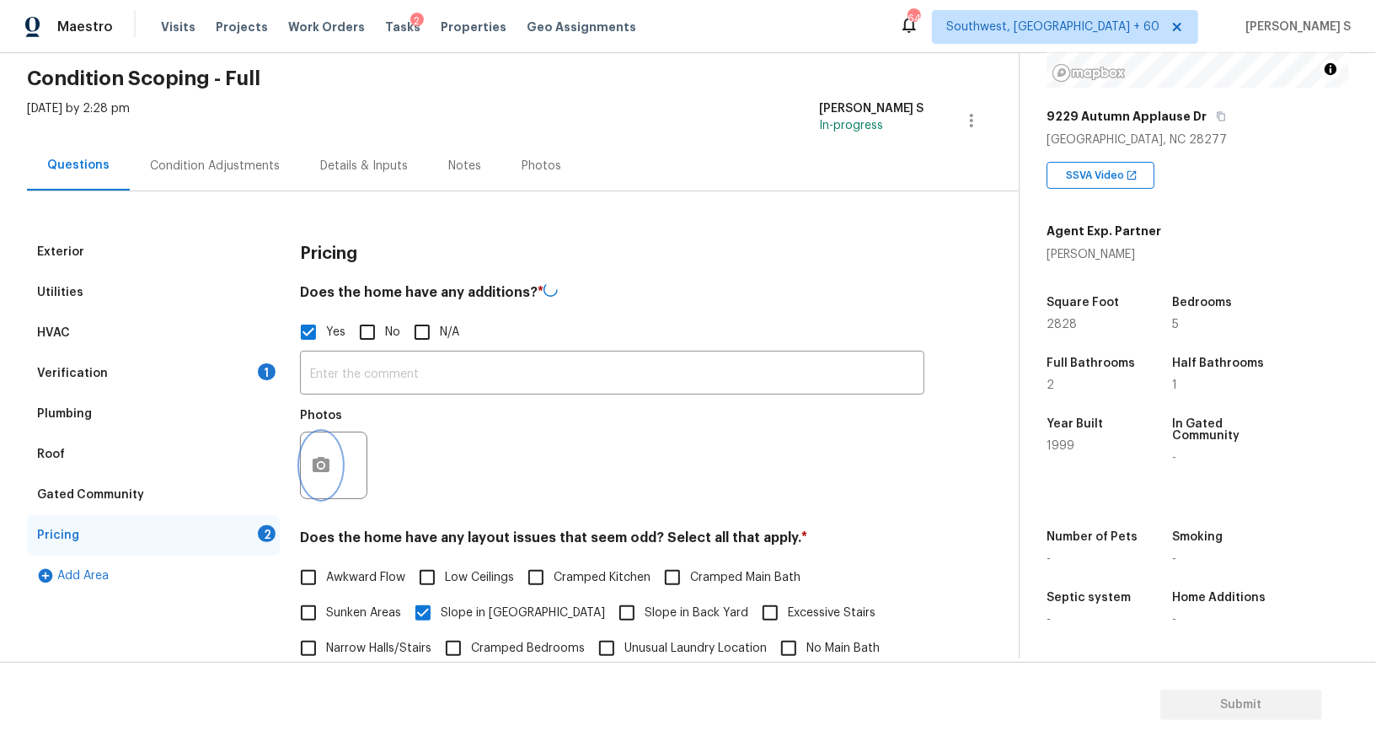
click at [331, 472] on button "button" at bounding box center [321, 465] width 40 height 66
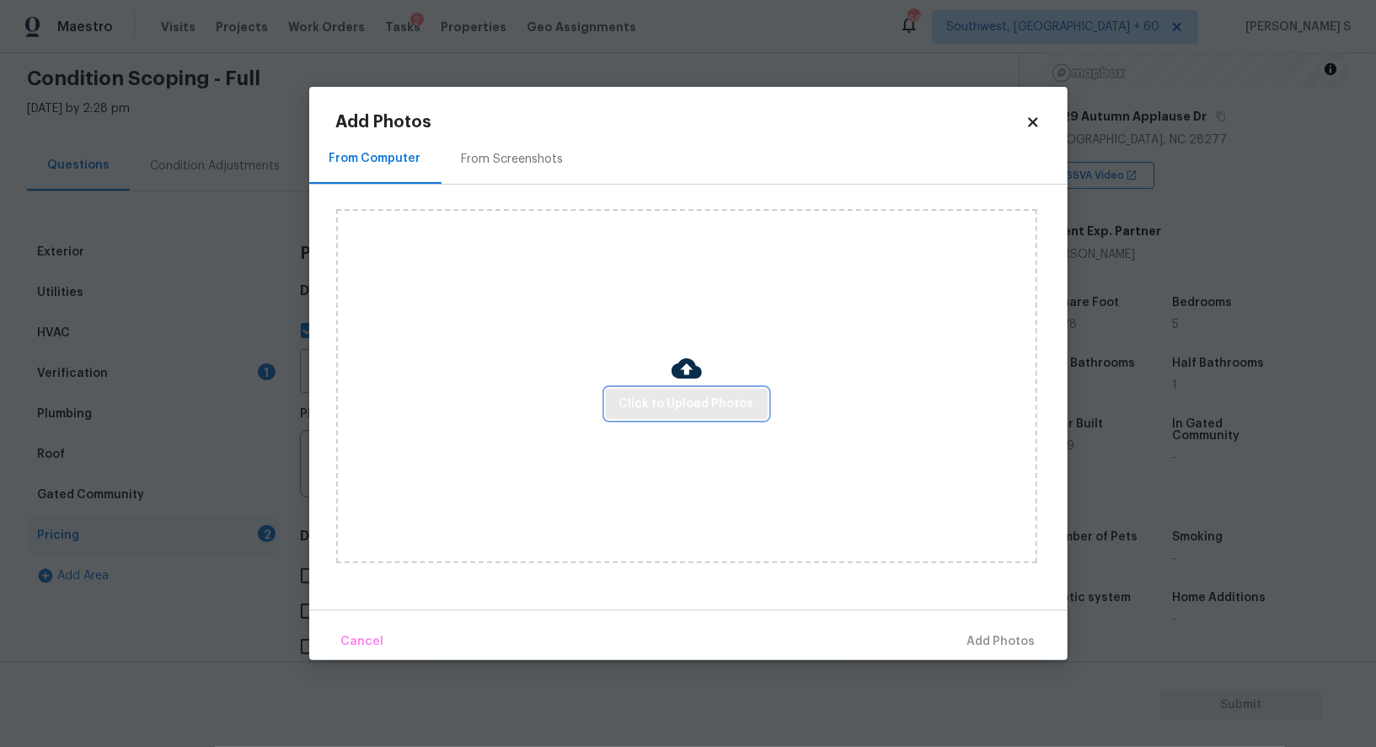
click at [688, 393] on button "Click to Upload Photos" at bounding box center [687, 403] width 162 height 31
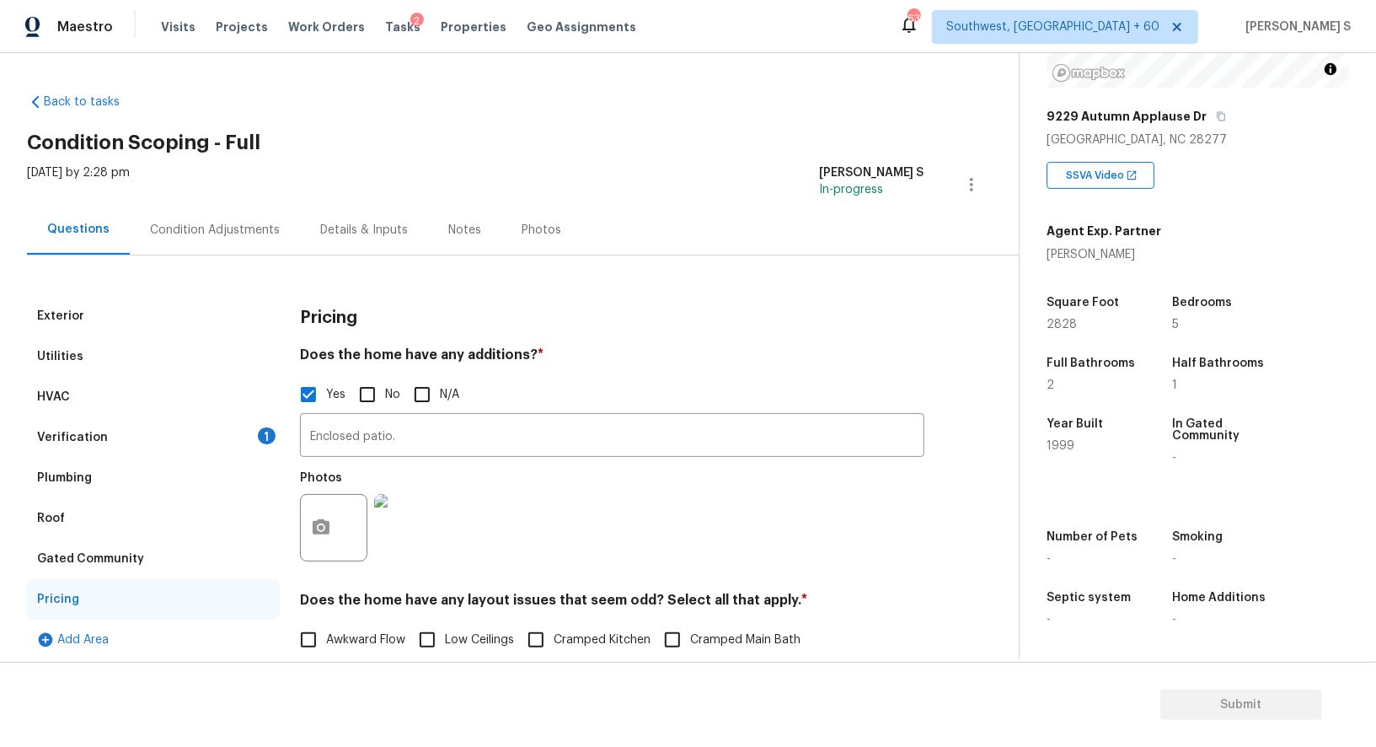
click at [246, 441] on div "Verification 1" at bounding box center [153, 437] width 253 height 40
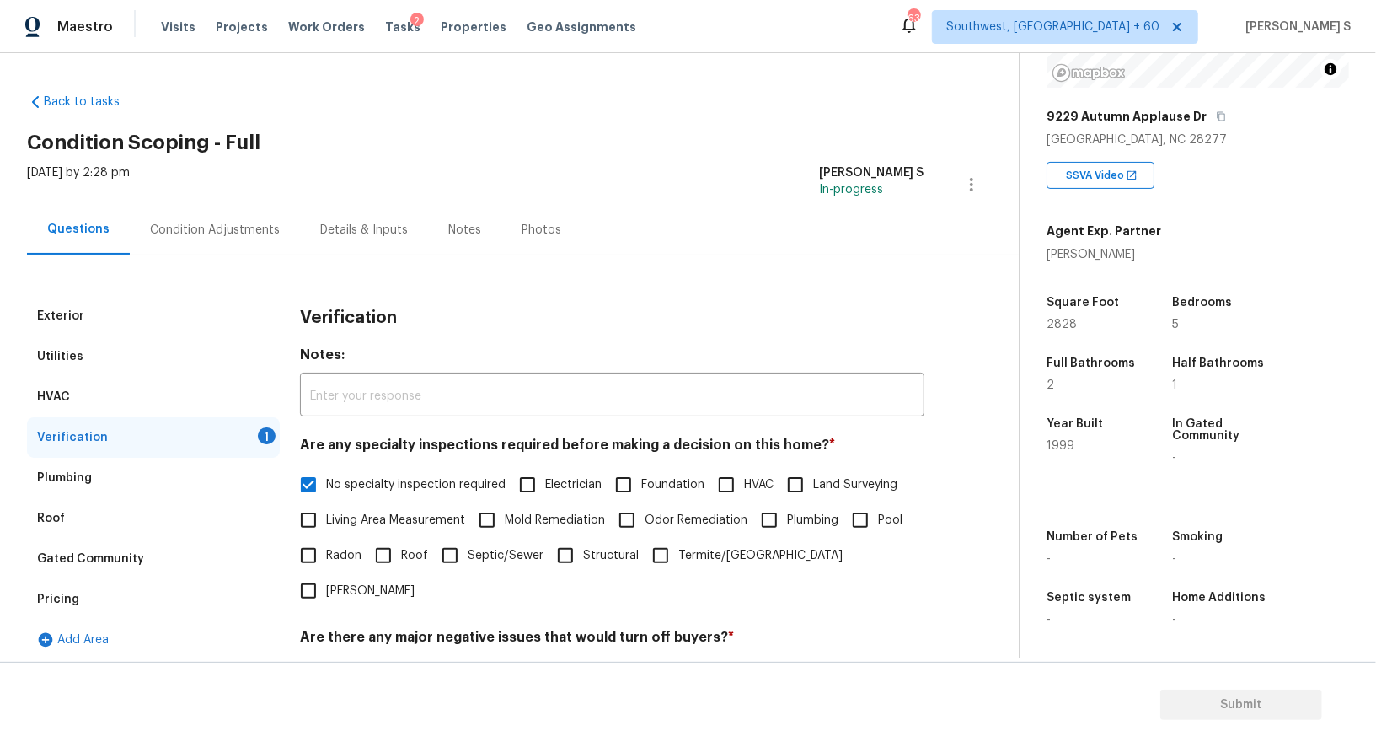
scroll to position [215, 0]
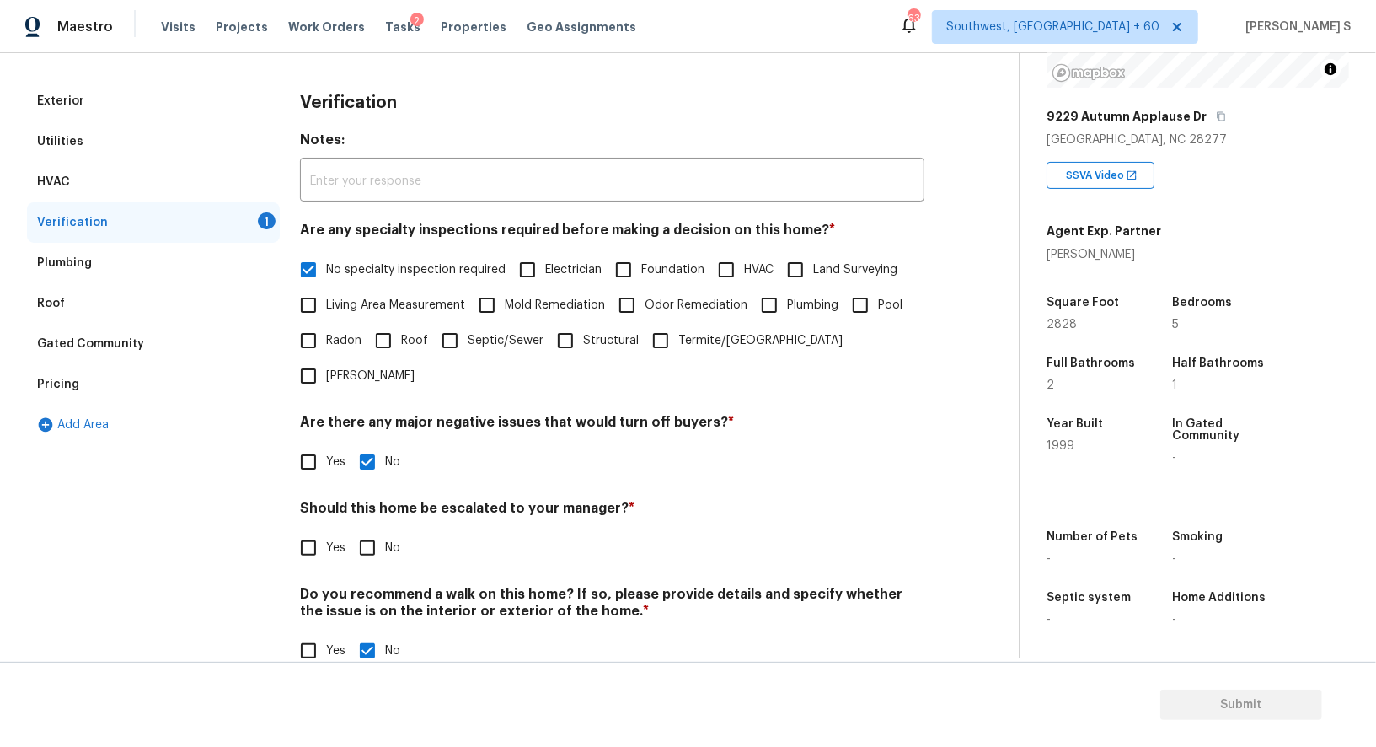
click at [365, 530] on input "No" at bounding box center [367, 547] width 35 height 35
checkbox input "true"
click at [54, 146] on div "Utilities" at bounding box center [60, 141] width 46 height 17
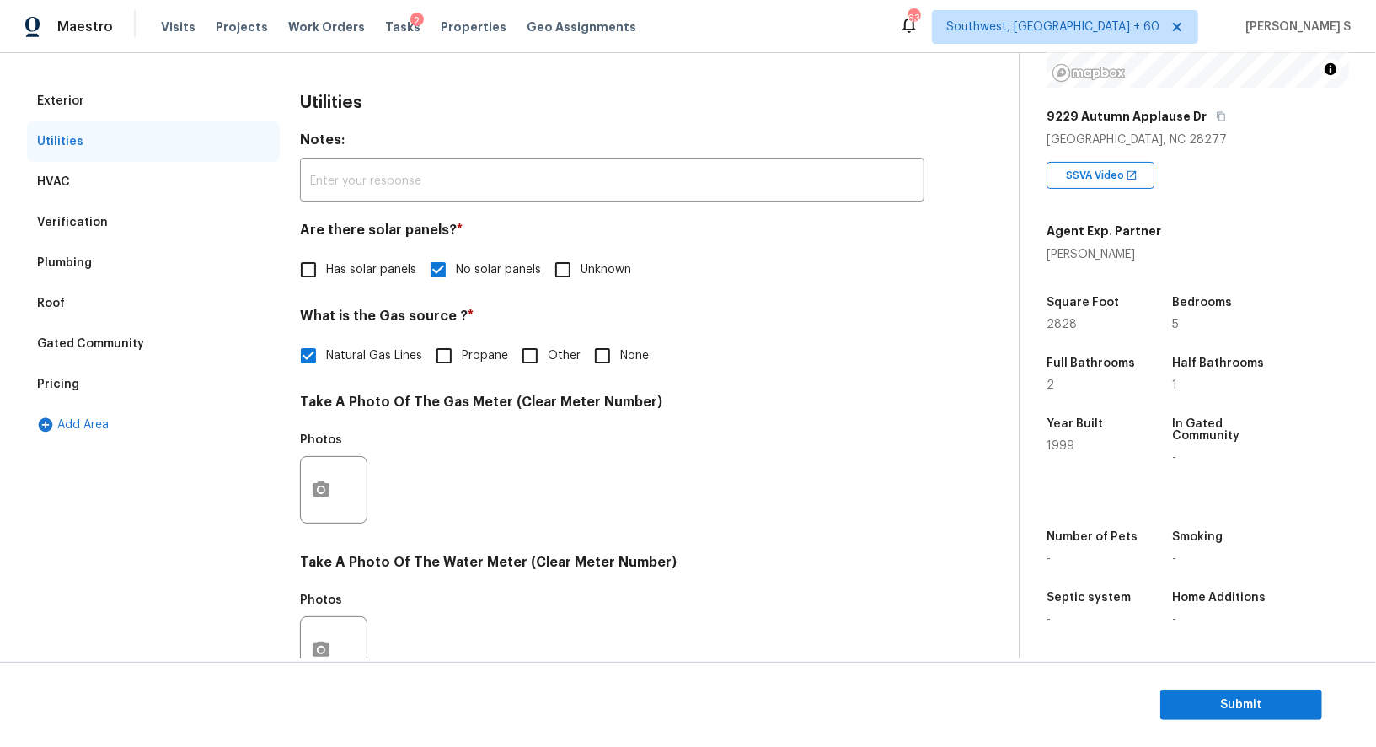
scroll to position [0, 0]
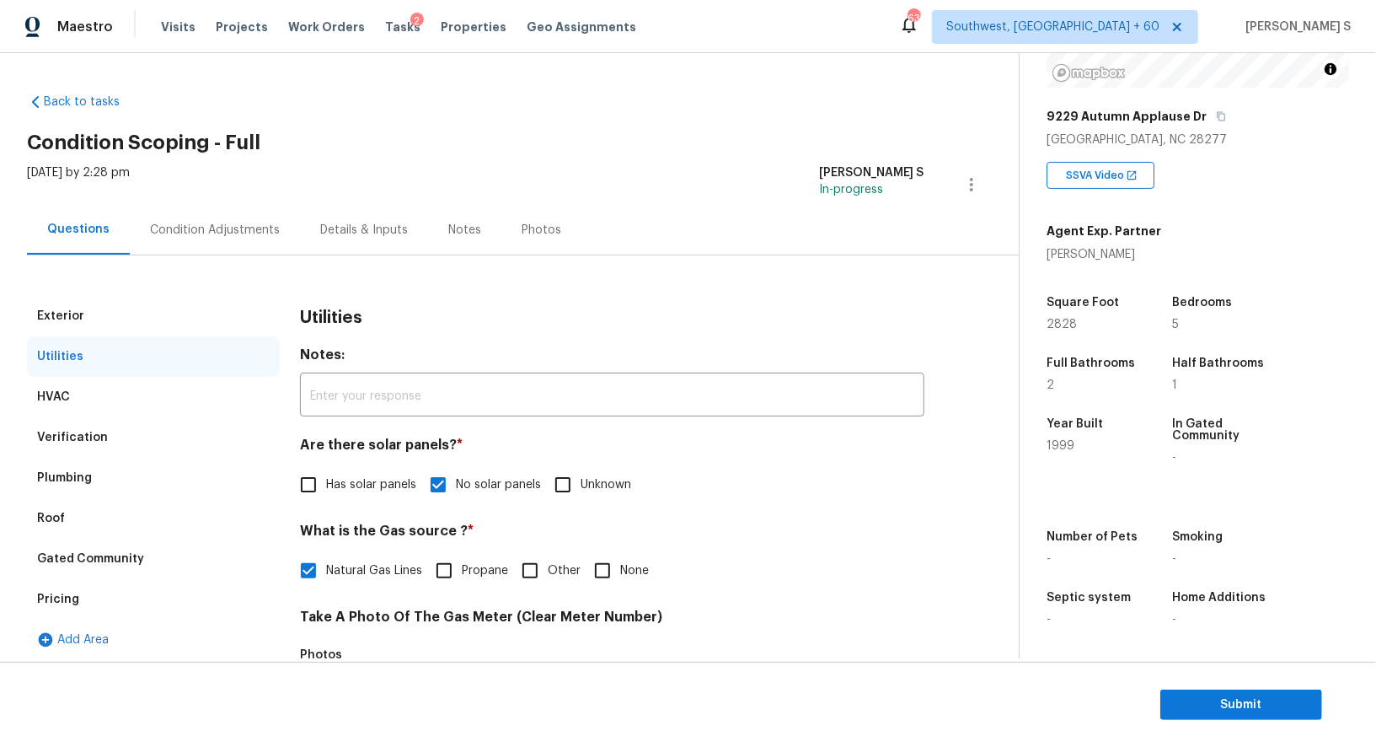
click at [238, 222] on div "Condition Adjustments" at bounding box center [215, 230] width 130 height 17
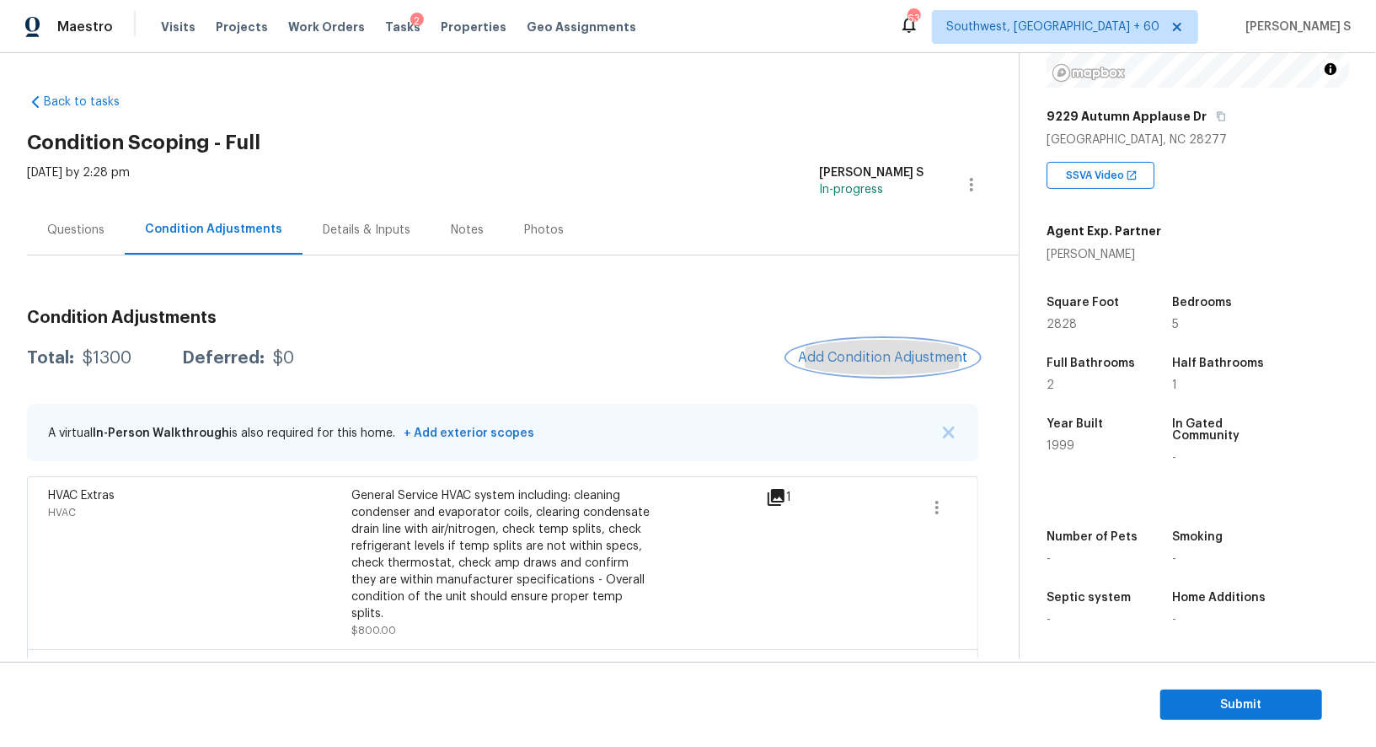
click at [886, 362] on span "Add Condition Adjustment" at bounding box center [883, 357] width 170 height 15
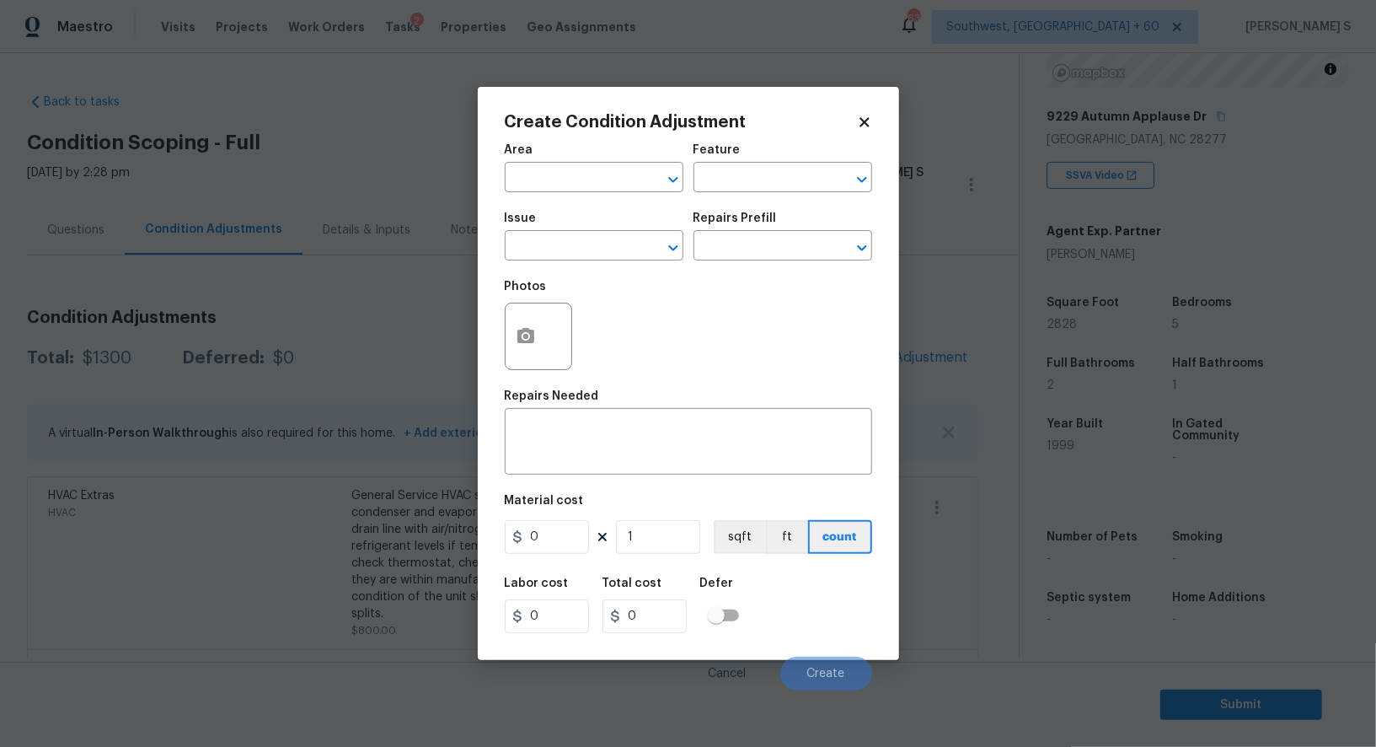
drag, startPoint x: 504, startPoint y: 347, endPoint x: 560, endPoint y: 346, distance: 55.6
click at [506, 346] on div at bounding box center [538, 336] width 67 height 67
click at [522, 336] on icon "button" at bounding box center [526, 336] width 20 height 20
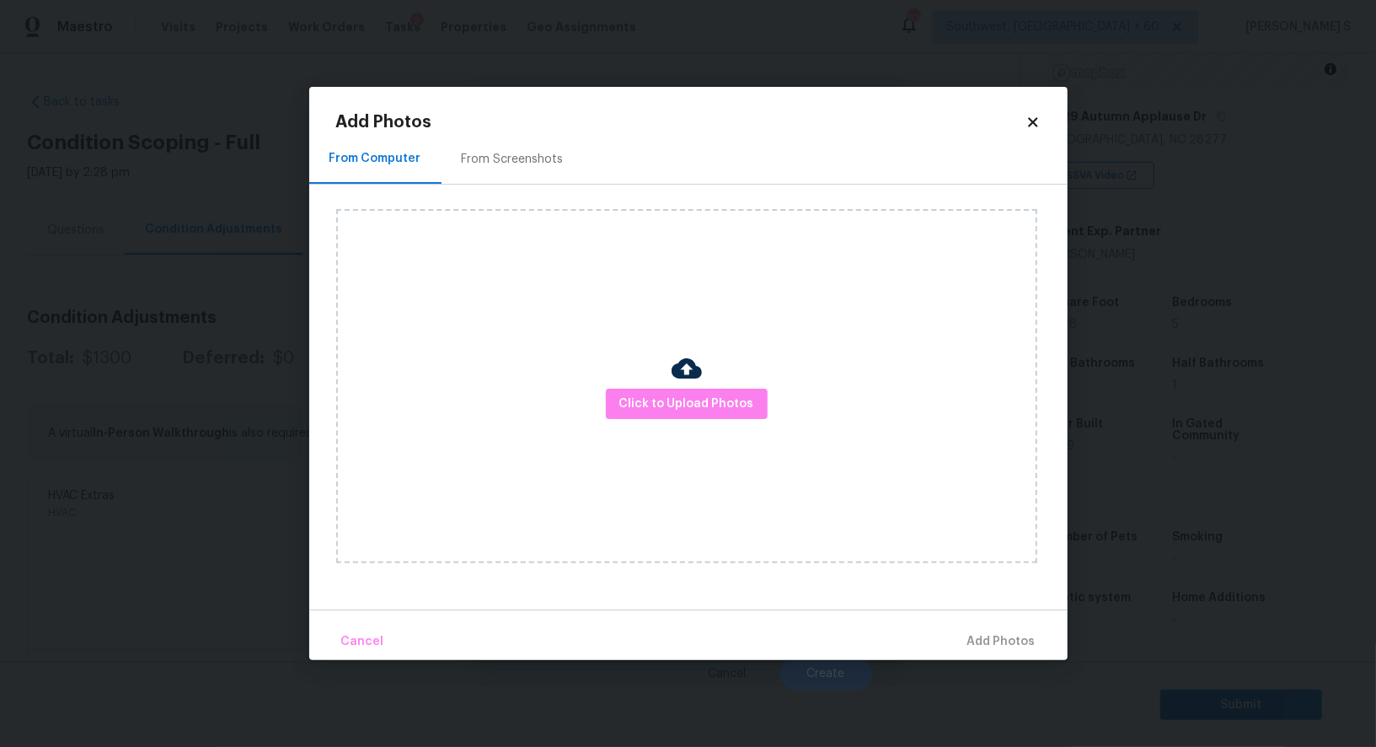
click at [736, 386] on div "Click to Upload Photos" at bounding box center [686, 386] width 701 height 354
click at [736, 392] on button "Click to Upload Photos" at bounding box center [687, 403] width 162 height 31
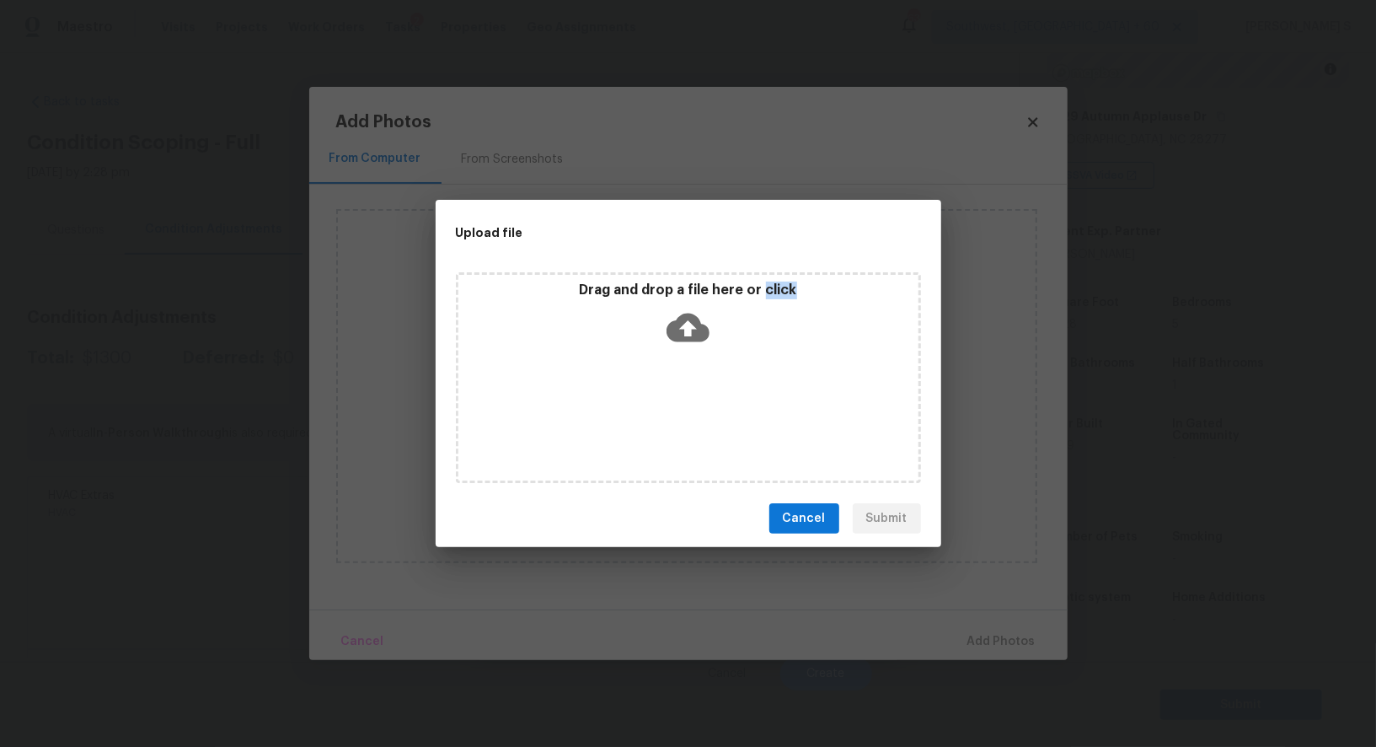
click at [736, 392] on div "Drag and drop a file here or click" at bounding box center [688, 377] width 465 height 211
